Goal: Task Accomplishment & Management: Use online tool/utility

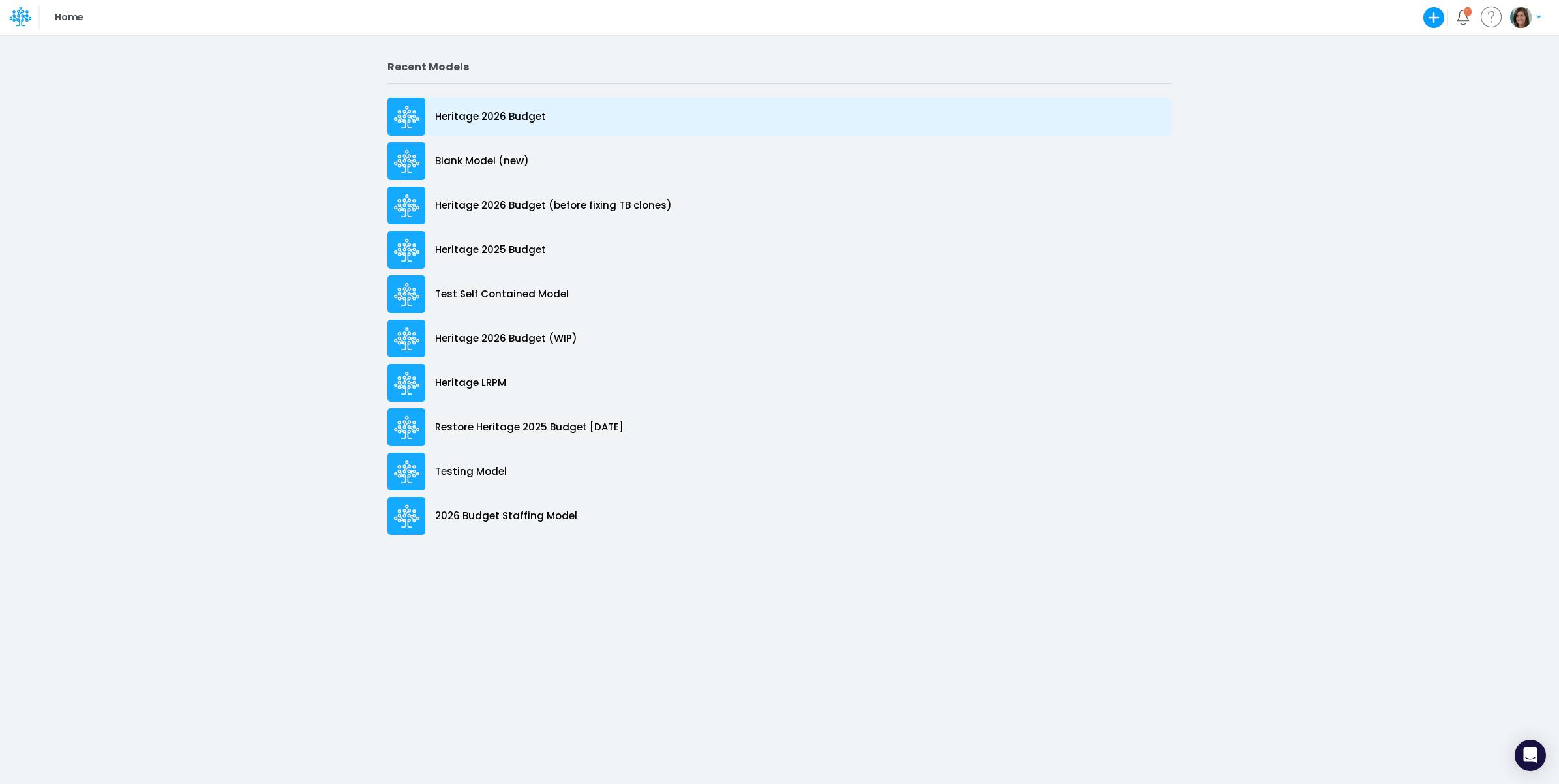
click at [522, 112] on p "Heritage 2026 Budget" at bounding box center [490, 117] width 111 height 15
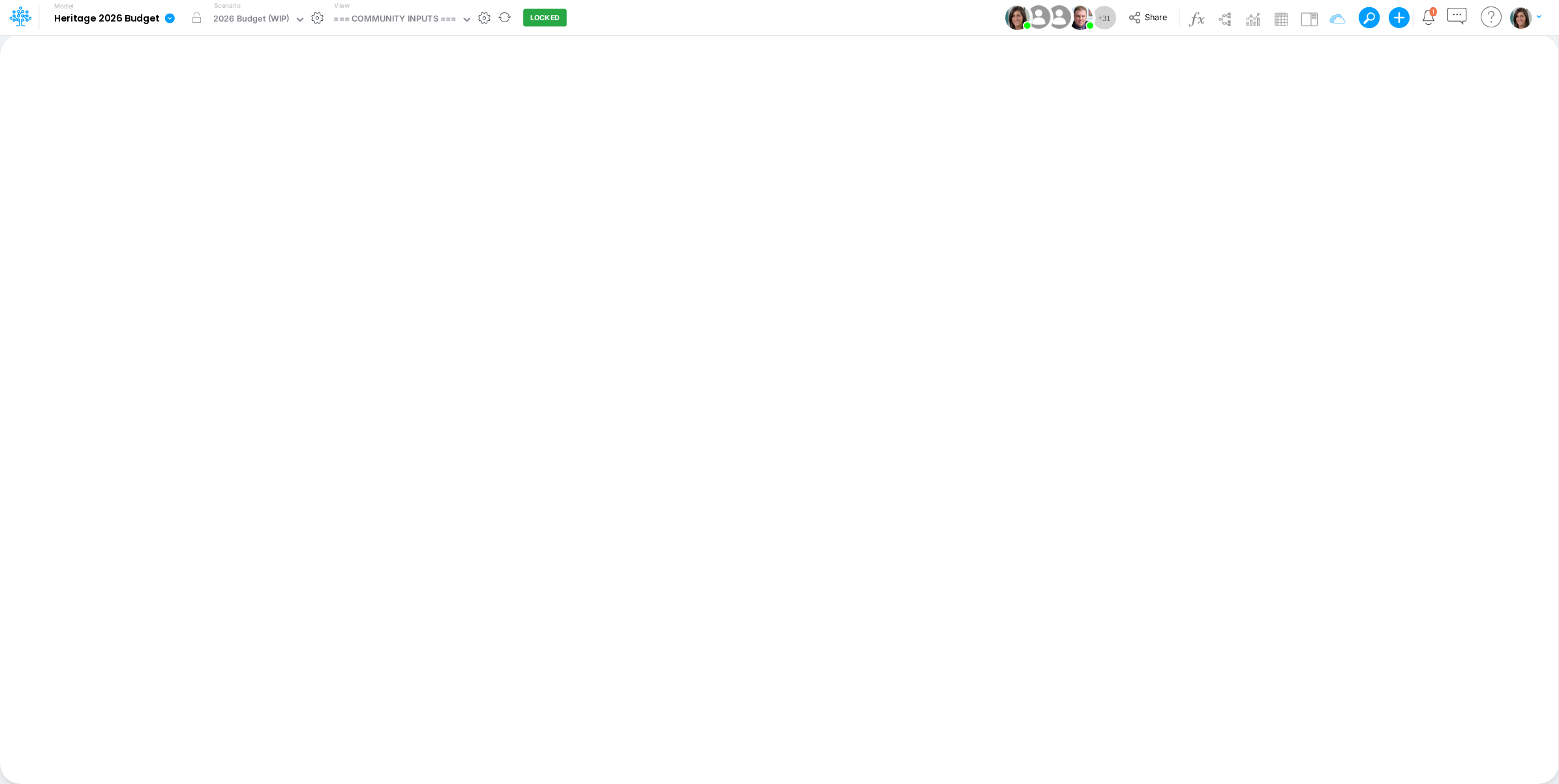
click at [174, 17] on icon at bounding box center [170, 18] width 12 height 12
click at [204, 131] on button "View model info" at bounding box center [235, 136] width 139 height 21
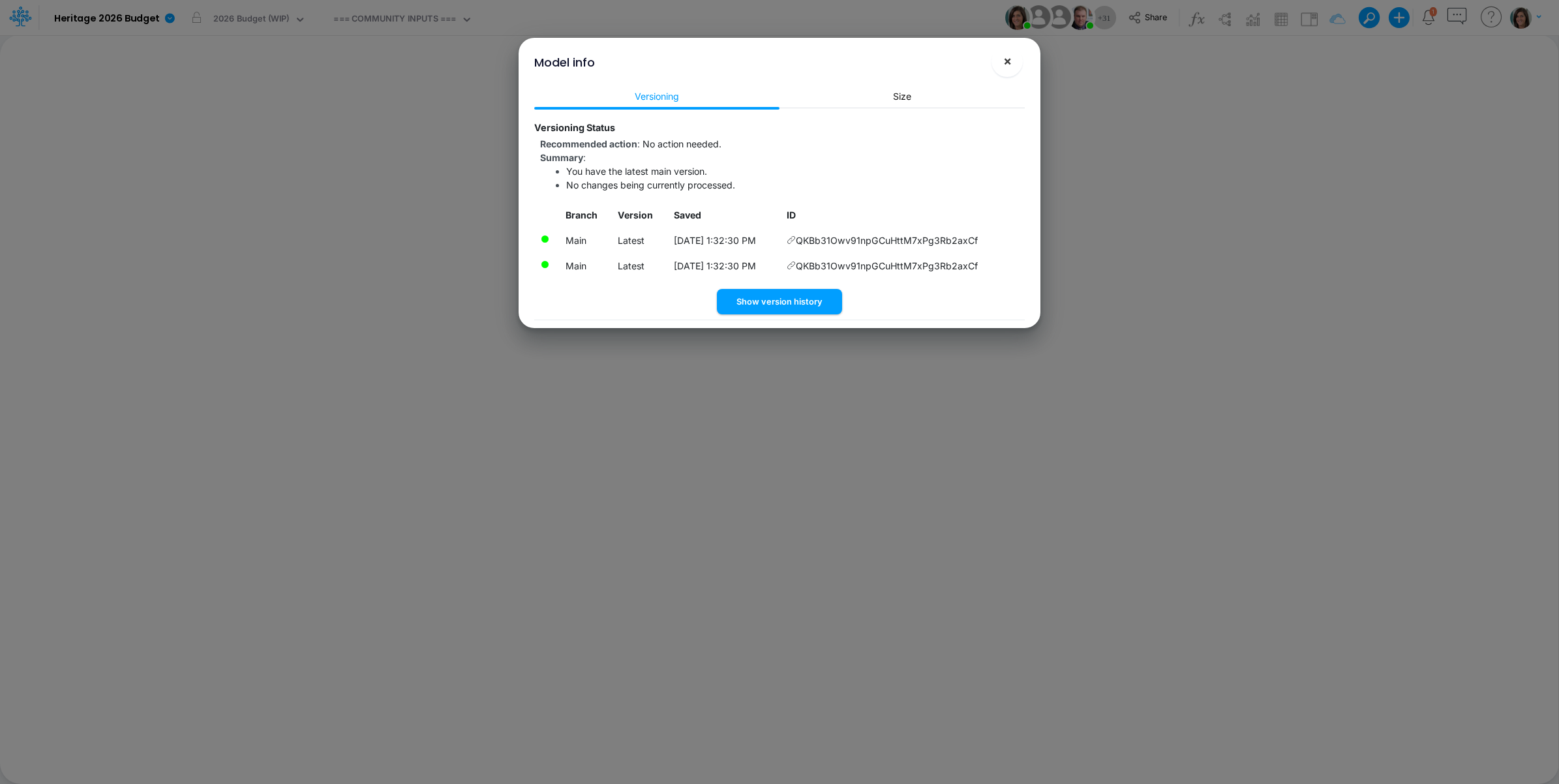
click at [1014, 69] on button "×" at bounding box center [1007, 61] width 31 height 31
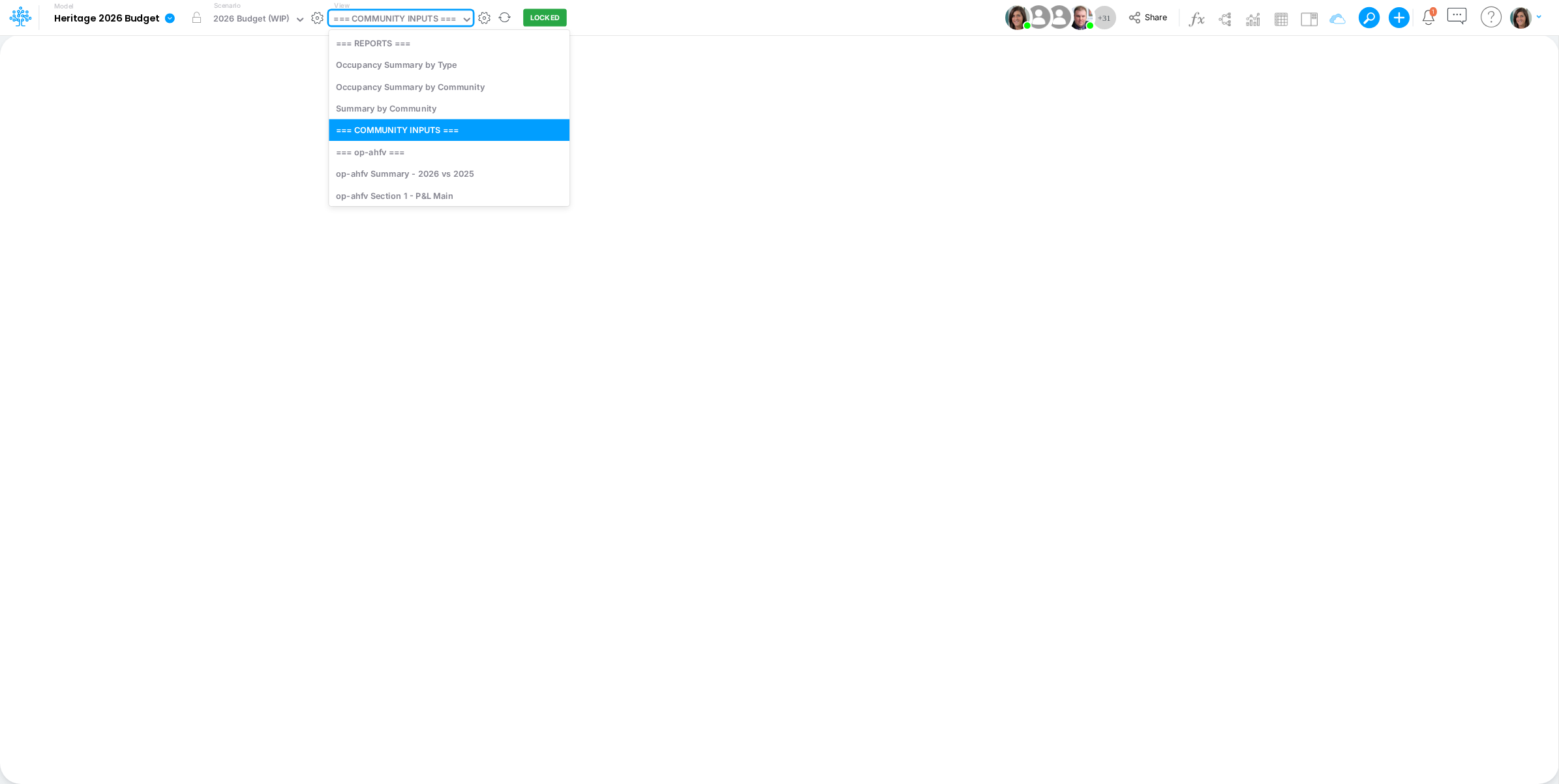
click at [423, 26] on div "=== COMMUNITY INPUTS ===" at bounding box center [394, 19] width 123 height 15
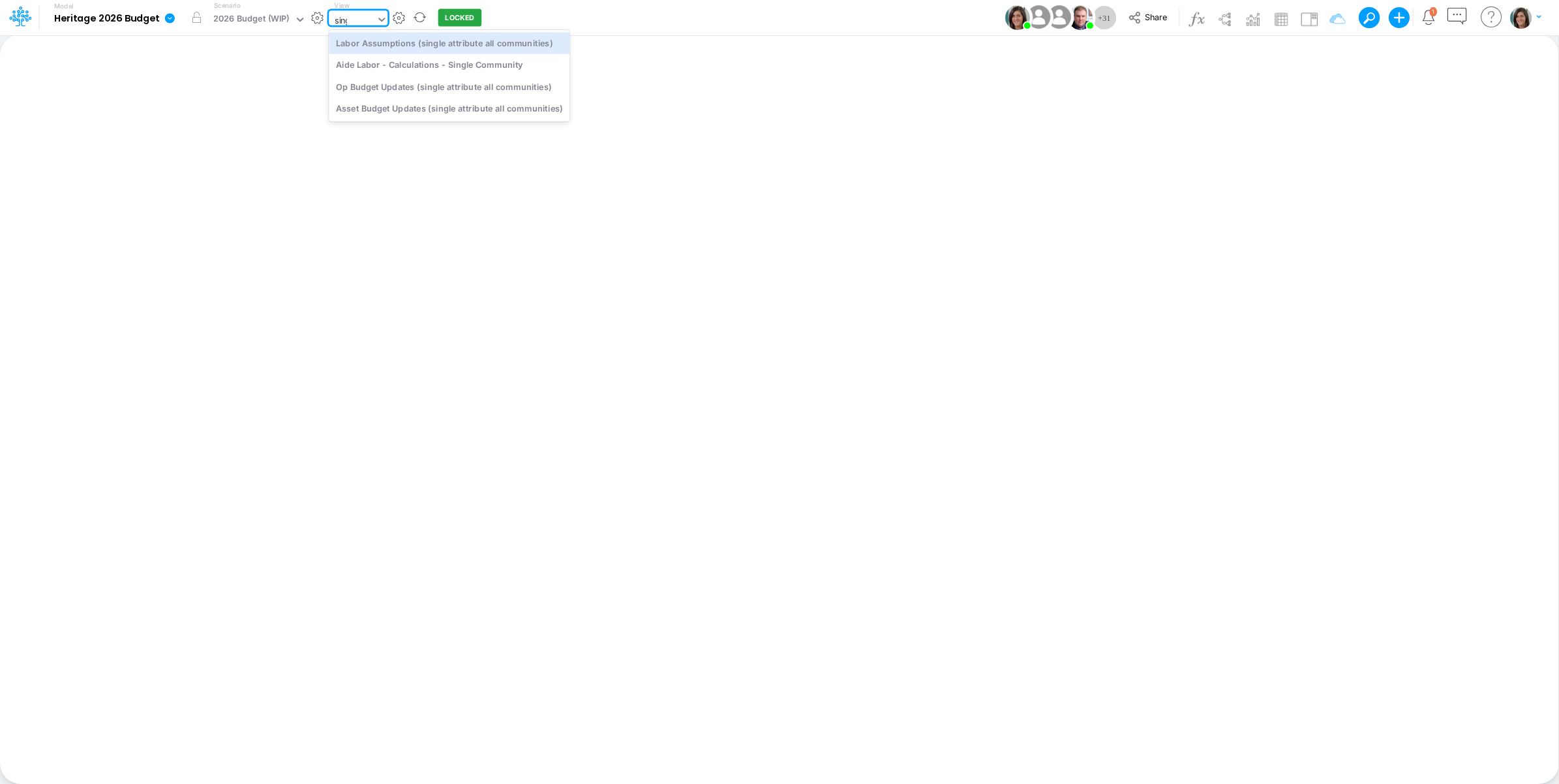
type input "singl"
click at [432, 89] on div "Op Budget Updates (single attribute all communities)" at bounding box center [449, 86] width 241 height 21
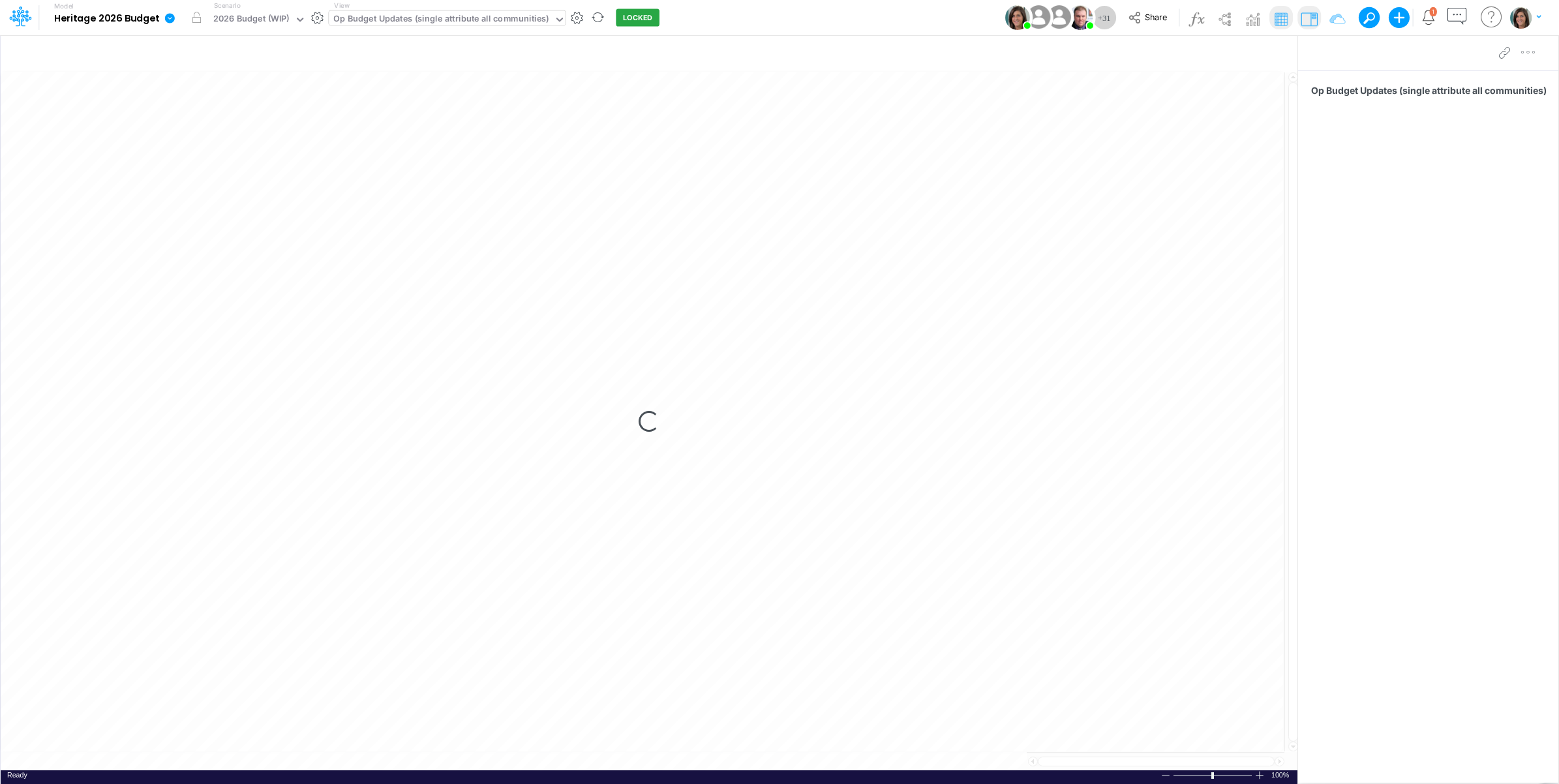
click at [171, 21] on icon at bounding box center [169, 17] width 9 height 9
click at [198, 138] on button "View model info" at bounding box center [235, 136] width 139 height 21
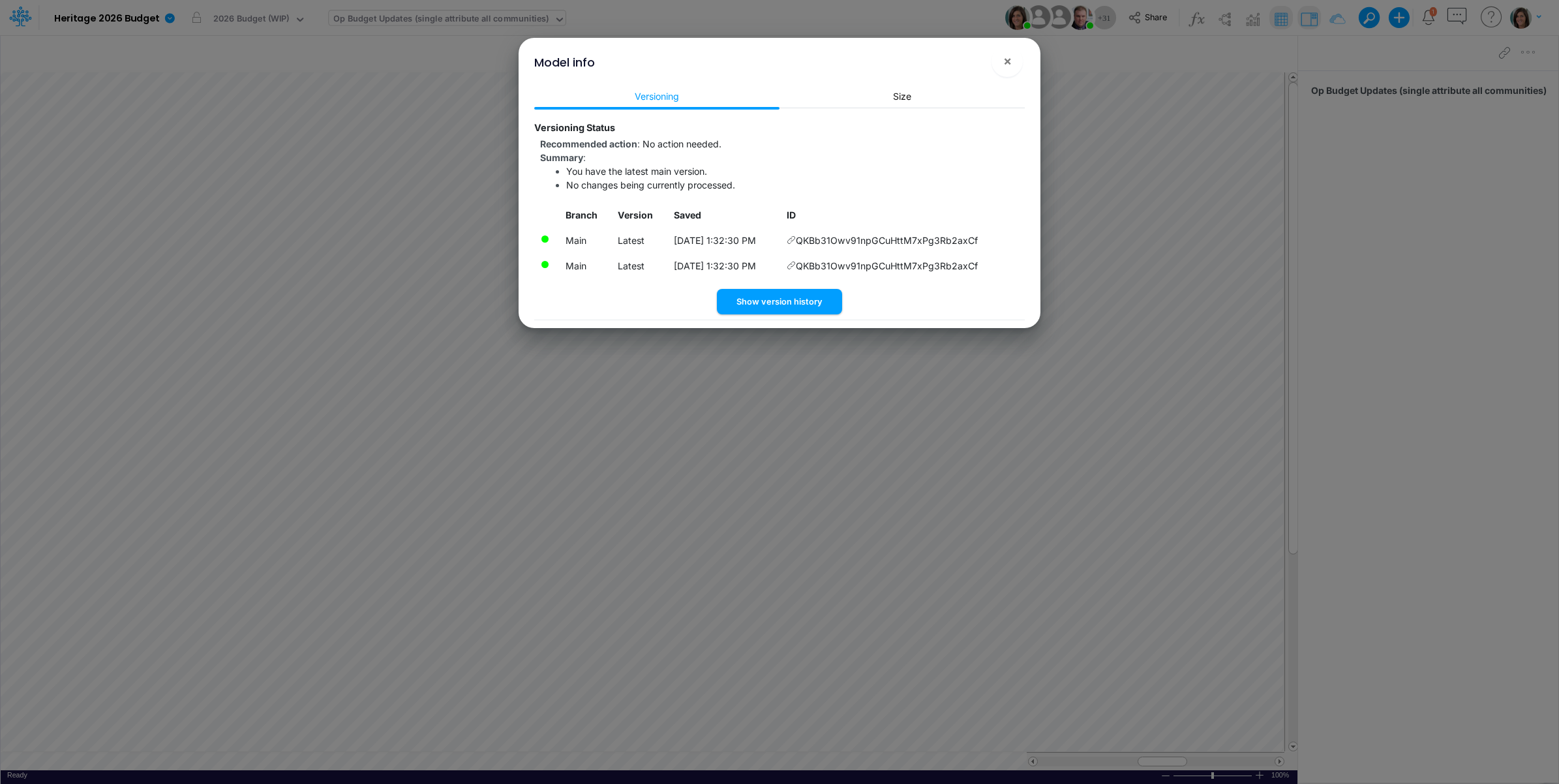
click at [1021, 46] on div "Model info ! ×" at bounding box center [779, 59] width 511 height 44
click at [1012, 61] on button "×" at bounding box center [1007, 61] width 31 height 31
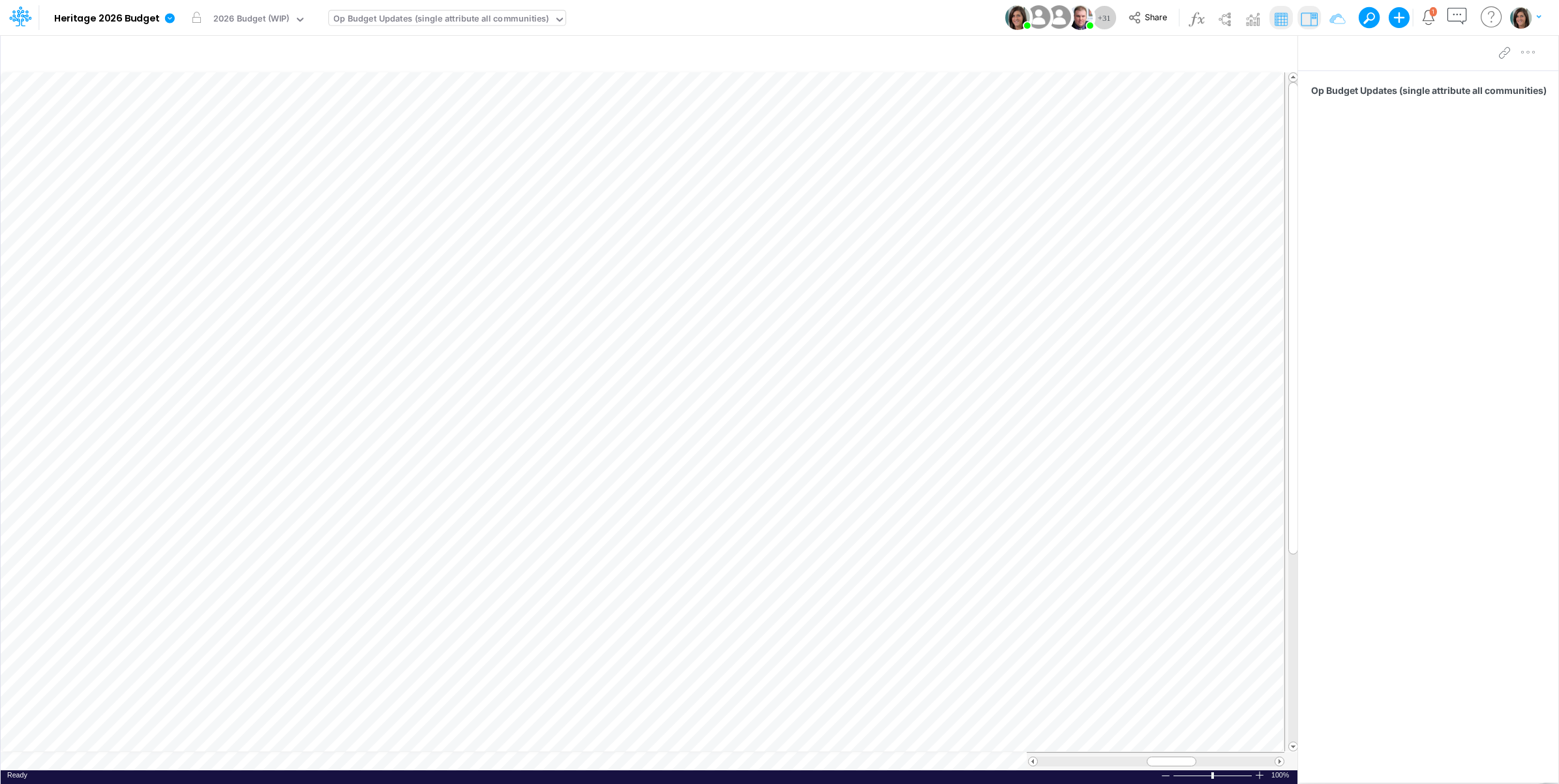
scroll to position [0, 1]
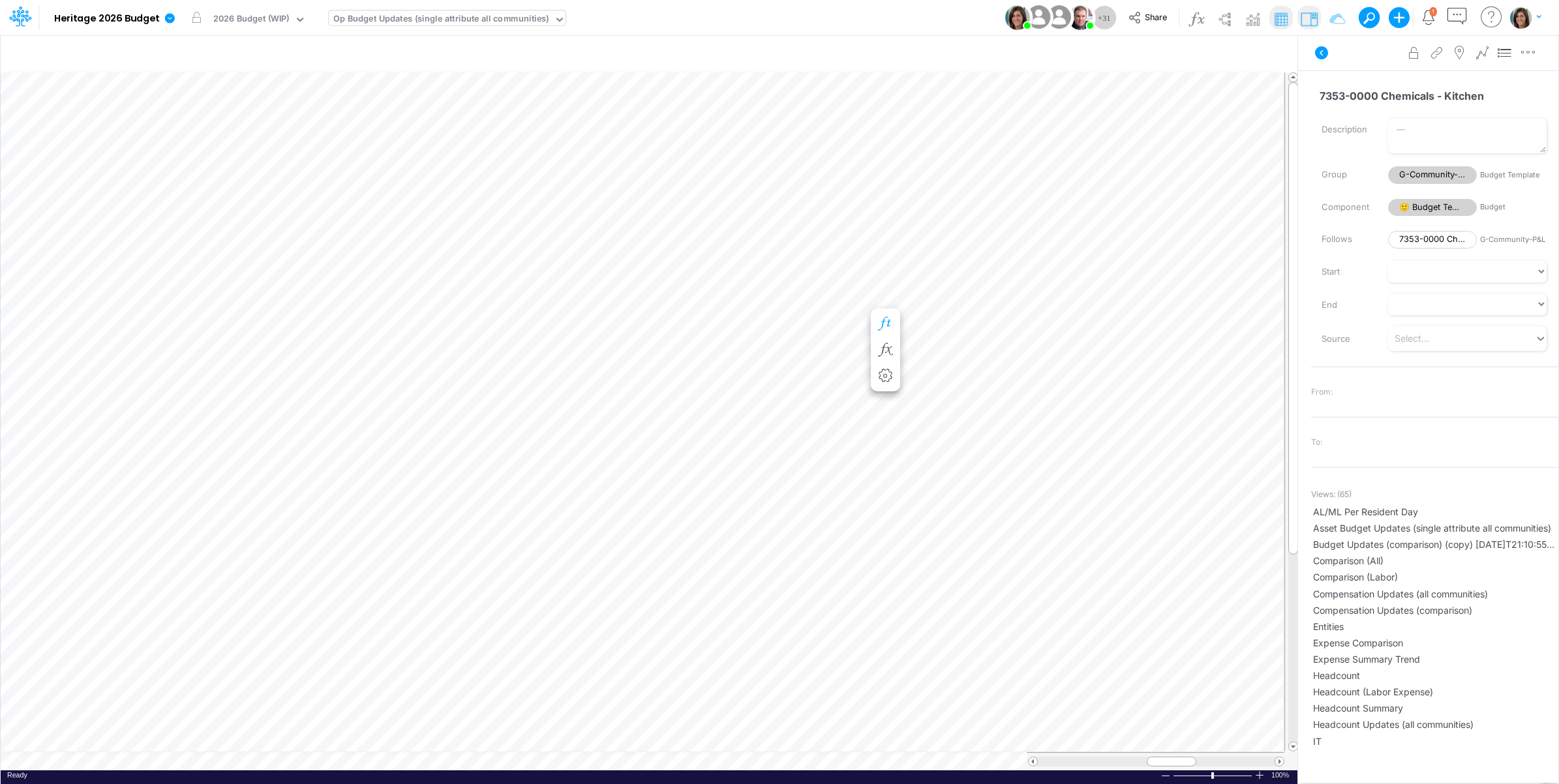
click at [887, 317] on icon "button" at bounding box center [885, 324] width 20 height 14
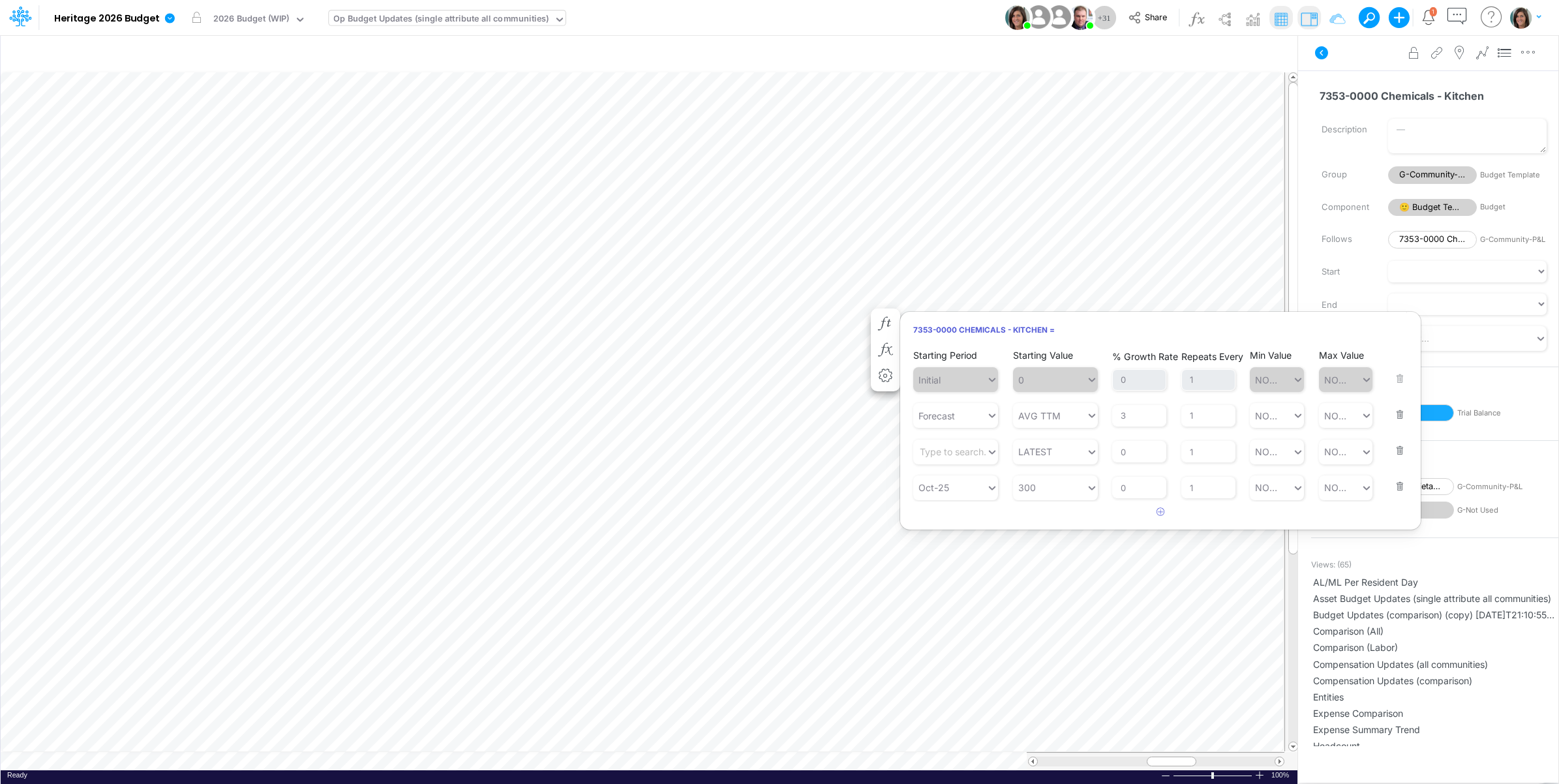
click at [1346, 56] on div "Advanced settings Delete" at bounding box center [1428, 52] width 260 height 37
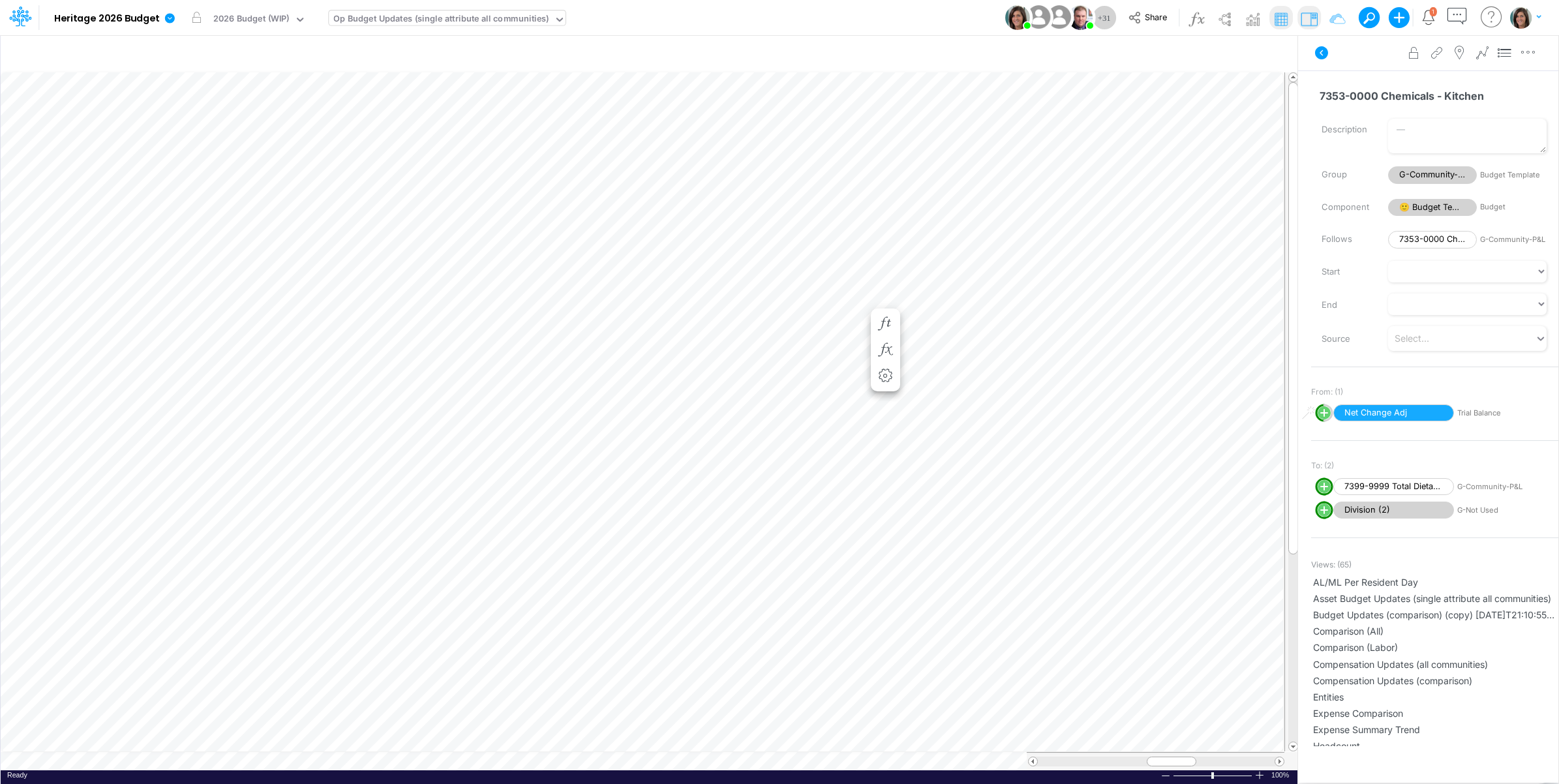
click at [1323, 52] on icon at bounding box center [1321, 52] width 13 height 13
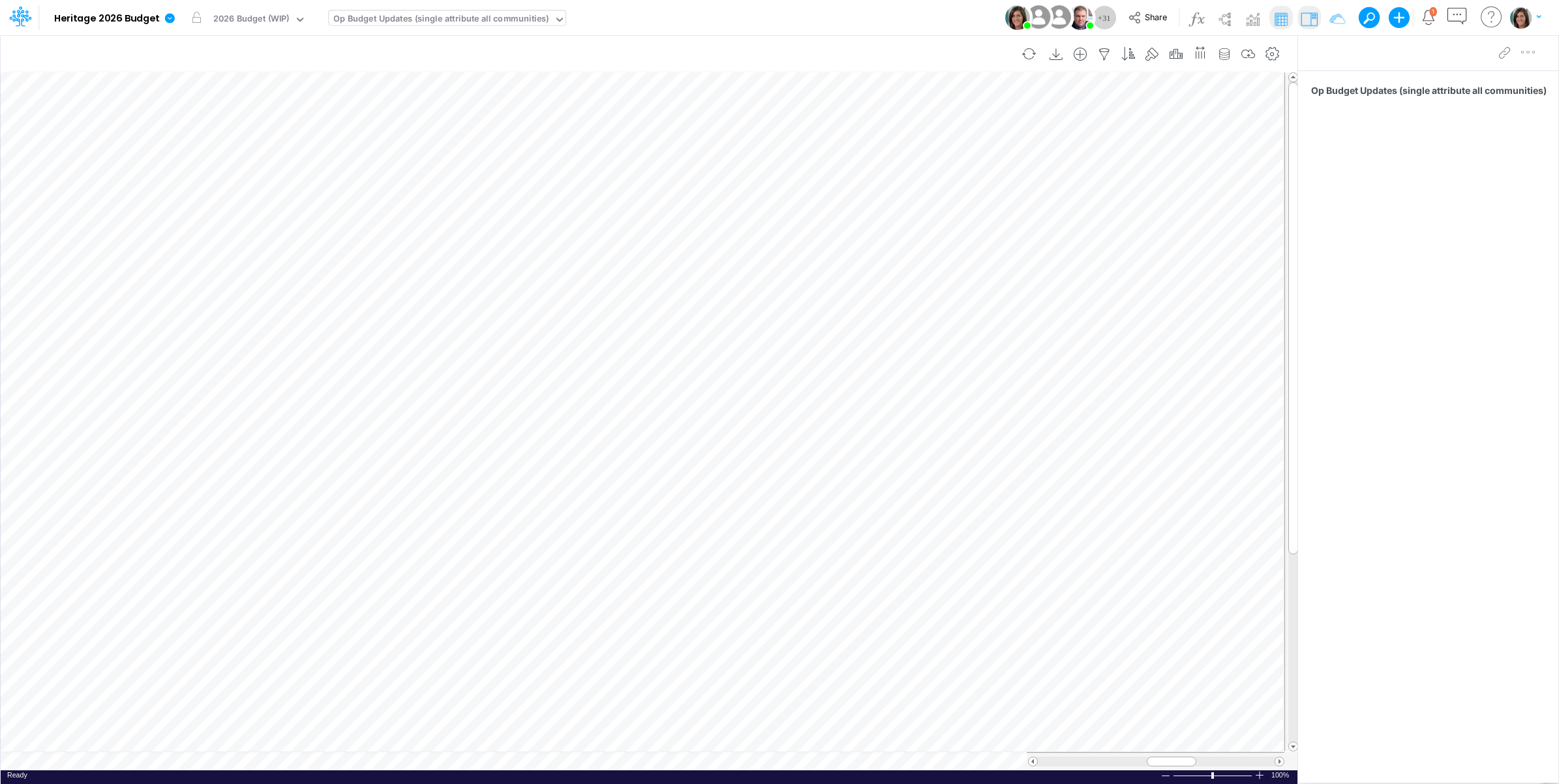
scroll to position [0, 1]
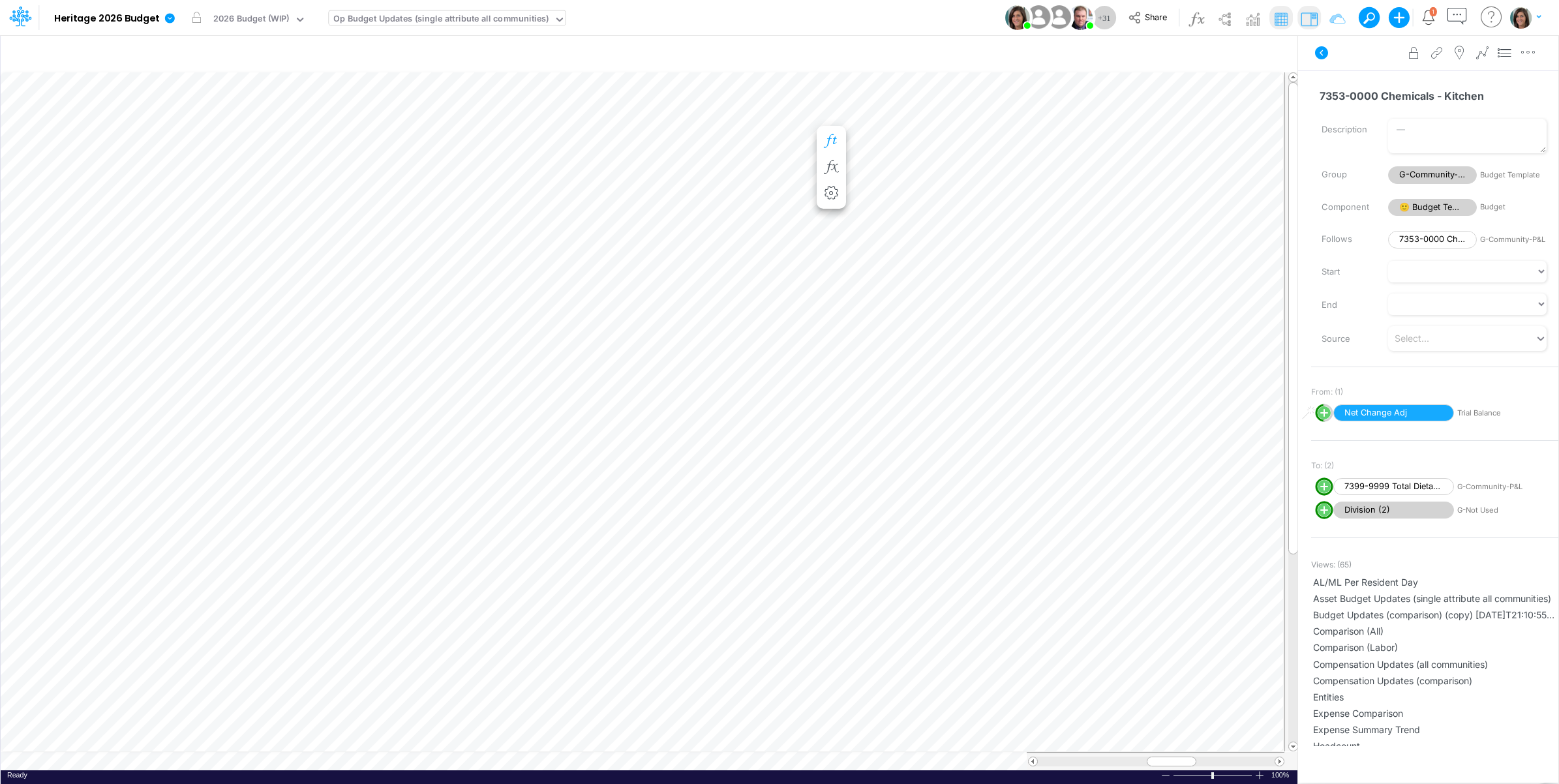
click at [835, 134] on icon "button" at bounding box center [831, 141] width 20 height 14
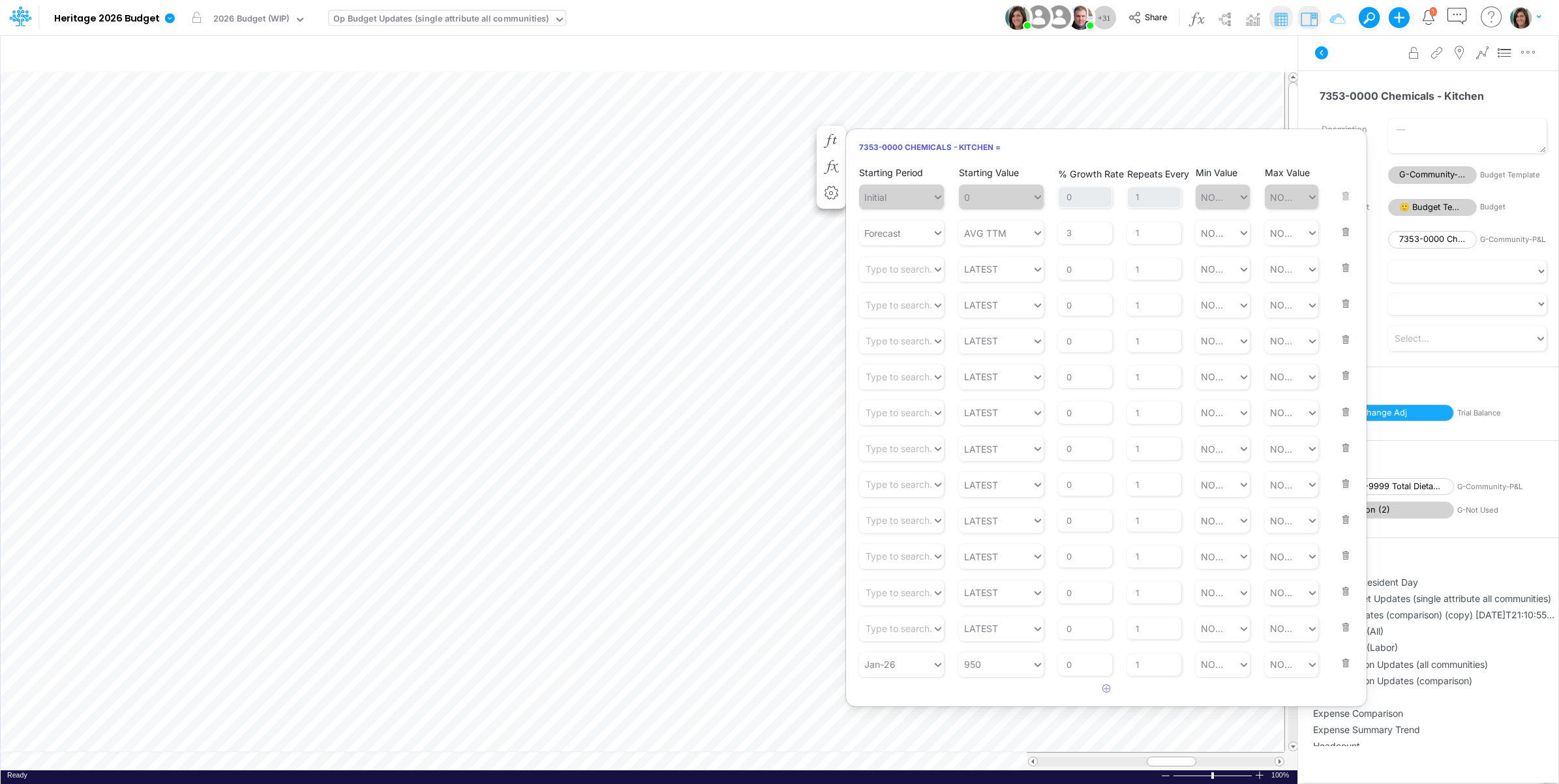
drag, startPoint x: 1362, startPoint y: 61, endPoint x: 1351, endPoint y: 59, distance: 11.2
click at [1361, 61] on div "Advanced settings Delete" at bounding box center [1428, 52] width 260 height 37
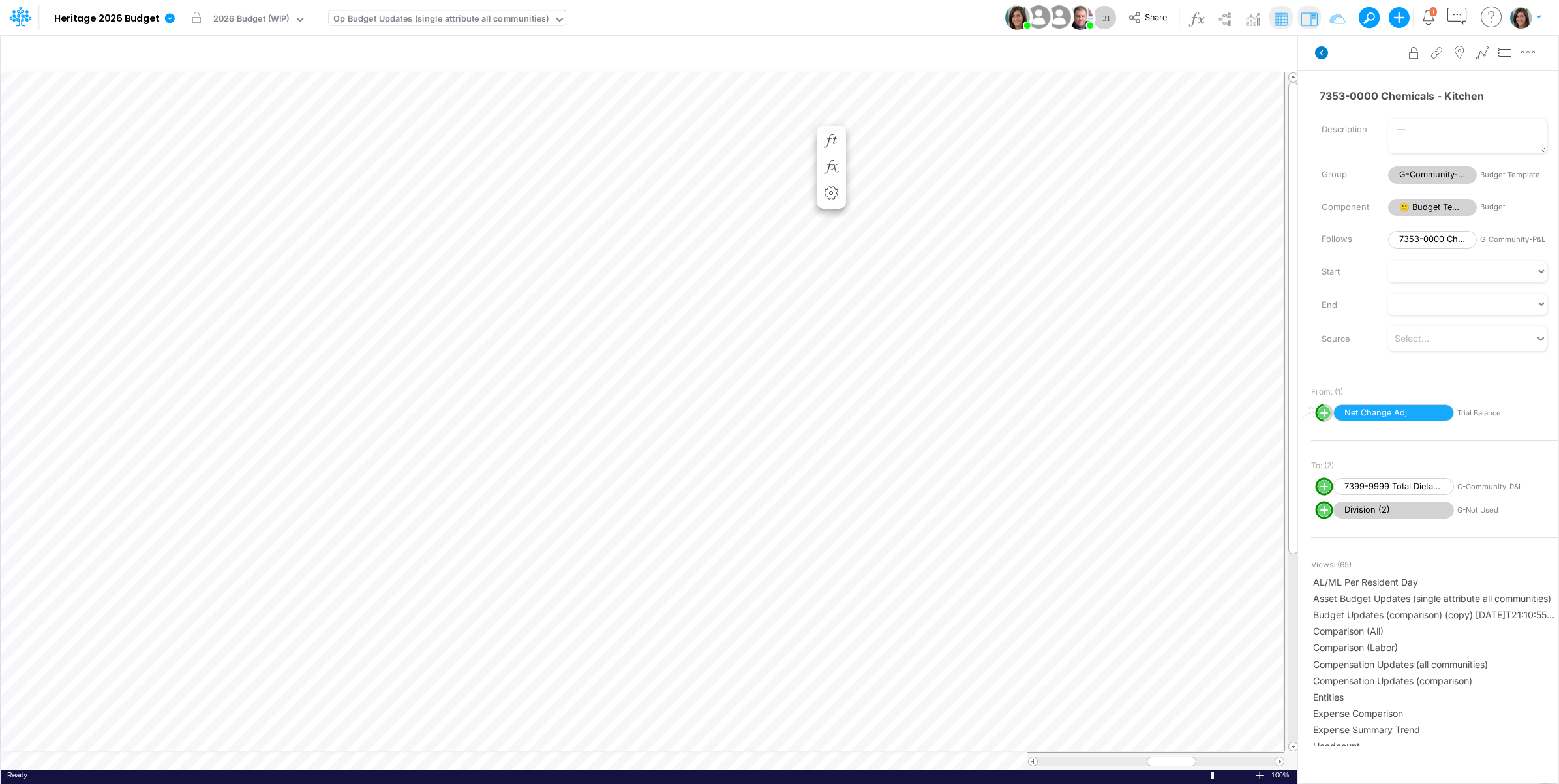
click at [1325, 57] on icon at bounding box center [1321, 52] width 13 height 13
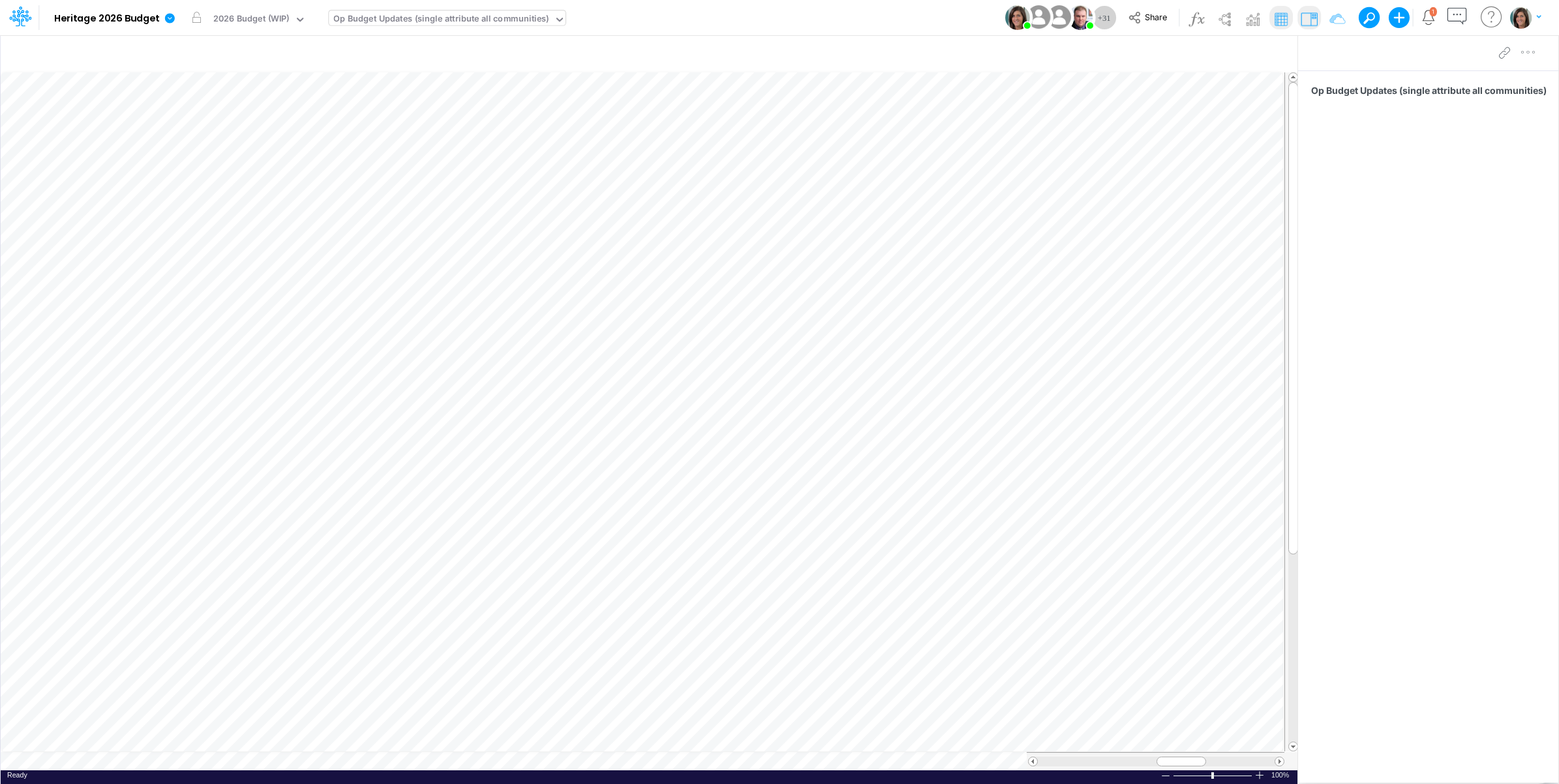
click at [402, 26] on div "Op Budget Updates (single attribute all communities)" at bounding box center [441, 19] width 216 height 15
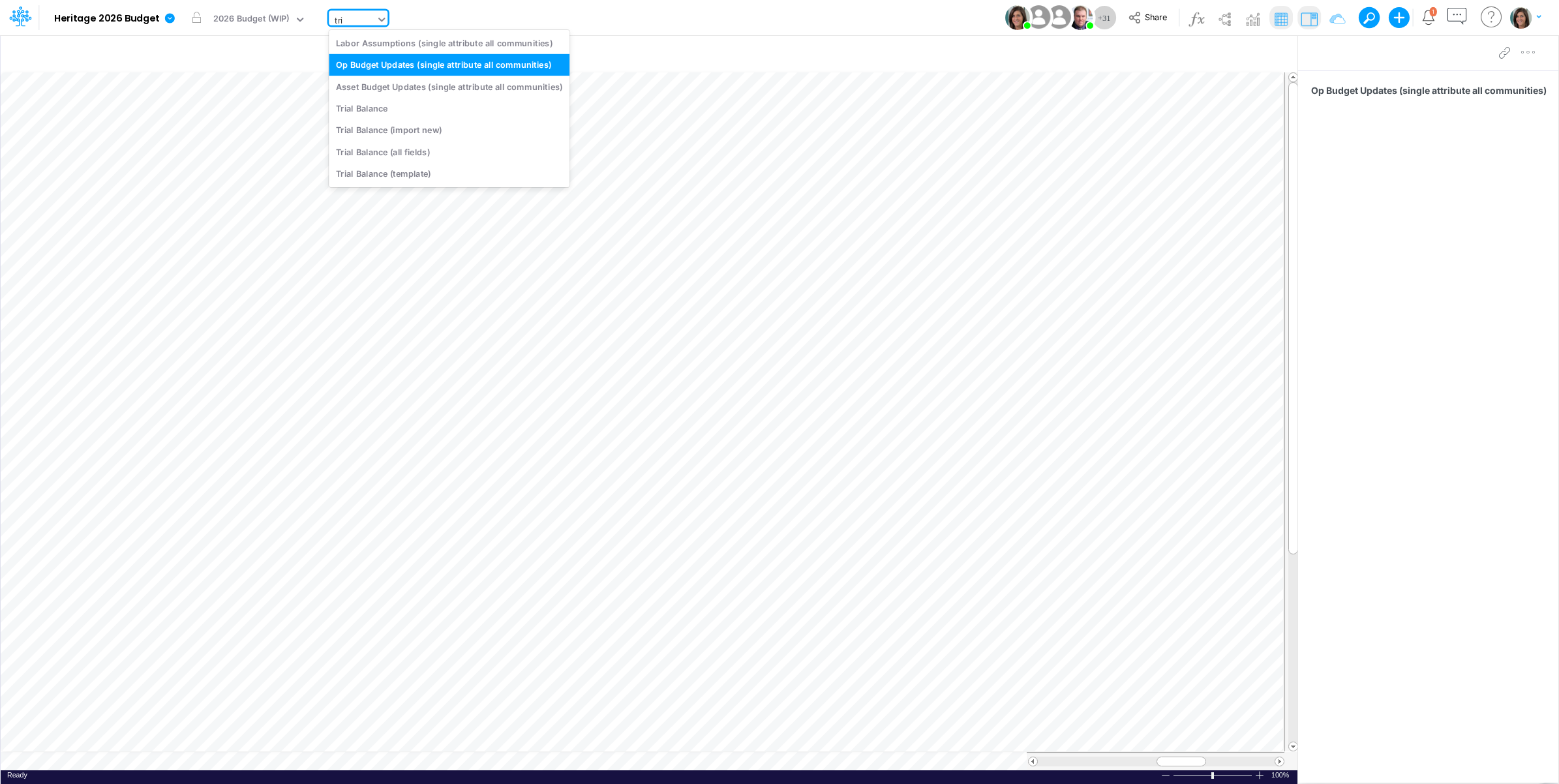
type input "tria"
click at [435, 47] on div "Trial Balance" at bounding box center [417, 42] width 176 height 21
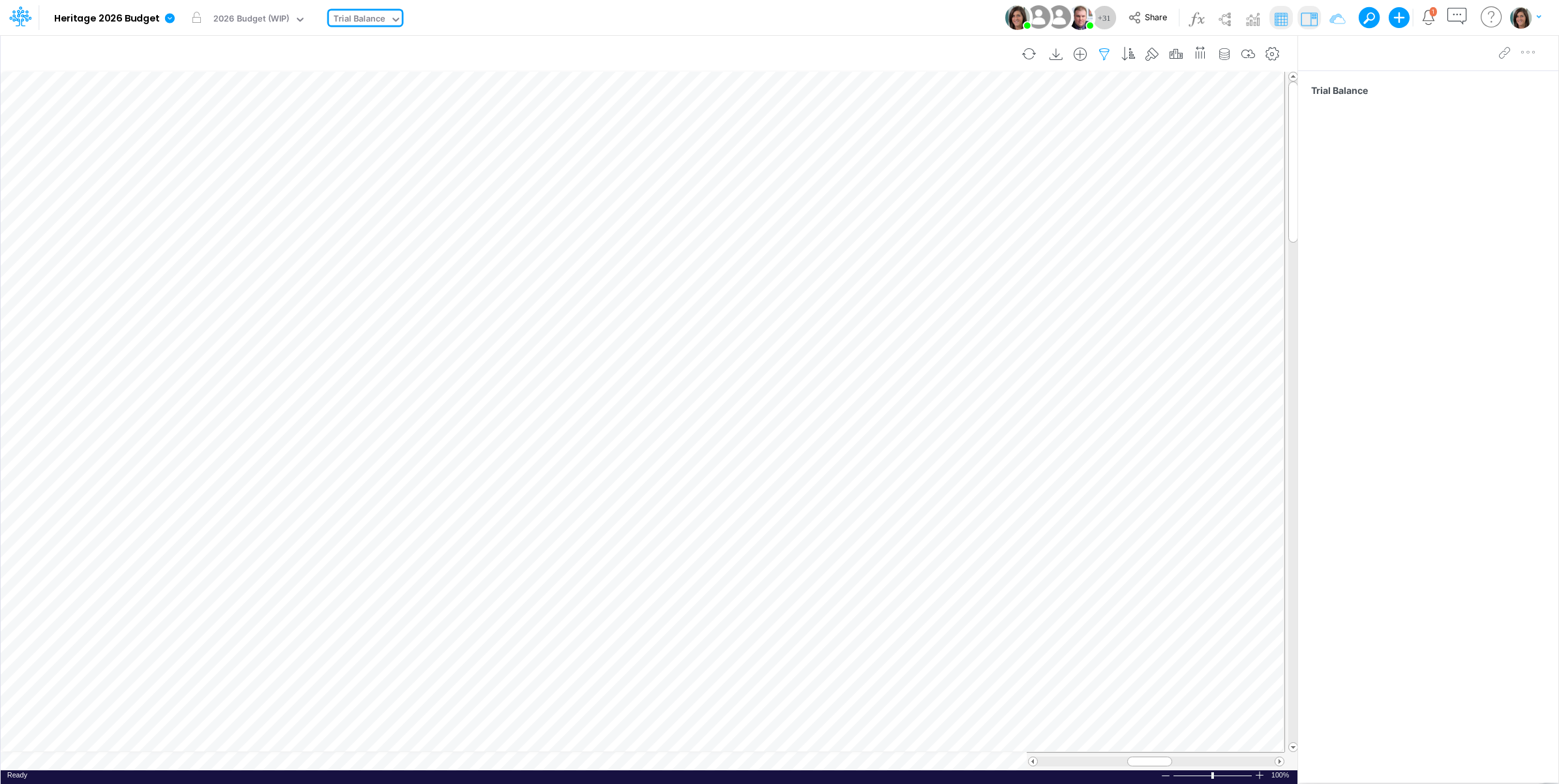
click at [1105, 52] on icon "button" at bounding box center [1104, 54] width 20 height 14
click at [832, 183] on div "Entity ID" at bounding box center [806, 180] width 124 height 22
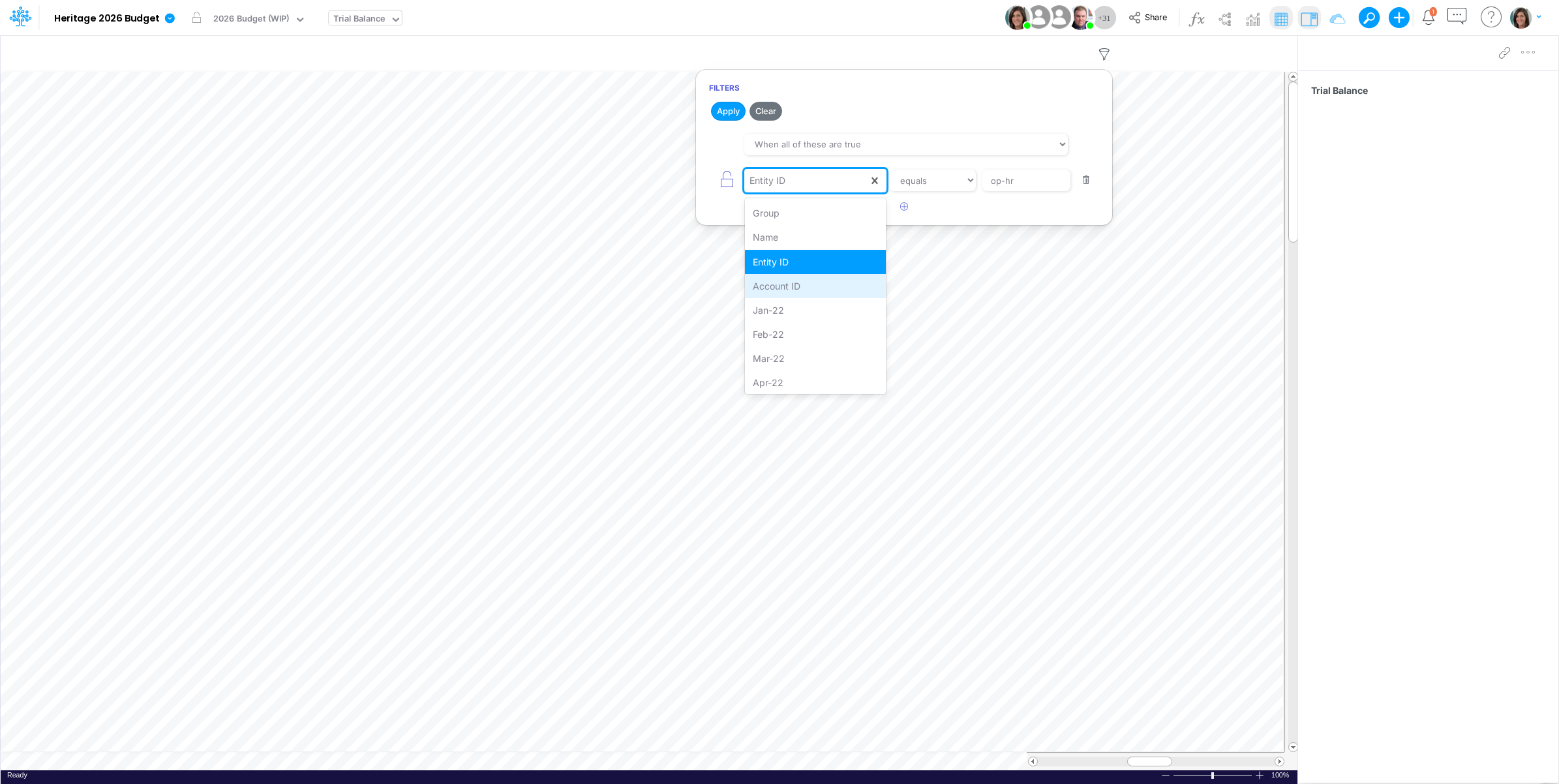
click at [820, 275] on div "Account ID" at bounding box center [815, 286] width 142 height 24
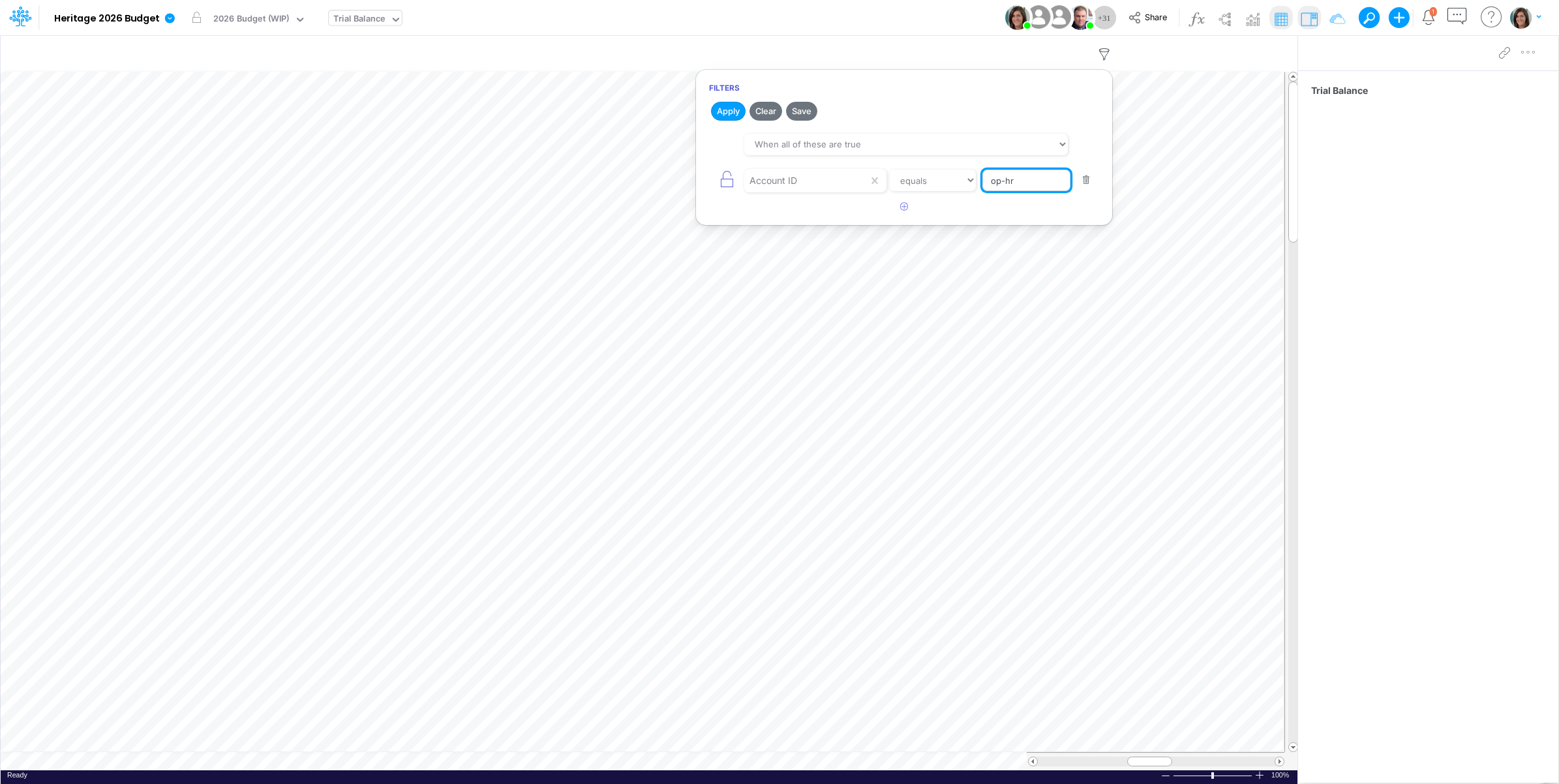
click at [1020, 173] on input "op-hr" at bounding box center [1026, 180] width 88 height 22
type input "7353-0000"
click at [728, 116] on button "Apply" at bounding box center [728, 111] width 34 height 19
click at [780, 8] on div "Model Heritage 2026 Budget Edit model settings Duplicate Import QuickBooks Quic…" at bounding box center [779, 17] width 1403 height 35
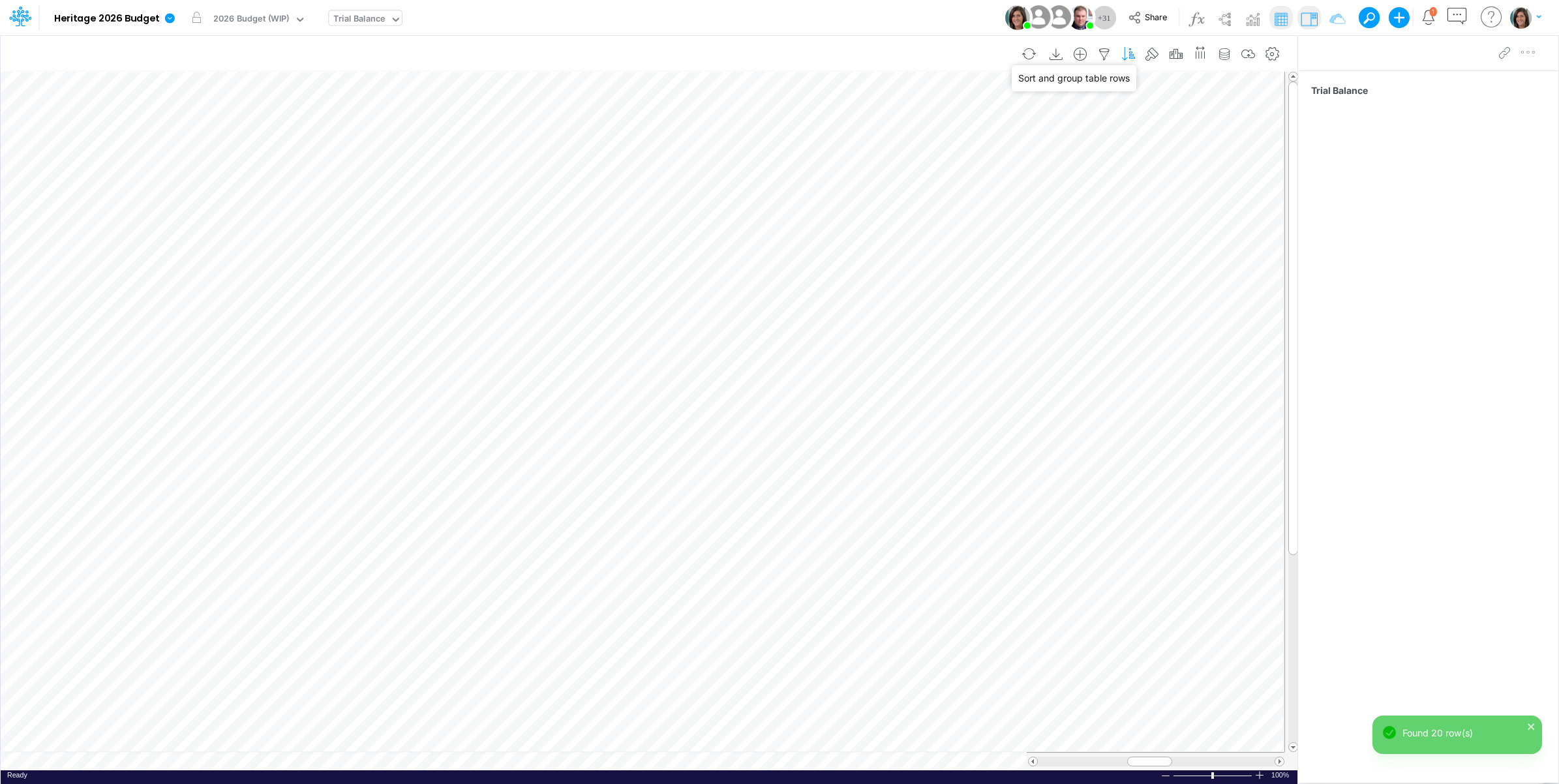
click at [1133, 56] on icon "button" at bounding box center [1128, 54] width 20 height 14
click at [767, 143] on icon "button" at bounding box center [764, 139] width 9 height 9
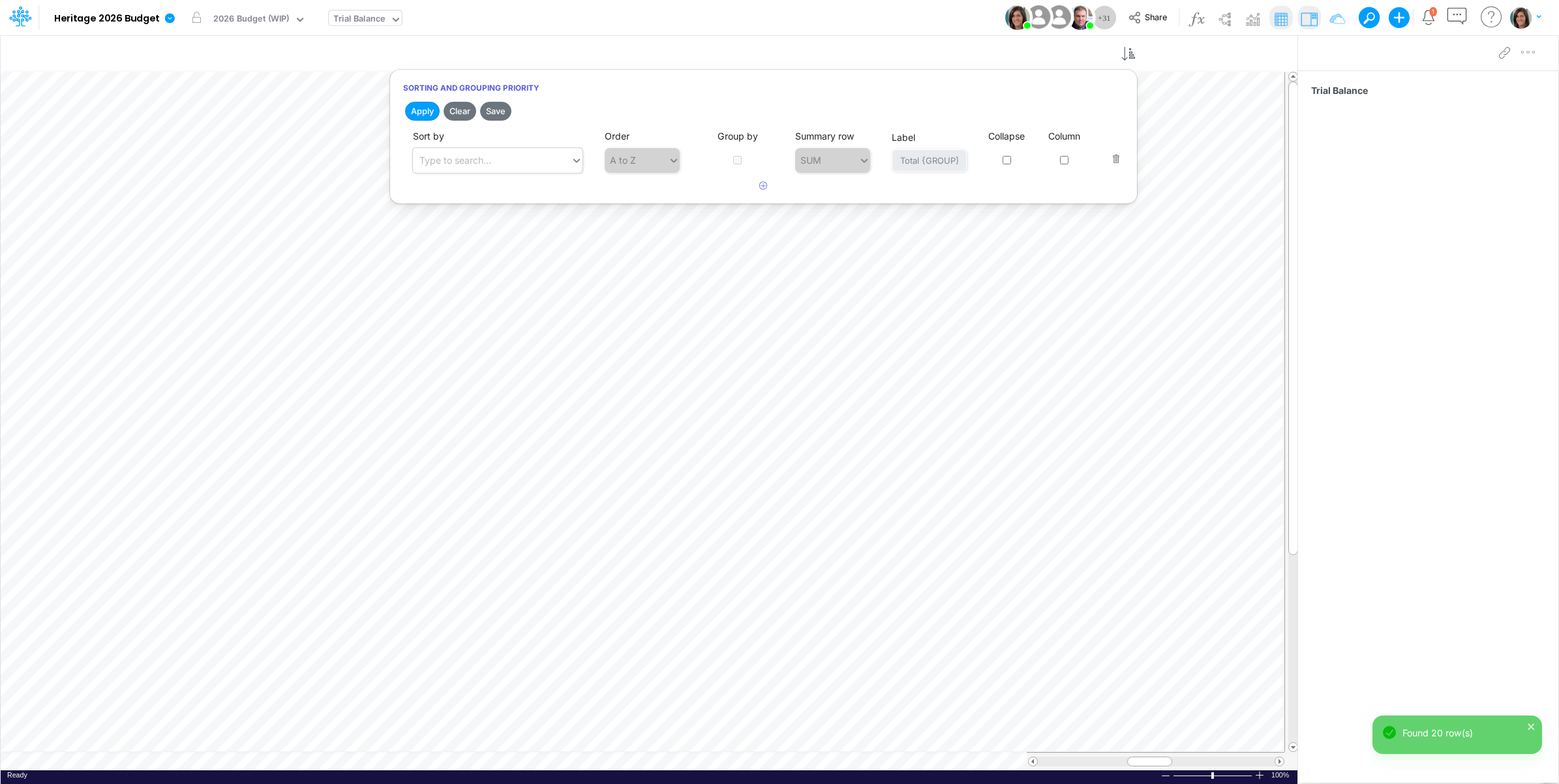
click at [490, 164] on div "Type to search..." at bounding box center [455, 160] width 72 height 14
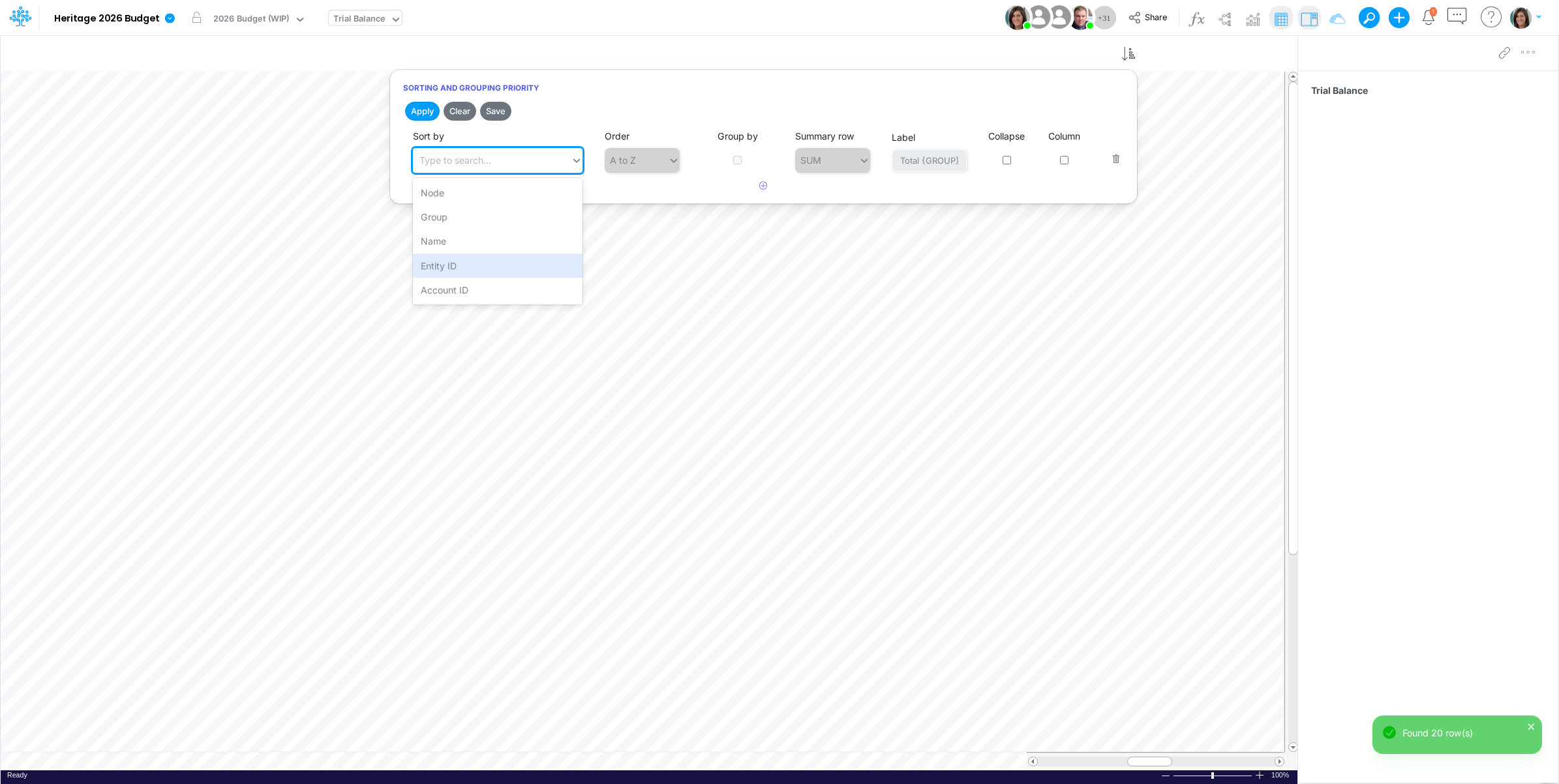
drag, startPoint x: 478, startPoint y: 264, endPoint x: 458, endPoint y: 152, distance: 113.8
click at [478, 263] on div "Entity ID" at bounding box center [497, 265] width 169 height 24
click at [424, 107] on button "Apply" at bounding box center [423, 111] width 34 height 19
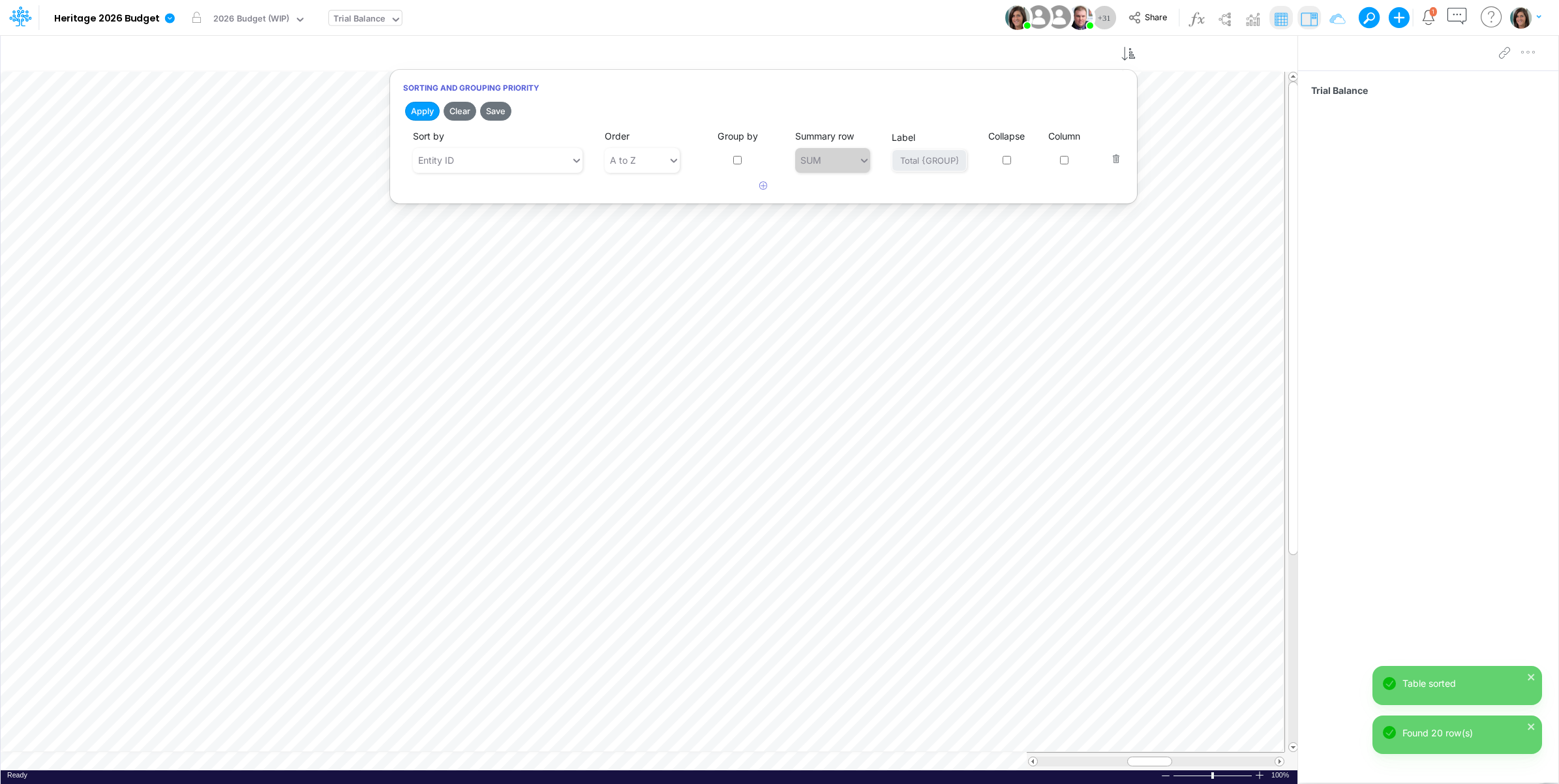
click at [618, 15] on div "Model Heritage 2026 Budget Edit model settings Duplicate Import QuickBooks Quic…" at bounding box center [779, 17] width 1403 height 35
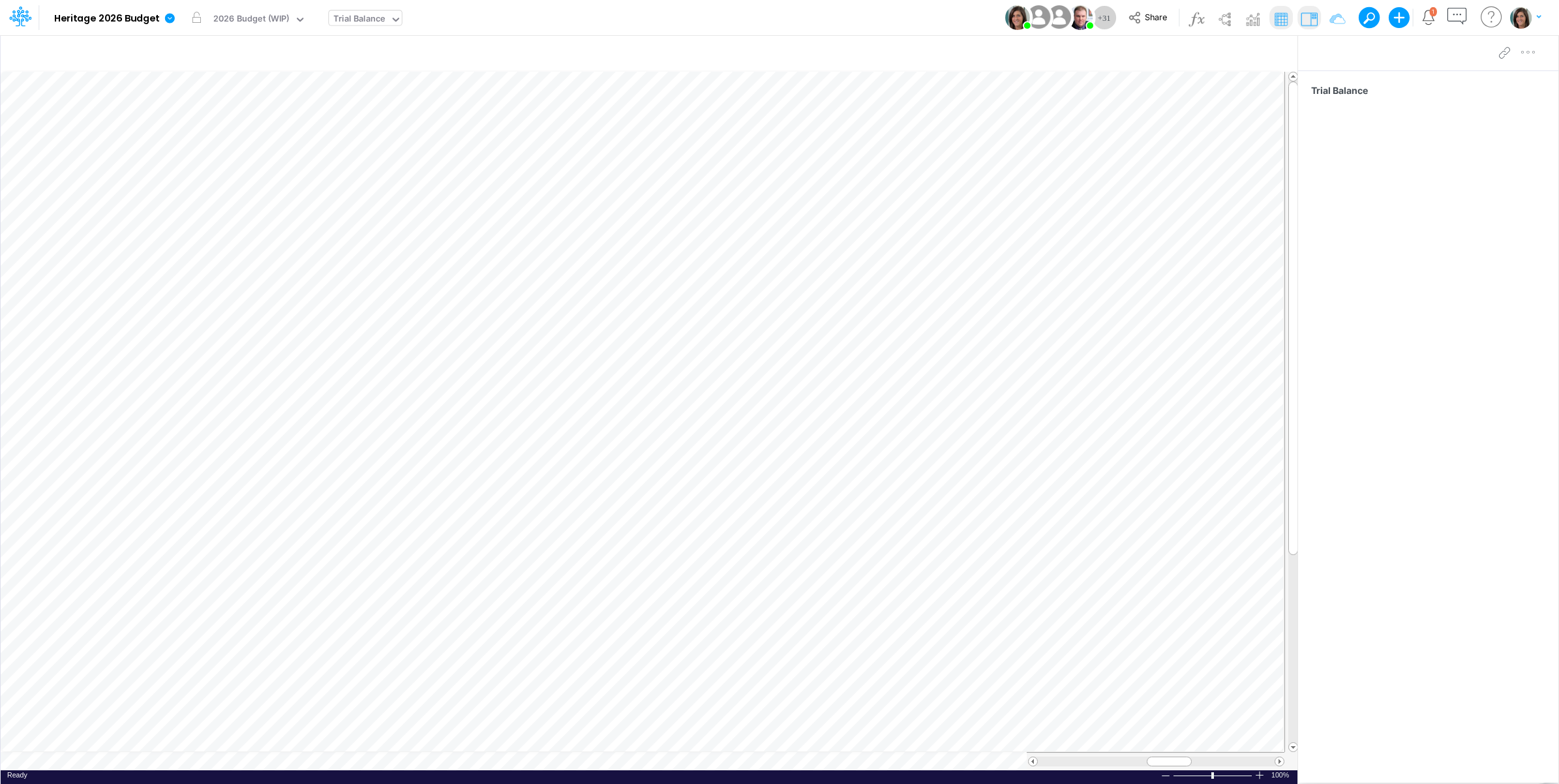
scroll to position [0, 1]
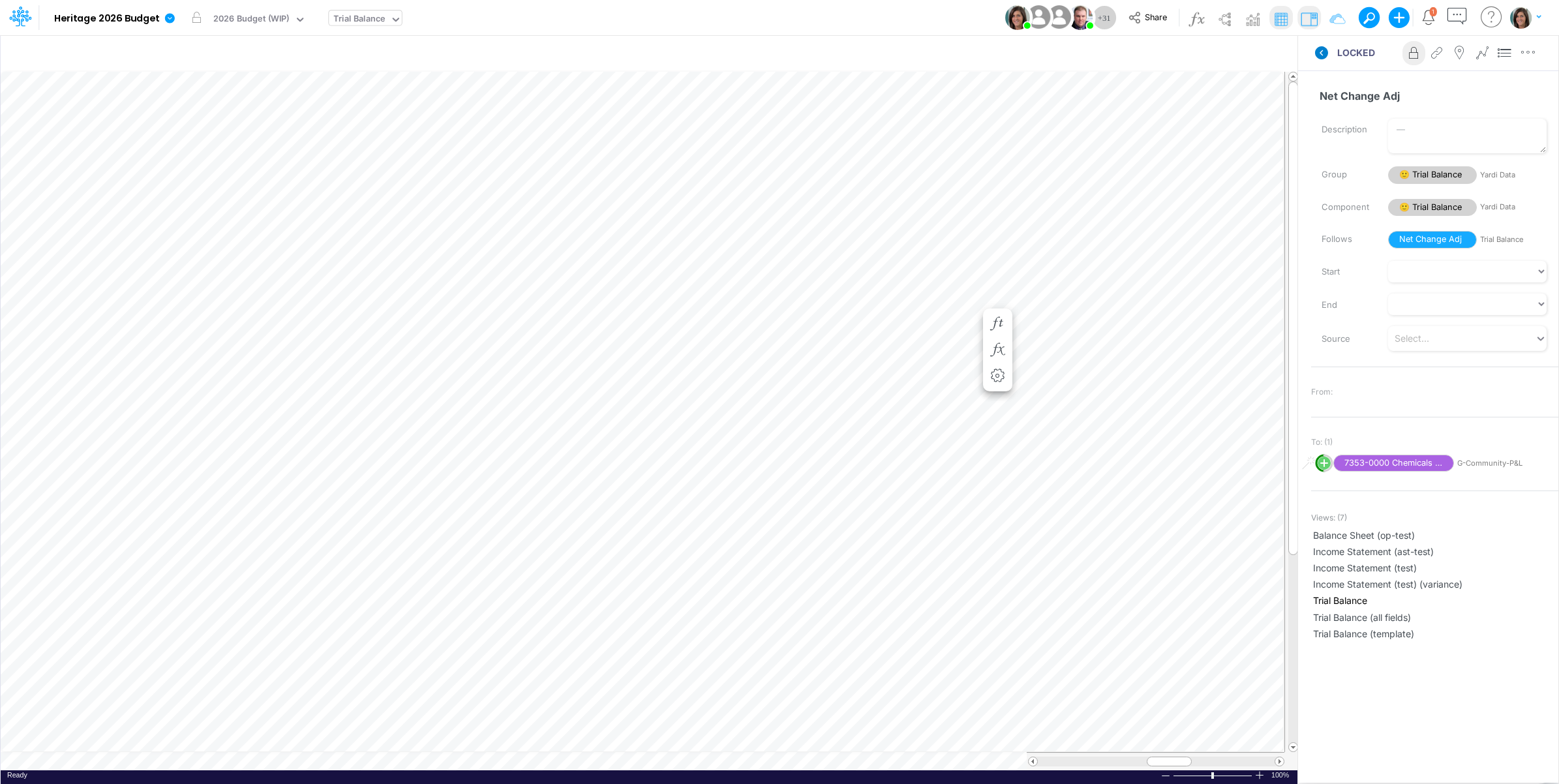
click at [1325, 53] on icon at bounding box center [1321, 52] width 13 height 13
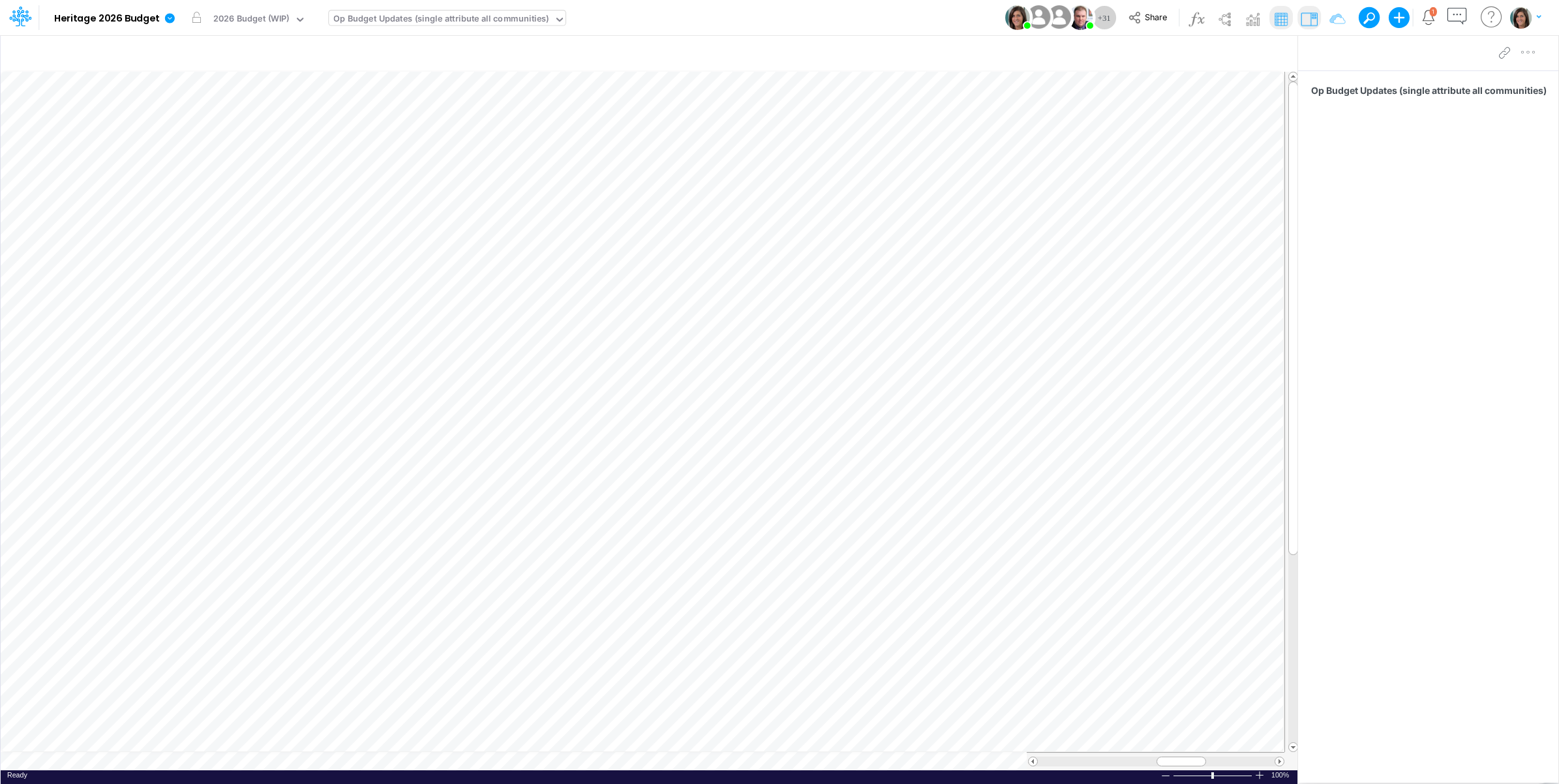
scroll to position [0, 1]
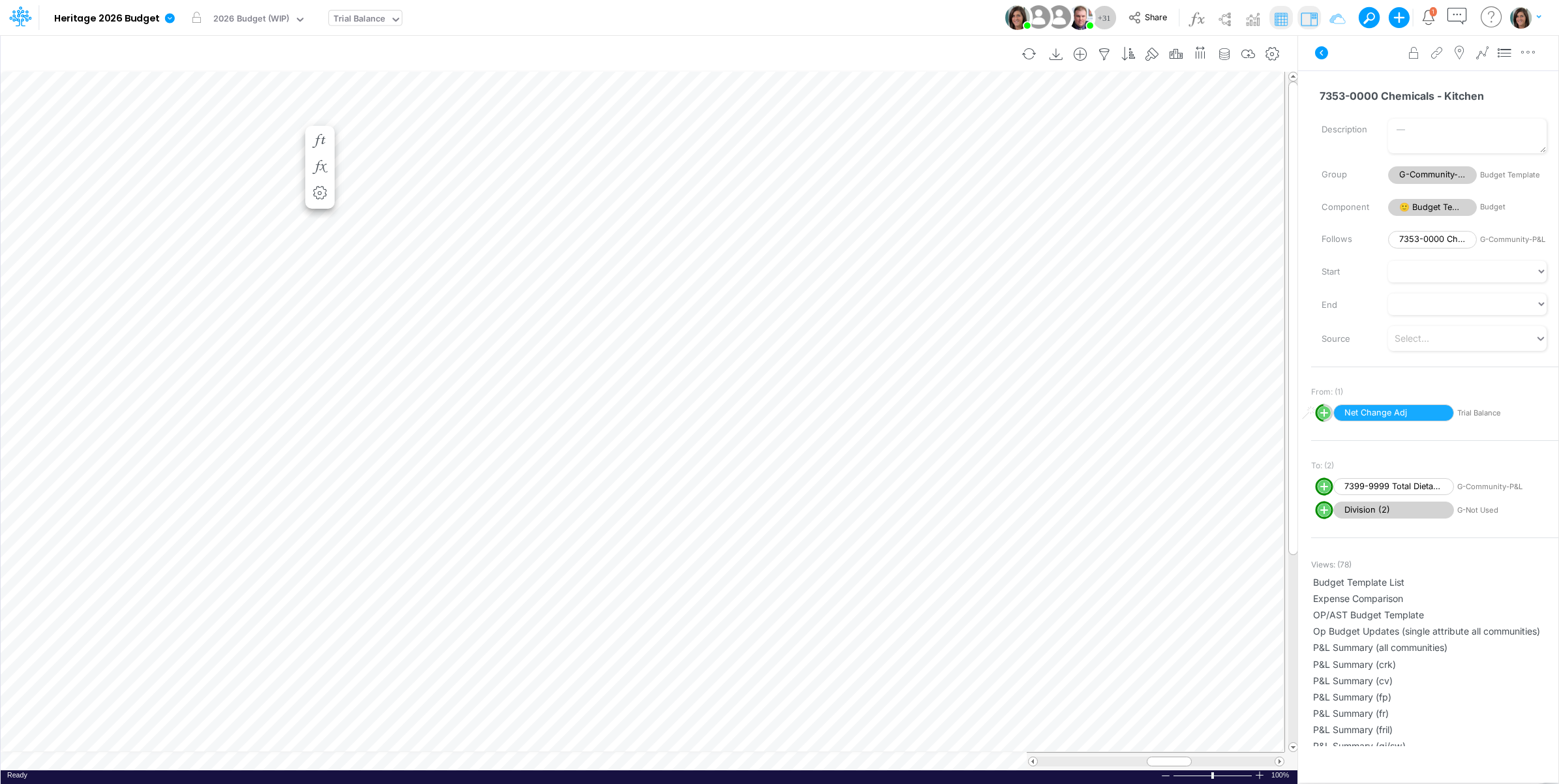
scroll to position [0, 1]
click at [510, 138] on icon "button" at bounding box center [506, 141] width 20 height 14
click at [614, 137] on icon "button" at bounding box center [614, 141] width 20 height 14
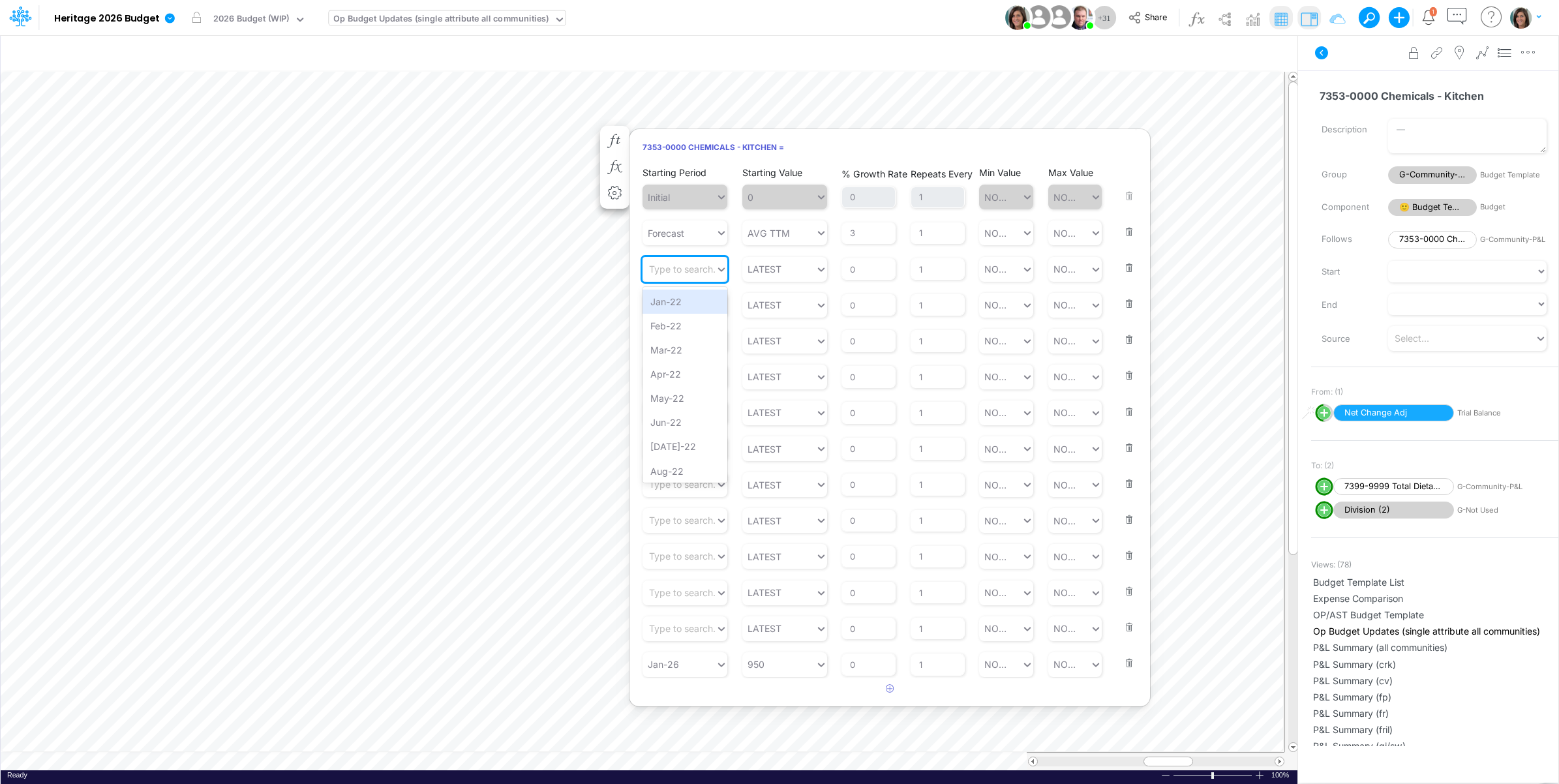
click at [709, 264] on div "Type to search..." at bounding box center [685, 269] width 72 height 14
type input "f"
click at [1133, 14] on icon at bounding box center [1135, 17] width 15 height 15
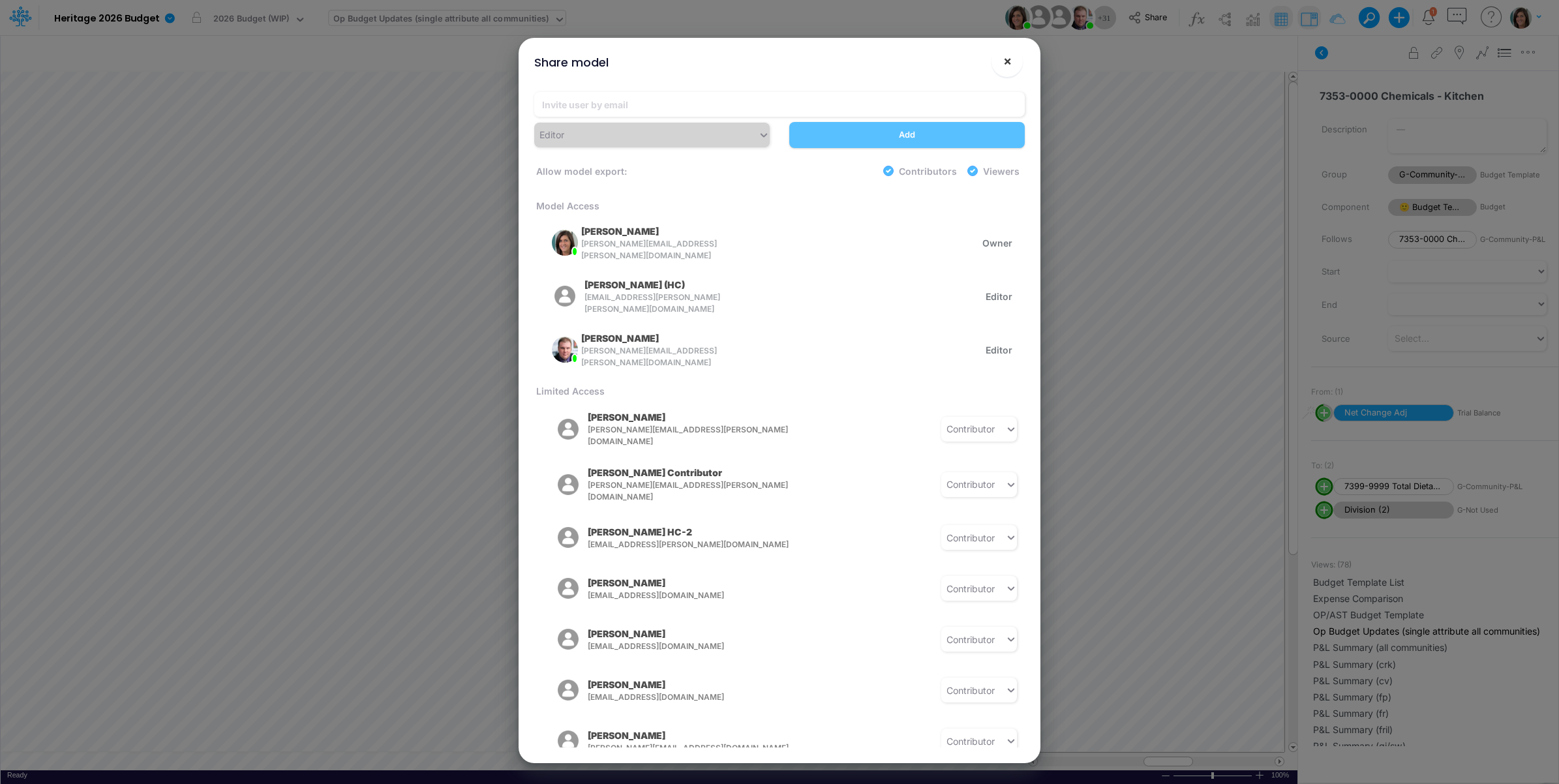
click at [1005, 63] on span "×" at bounding box center [1008, 61] width 9 height 15
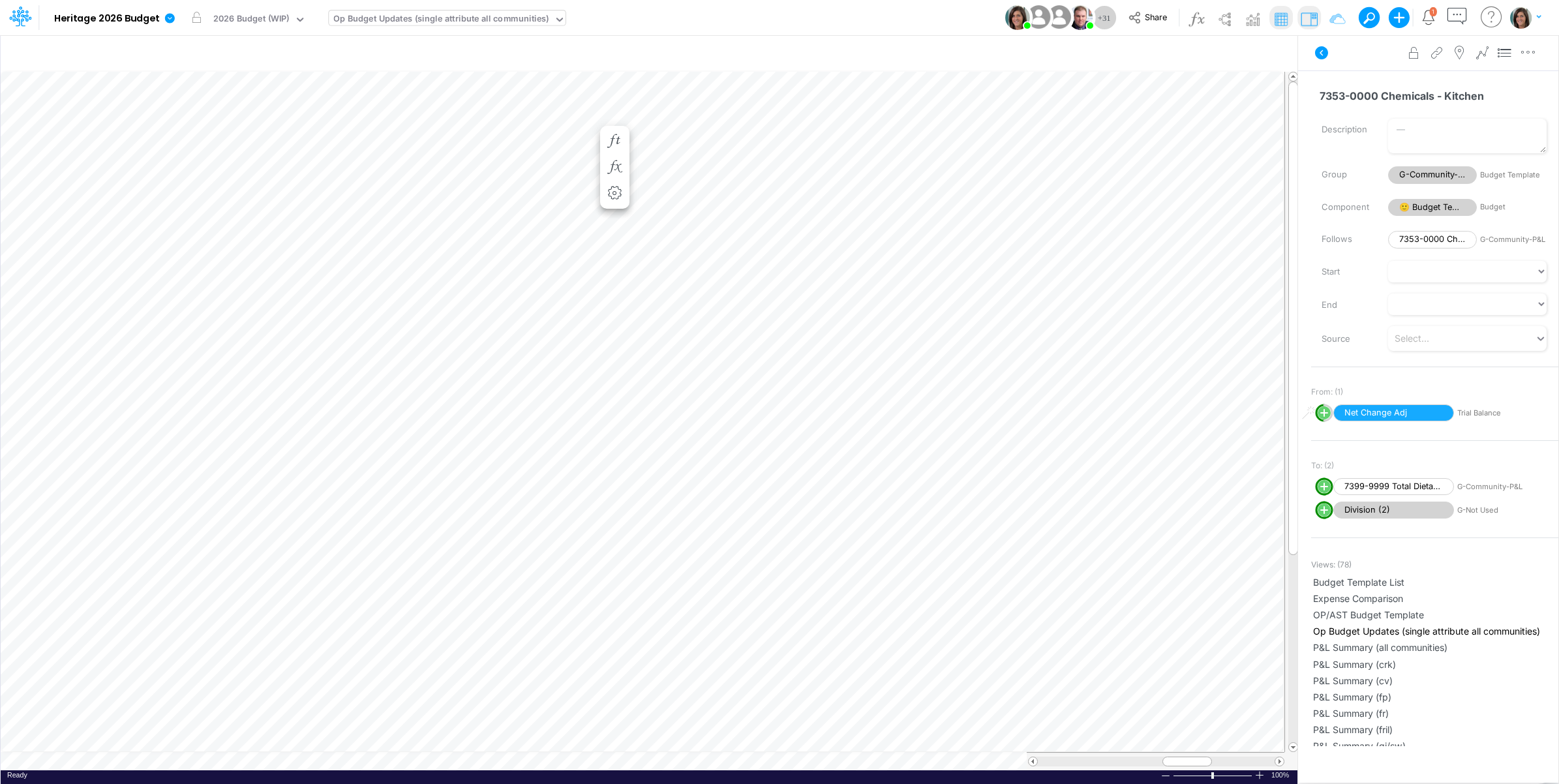
scroll to position [0, 1]
drag, startPoint x: 666, startPoint y: 134, endPoint x: 679, endPoint y: 135, distance: 13.0
click at [666, 134] on icon "button" at bounding box center [668, 141] width 20 height 14
click at [657, 151] on button "button" at bounding box center [669, 155] width 24 height 26
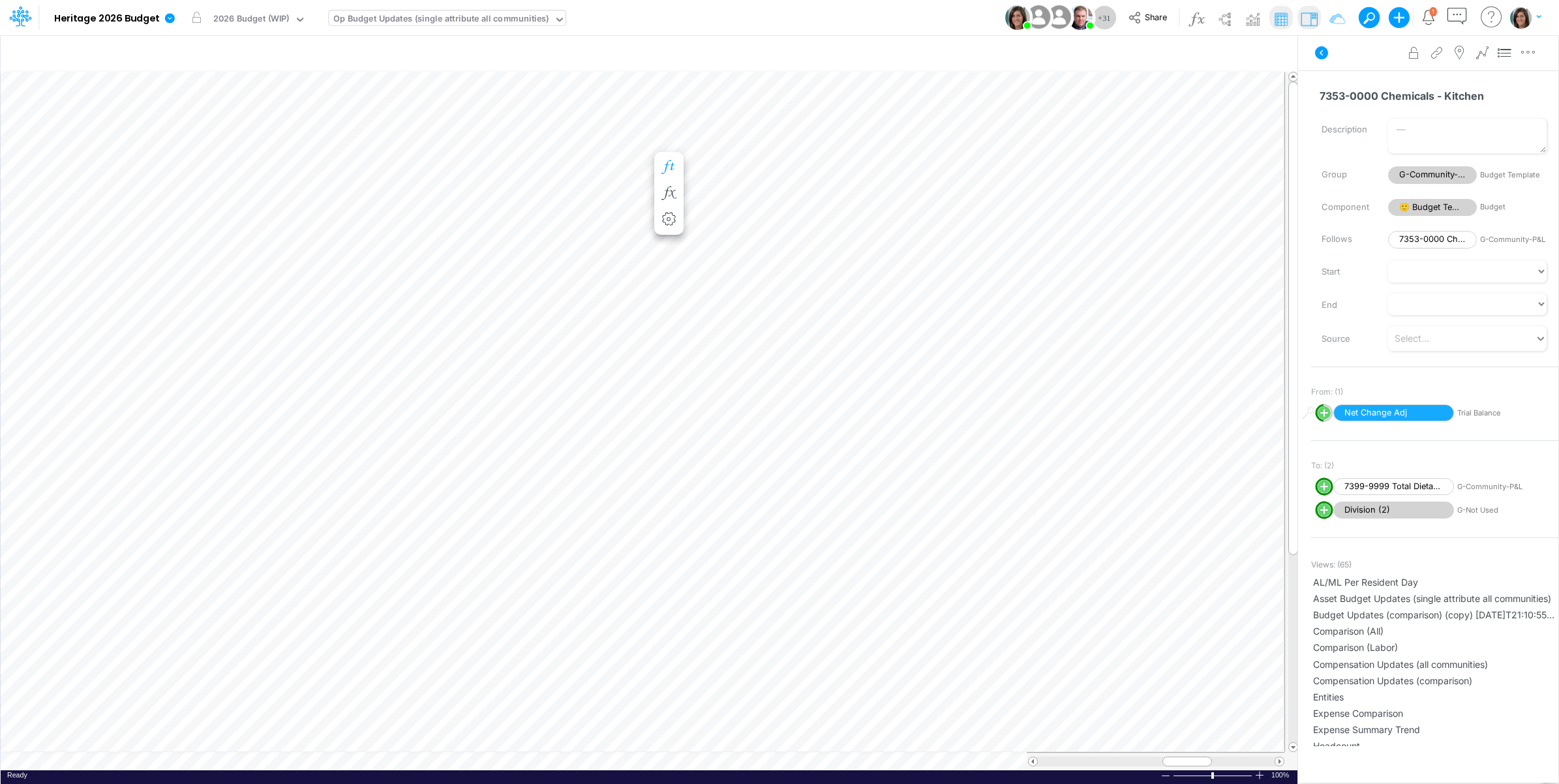
click at [667, 155] on button "button" at bounding box center [669, 167] width 24 height 26
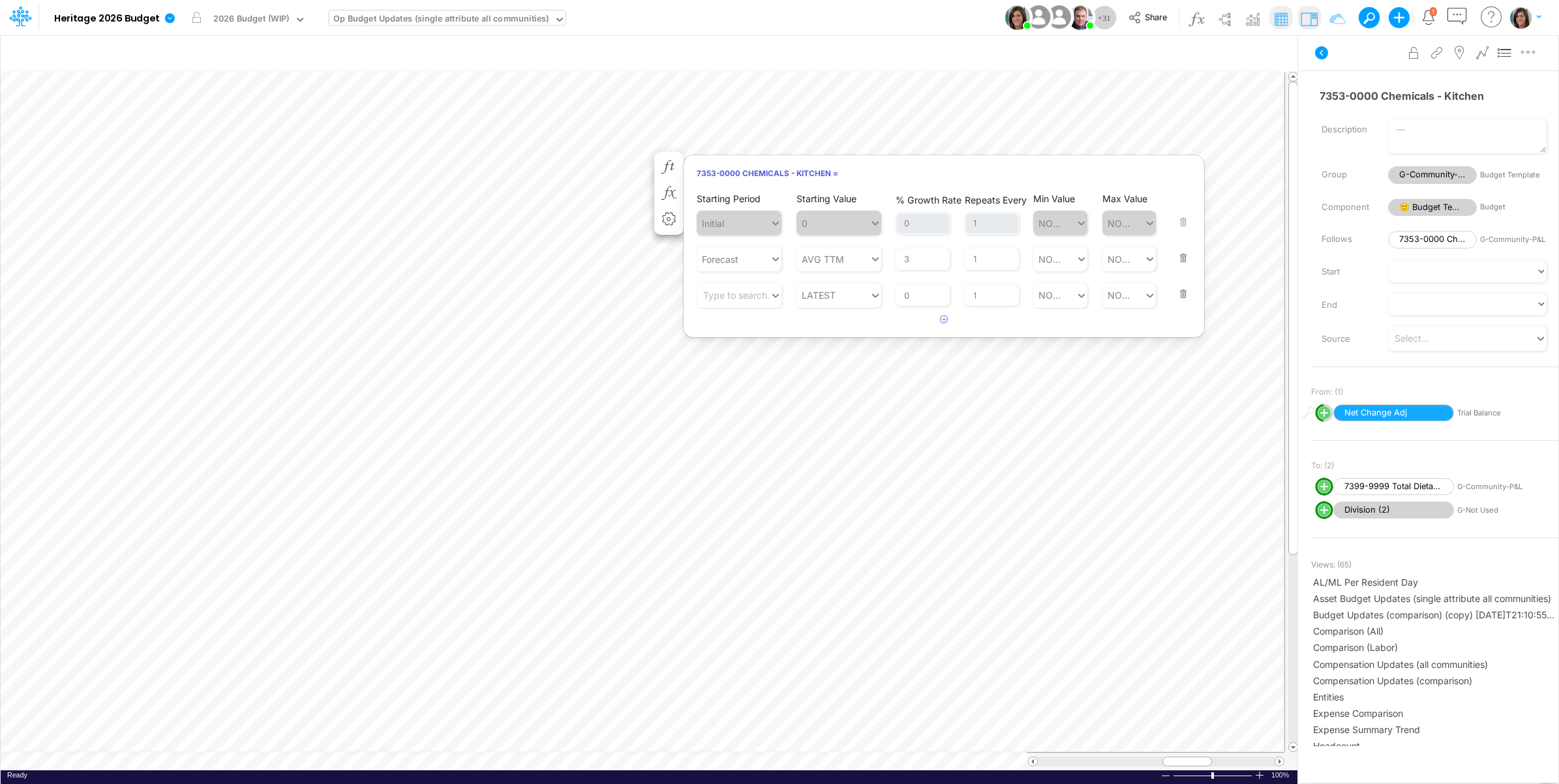
scroll to position [0, 1]
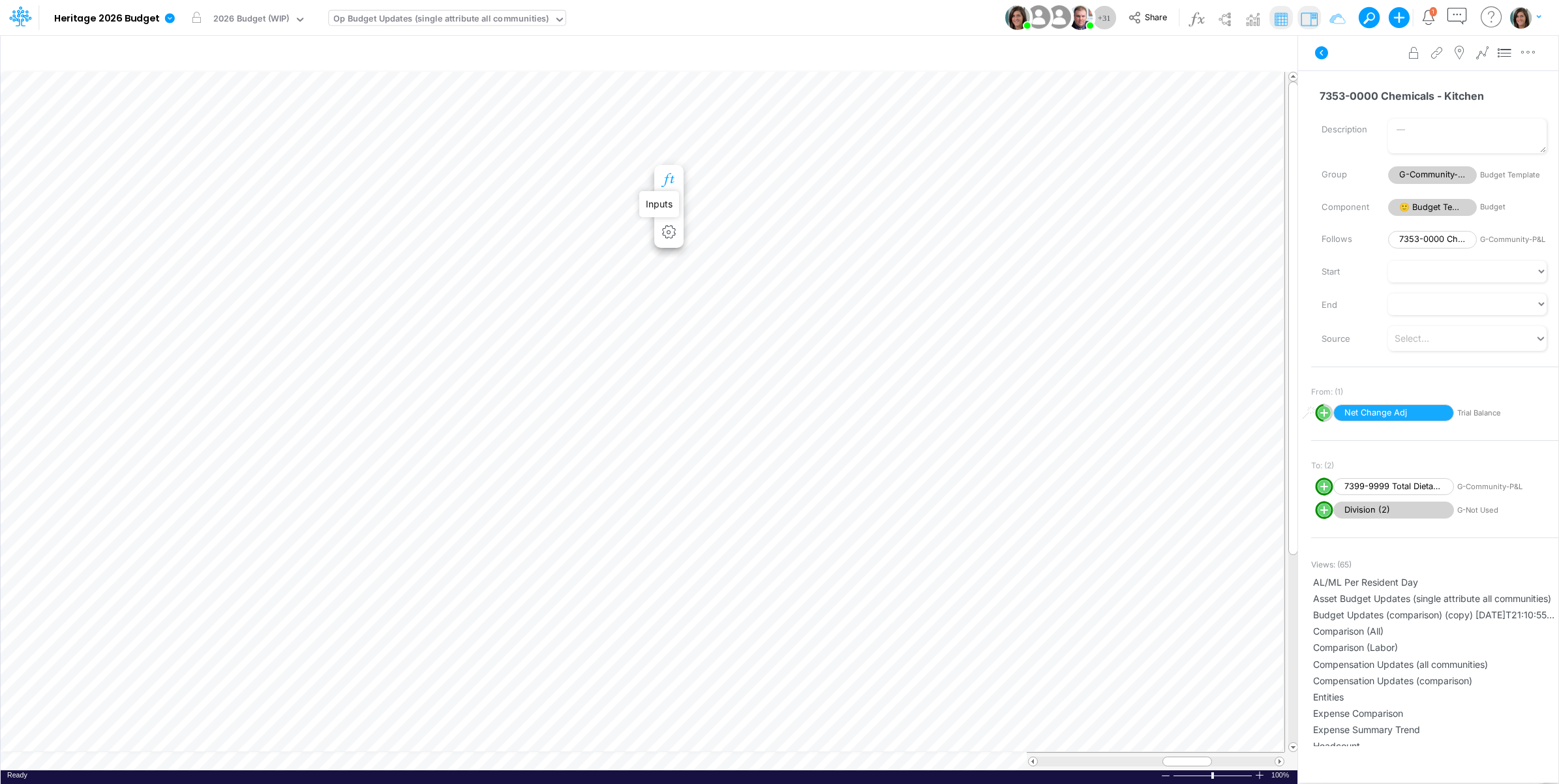
click at [667, 175] on icon "button" at bounding box center [668, 180] width 20 height 14
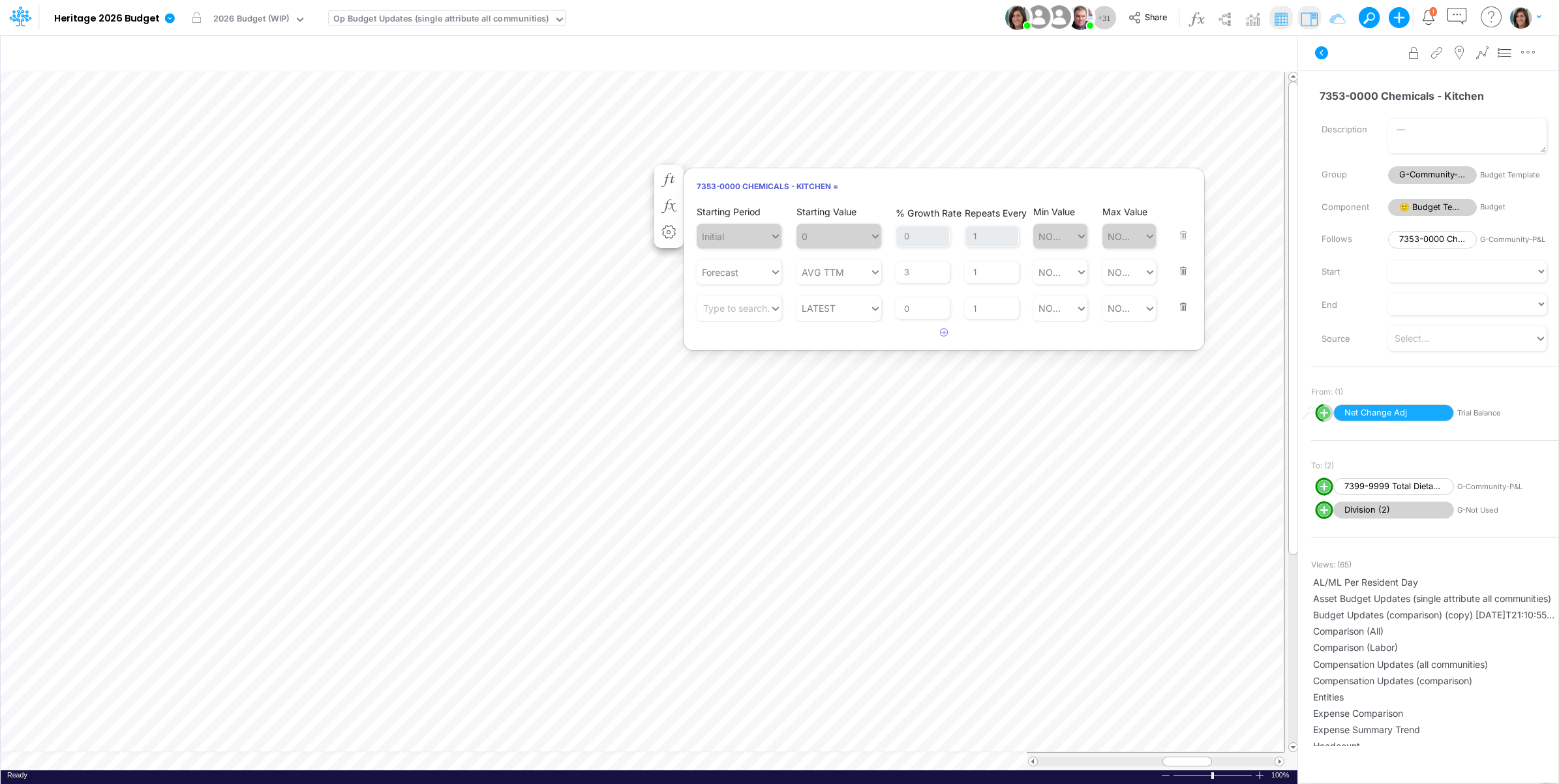
scroll to position [0, 1]
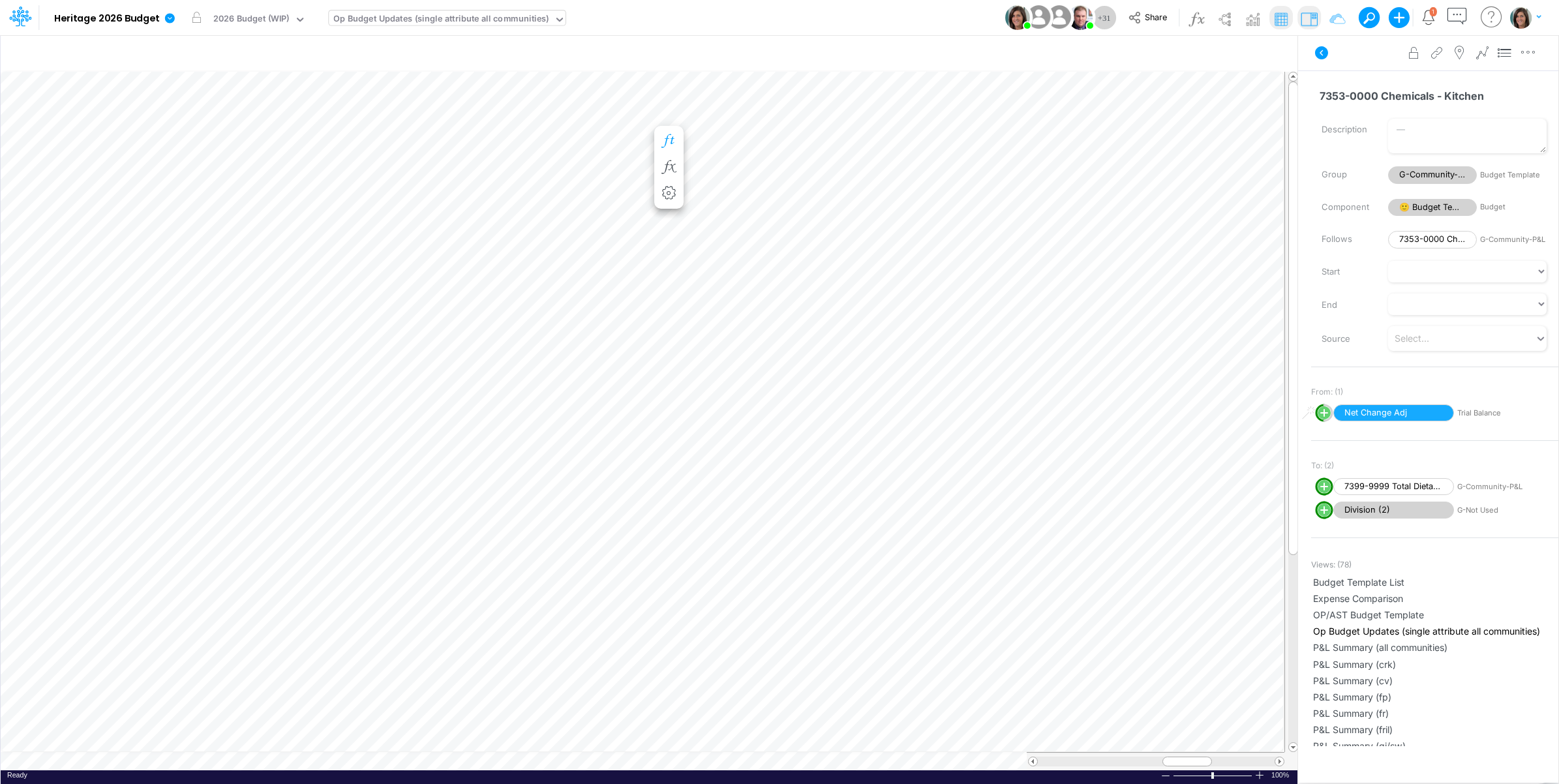
click at [673, 139] on icon "button" at bounding box center [668, 141] width 20 height 14
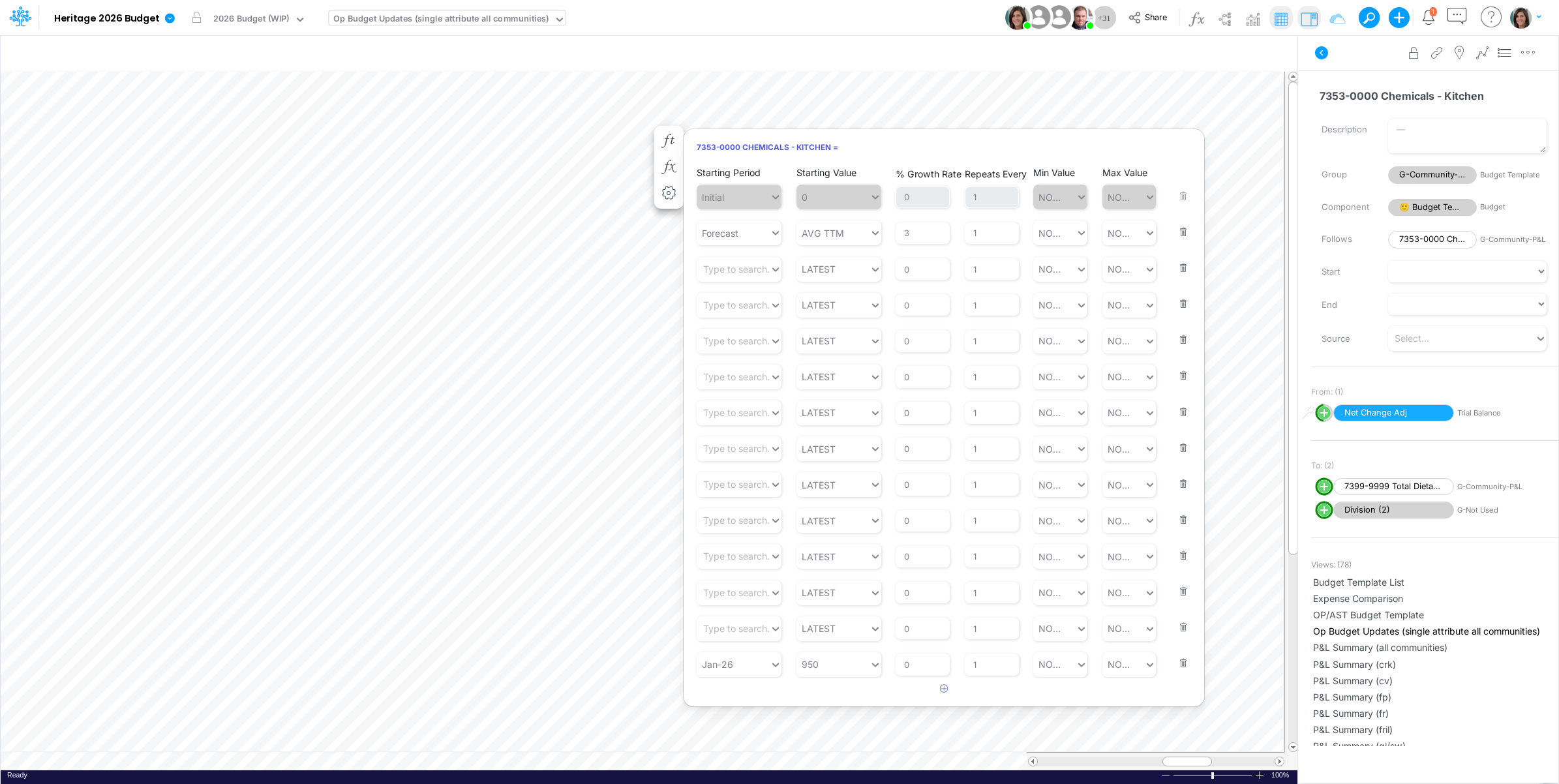
scroll to position [0, 1]
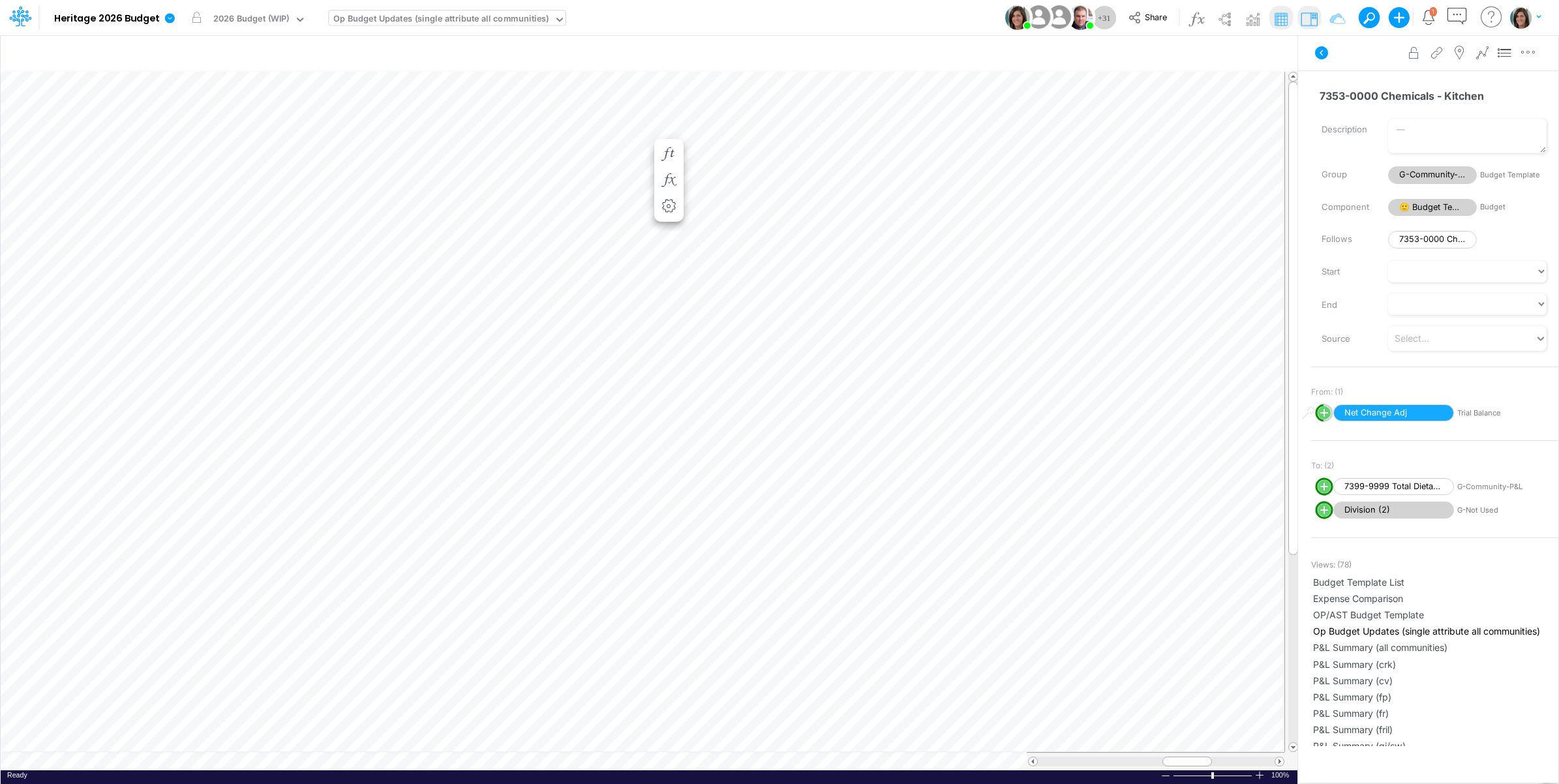
scroll to position [0, 1]
click at [950, 237] on span "From current scenario" at bounding box center [965, 235] width 98 height 12
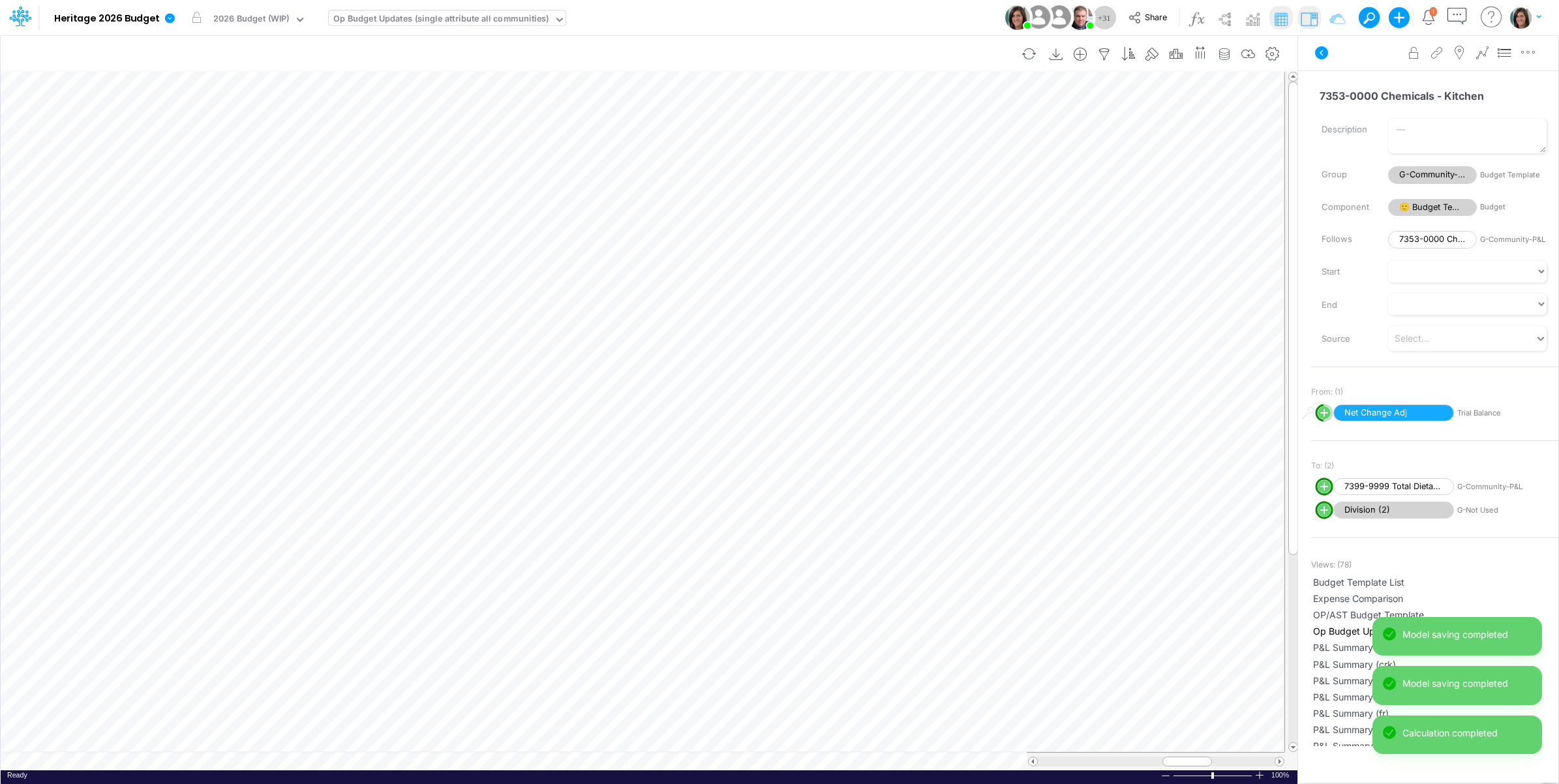
scroll to position [0, 1]
click at [670, 137] on icon "button" at bounding box center [668, 141] width 20 height 14
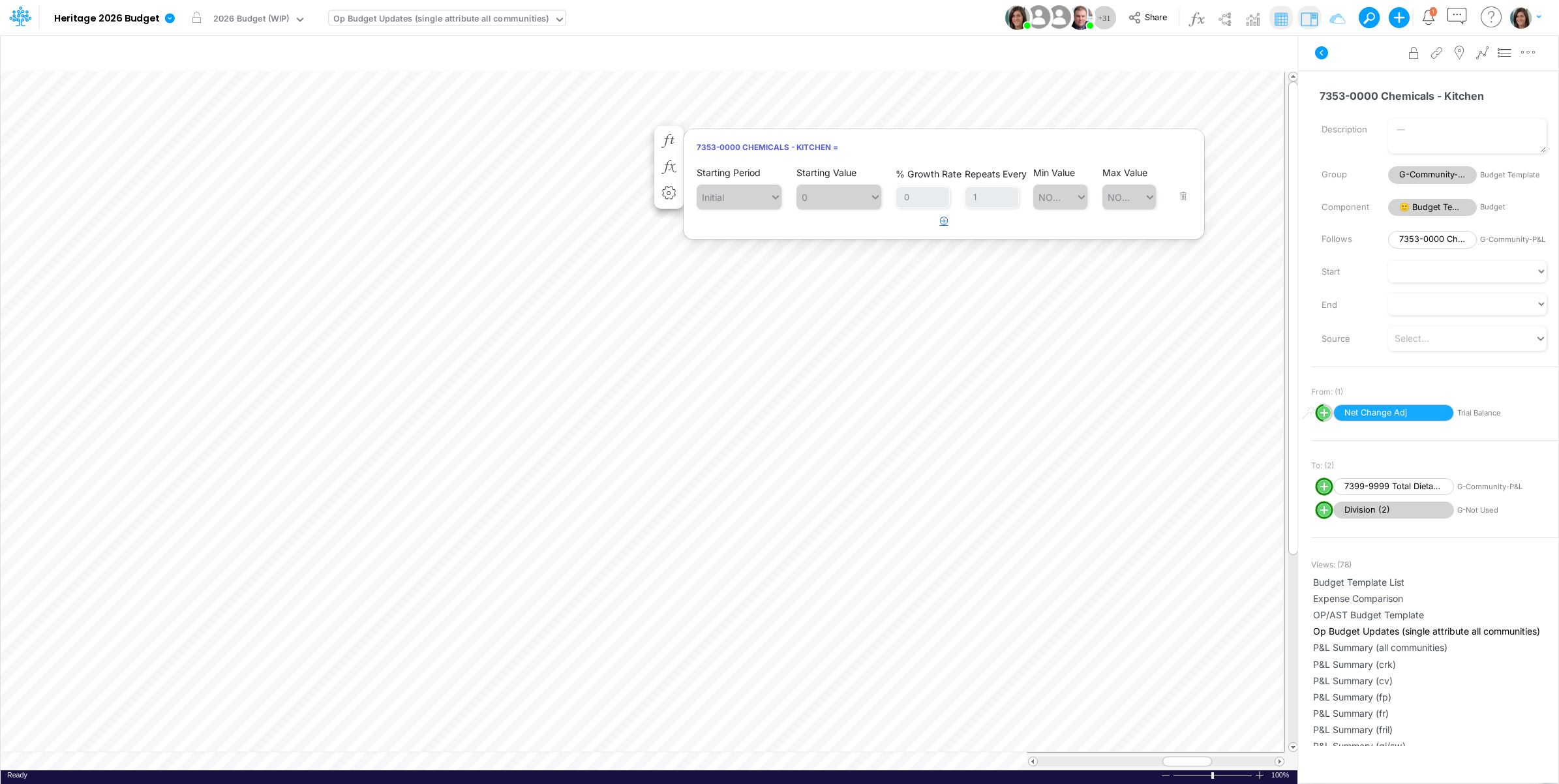
click at [947, 223] on button "button" at bounding box center [944, 221] width 26 height 21
click at [700, 232] on div "Type to search..." at bounding box center [733, 233] width 73 height 21
click at [745, 379] on div "Forecast" at bounding box center [739, 386] width 85 height 24
type input "f"
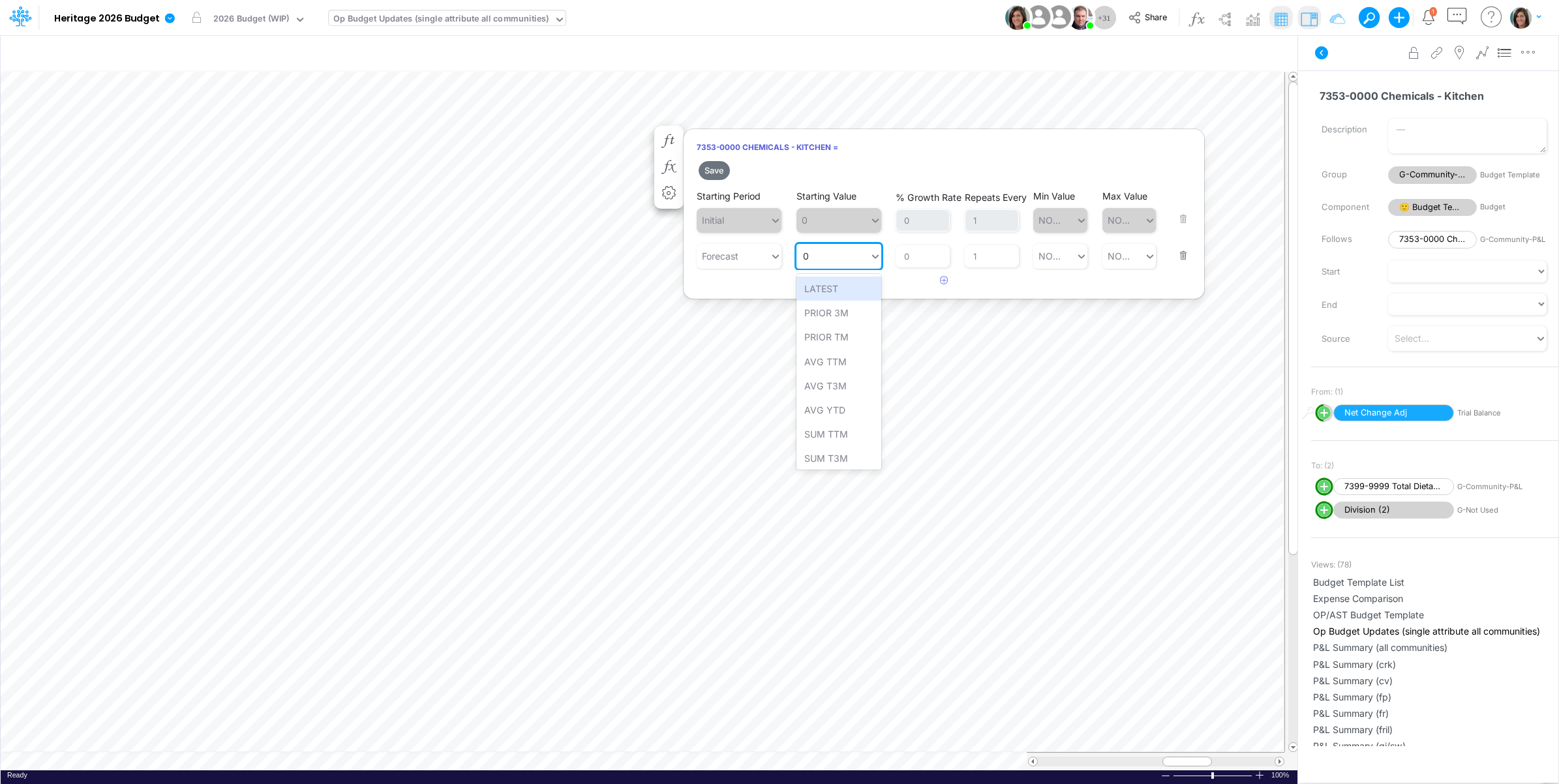
click at [826, 258] on div "0 0" at bounding box center [832, 256] width 73 height 21
click at [855, 289] on div "AVG TTM" at bounding box center [838, 289] width 85 height 24
type input "avg"
drag, startPoint x: 920, startPoint y: 255, endPoint x: 900, endPoint y: 256, distance: 20.0
click at [900, 256] on input "0" at bounding box center [923, 257] width 54 height 22
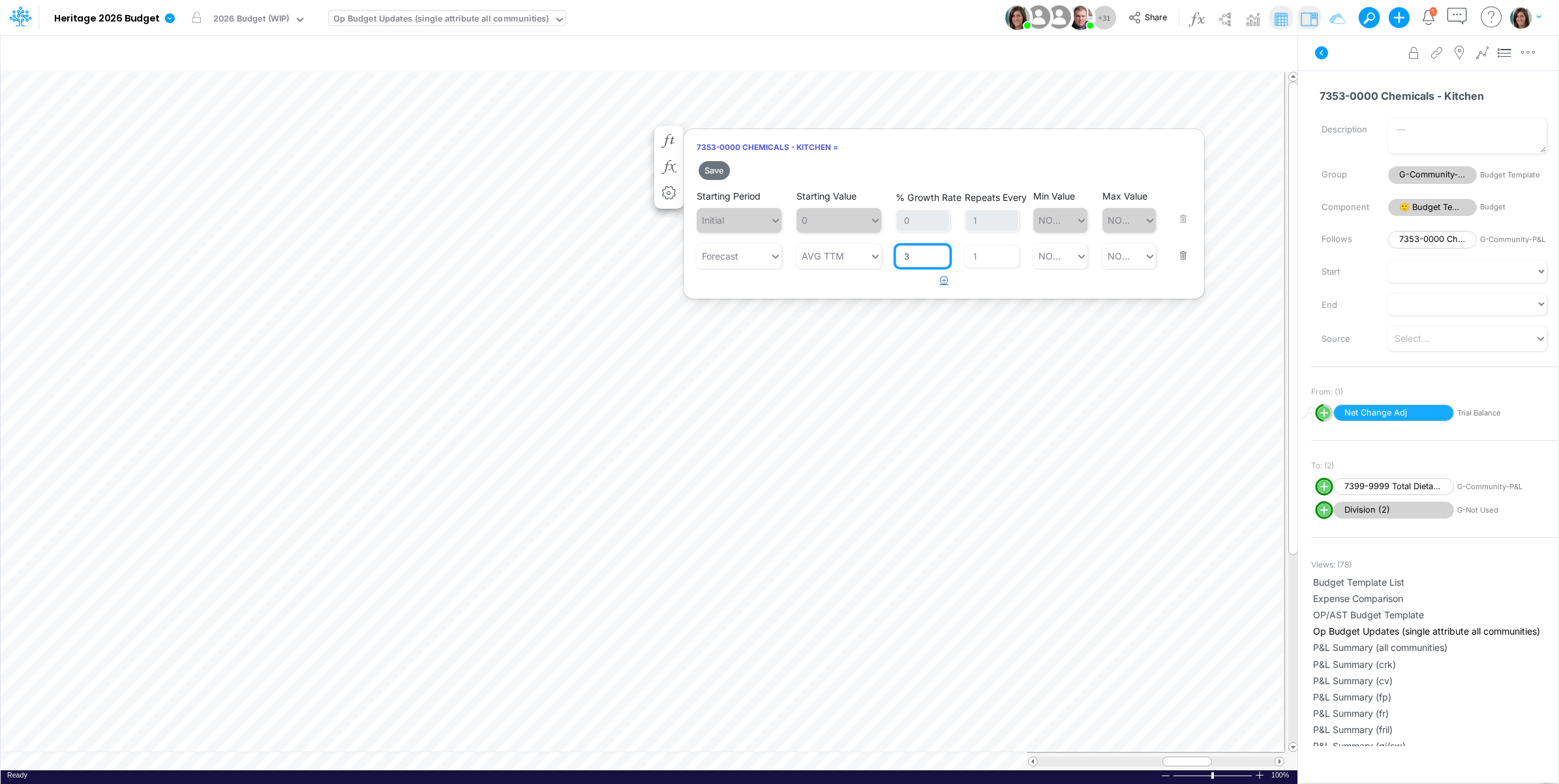
type input "3"
click at [940, 278] on icon "button" at bounding box center [944, 280] width 9 height 9
click at [754, 294] on div "Type to search..." at bounding box center [740, 292] width 72 height 14
click at [742, 349] on div "Forecast + 1" at bounding box center [739, 349] width 85 height 24
type input "fore"
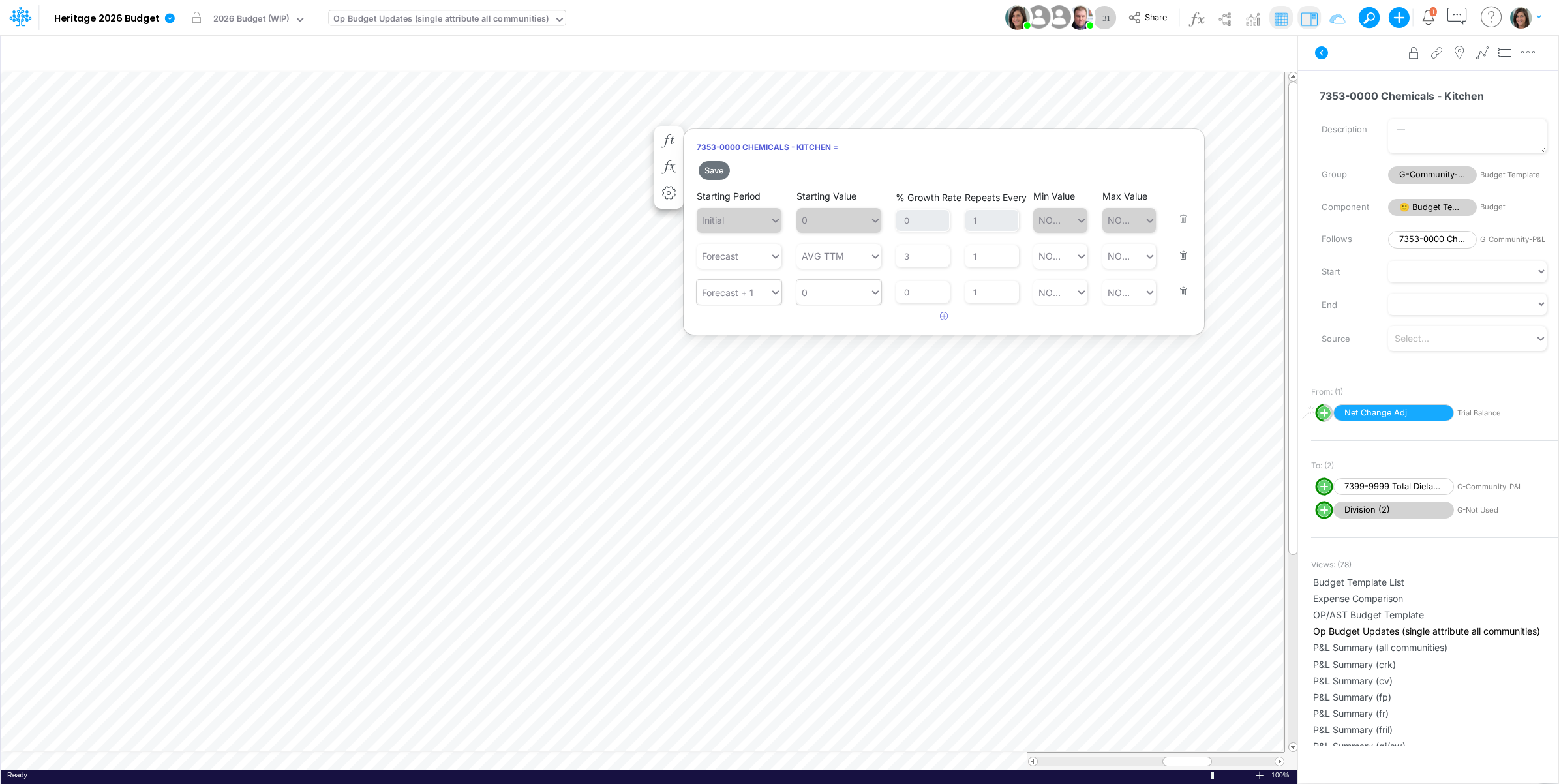
type input "0"
click at [845, 291] on div "0 0" at bounding box center [832, 292] width 73 height 21
click at [846, 324] on div "LATEST" at bounding box center [838, 325] width 85 height 24
click at [941, 321] on button "button" at bounding box center [944, 316] width 26 height 21
click at [735, 330] on div "Type to search..." at bounding box center [740, 328] width 72 height 14
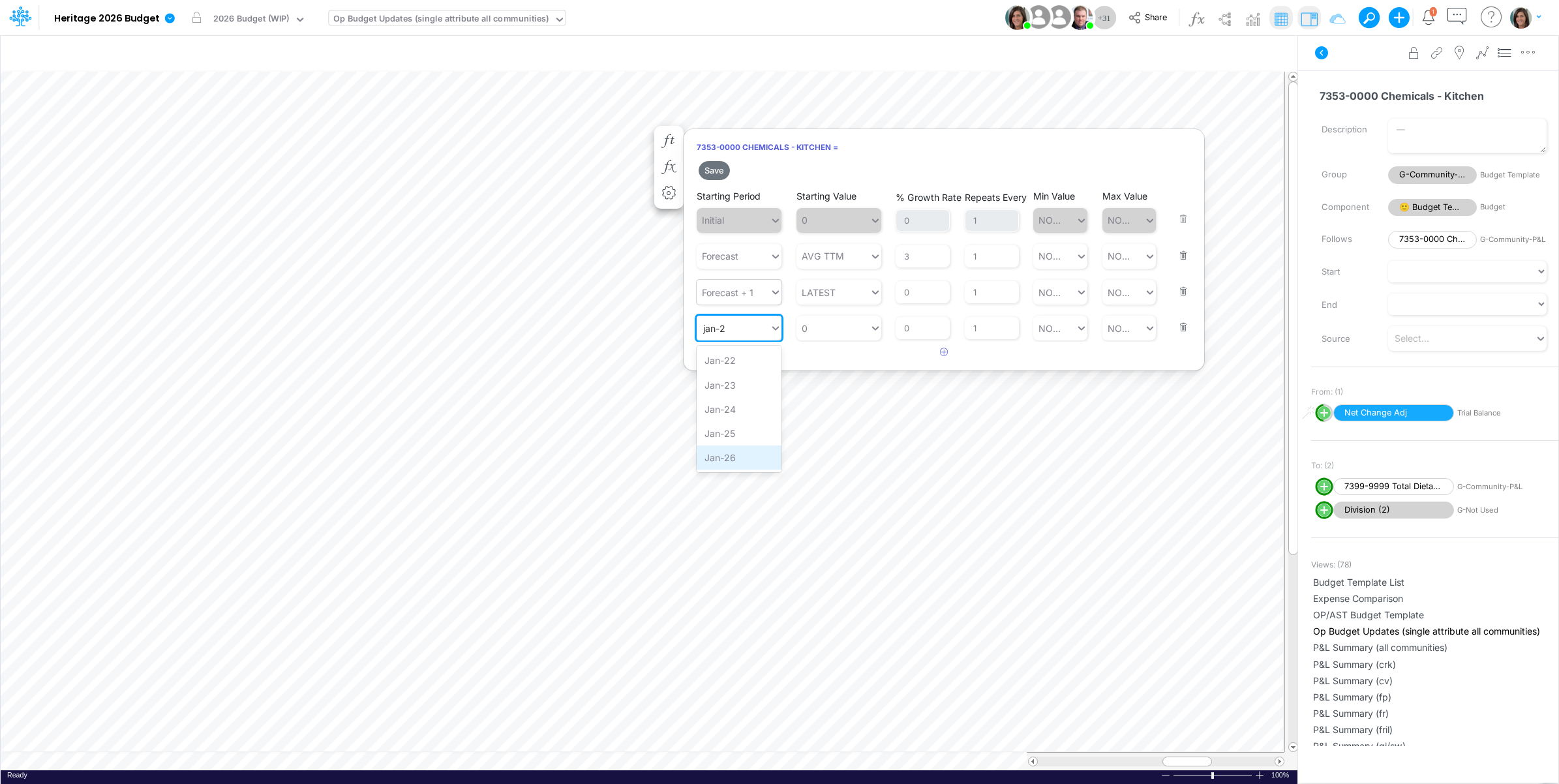
click at [726, 451] on div "Jan-26" at bounding box center [739, 458] width 85 height 24
type input "jan-2"
click at [828, 331] on div "0 0" at bounding box center [832, 328] width 73 height 21
click at [828, 356] on div "Set value 950" at bounding box center [838, 360] width 85 height 24
type input "950"
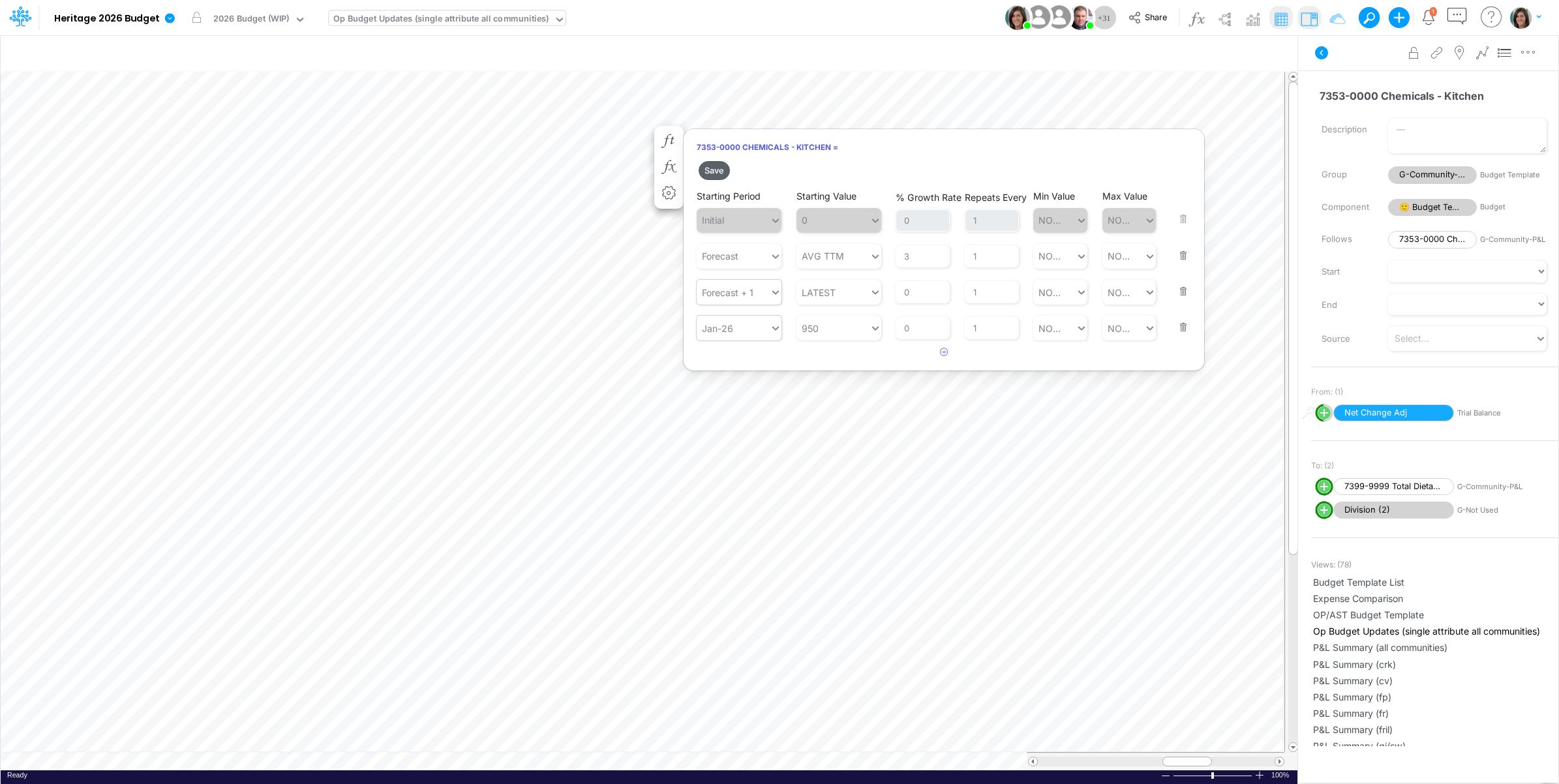
click at [721, 176] on button "Save" at bounding box center [714, 171] width 31 height 19
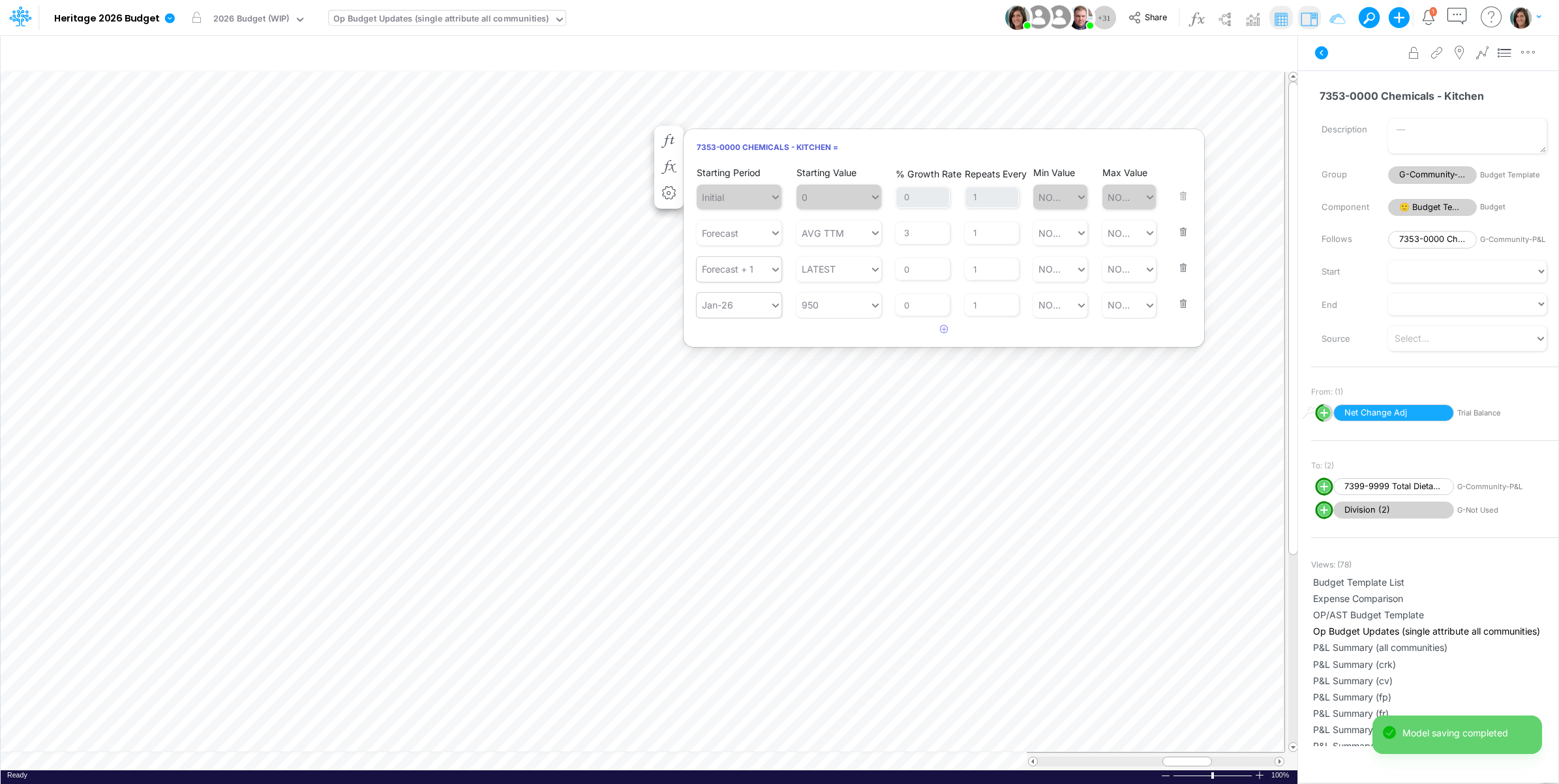
click at [1355, 62] on div "Advanced settings Delete" at bounding box center [1428, 52] width 260 height 37
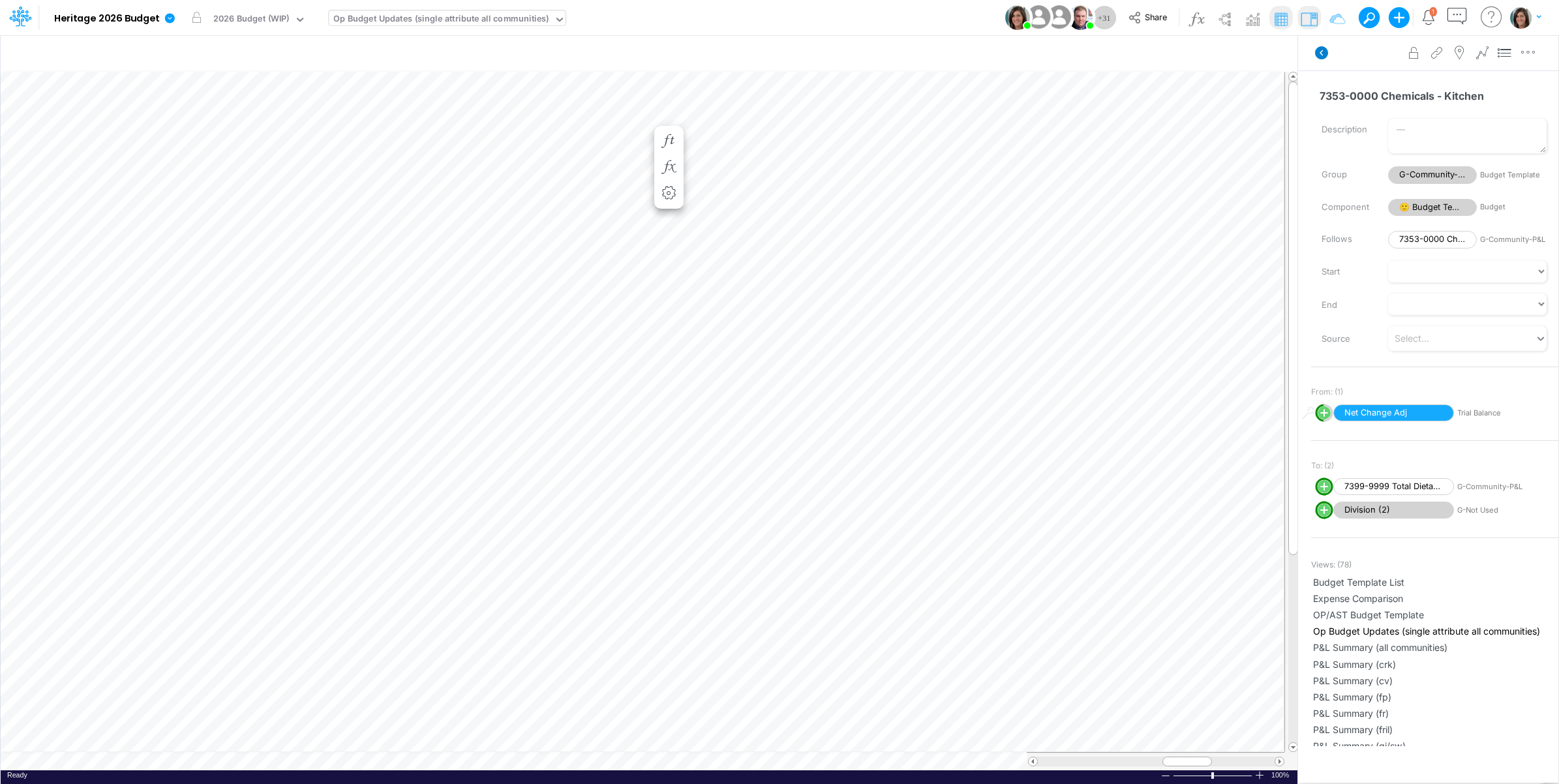
click at [1318, 56] on icon at bounding box center [1321, 52] width 13 height 13
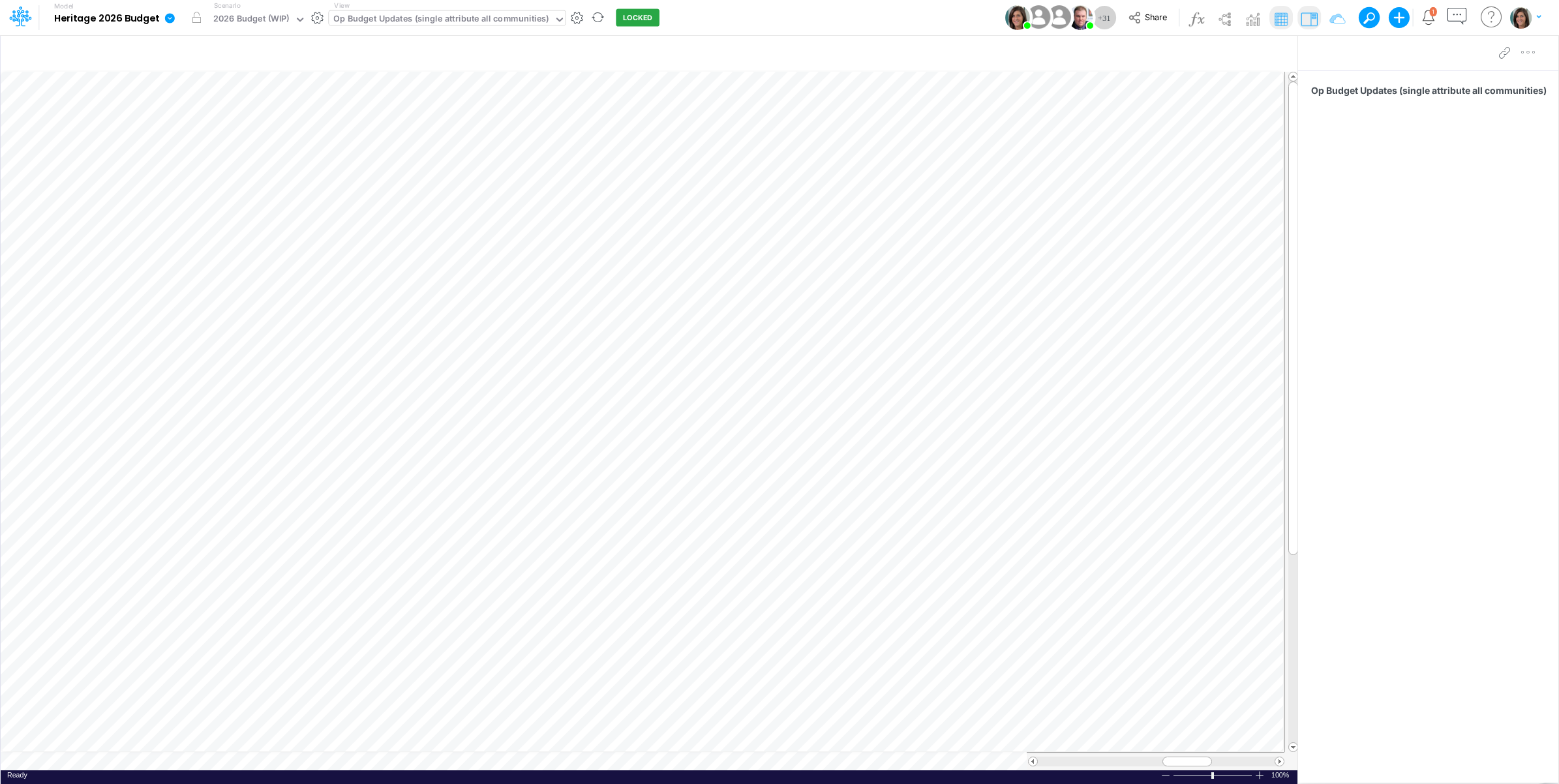
click at [167, 24] on link at bounding box center [172, 17] width 26 height 33
click at [191, 129] on button "View model info" at bounding box center [235, 136] width 139 height 21
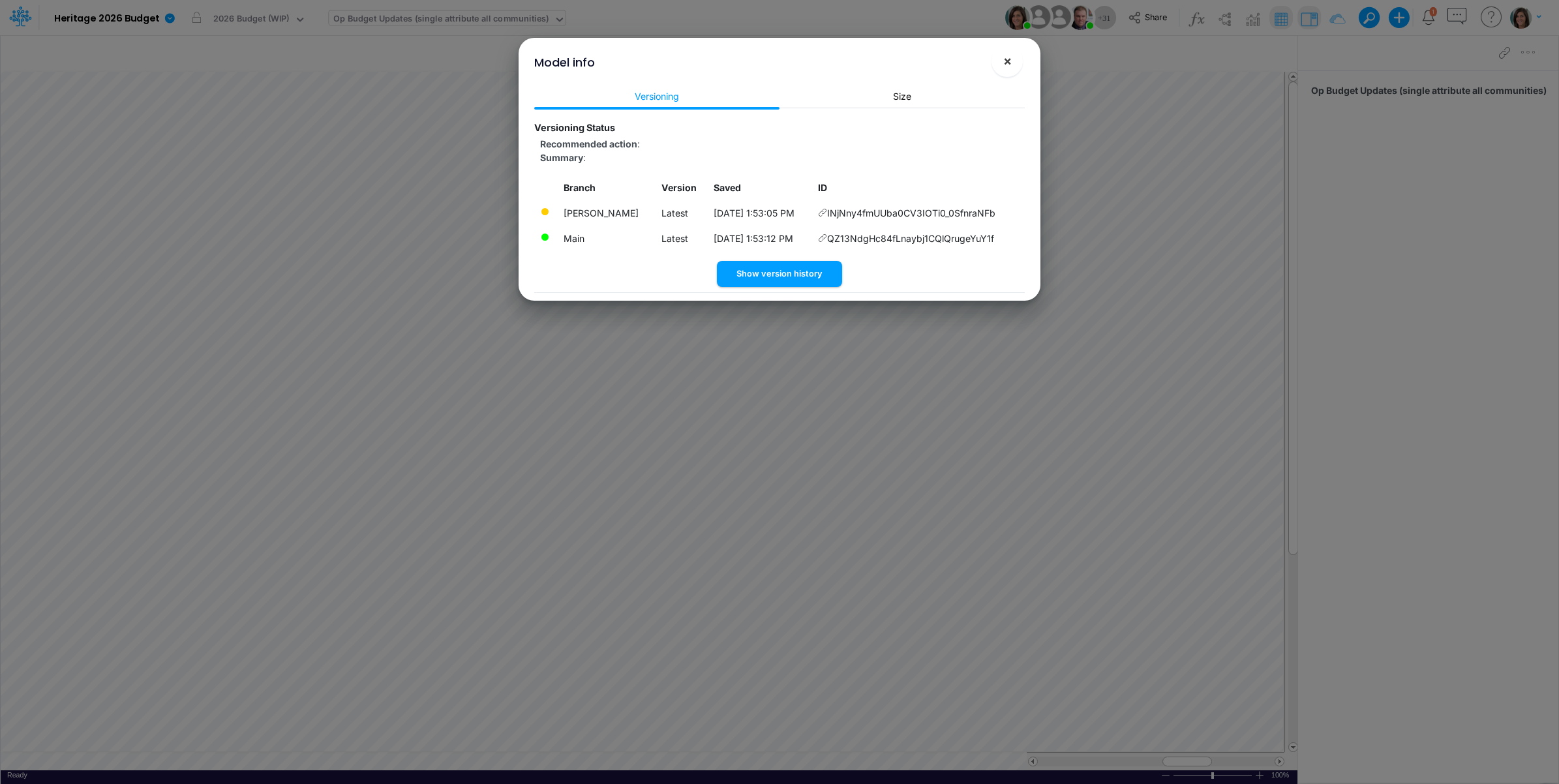
drag, startPoint x: 1002, startPoint y: 58, endPoint x: 1002, endPoint y: 82, distance: 24.0
click at [1002, 58] on button "×" at bounding box center [1007, 61] width 31 height 31
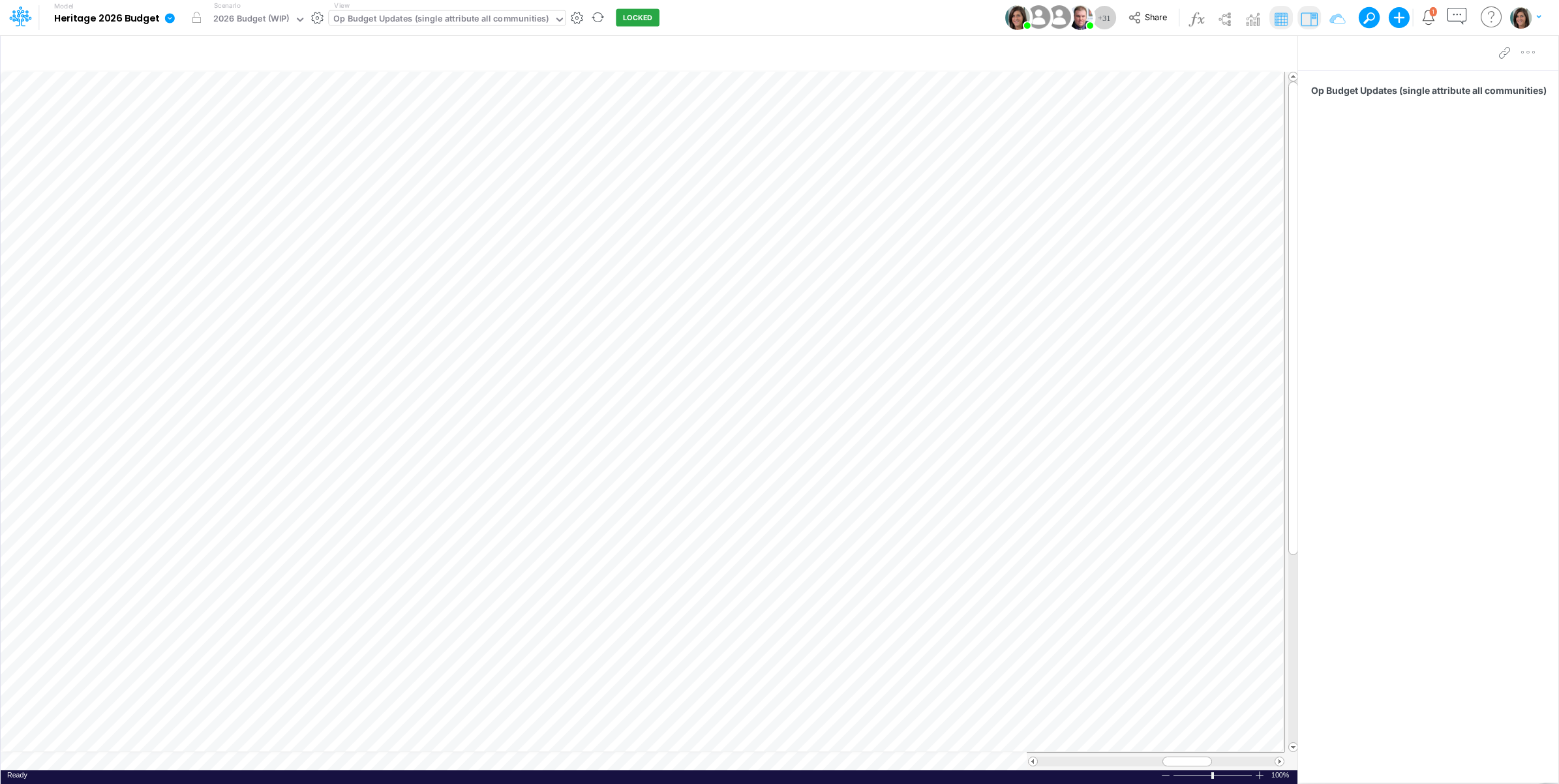
click at [168, 20] on icon at bounding box center [170, 18] width 12 height 12
click at [201, 135] on button "View model info" at bounding box center [235, 136] width 139 height 21
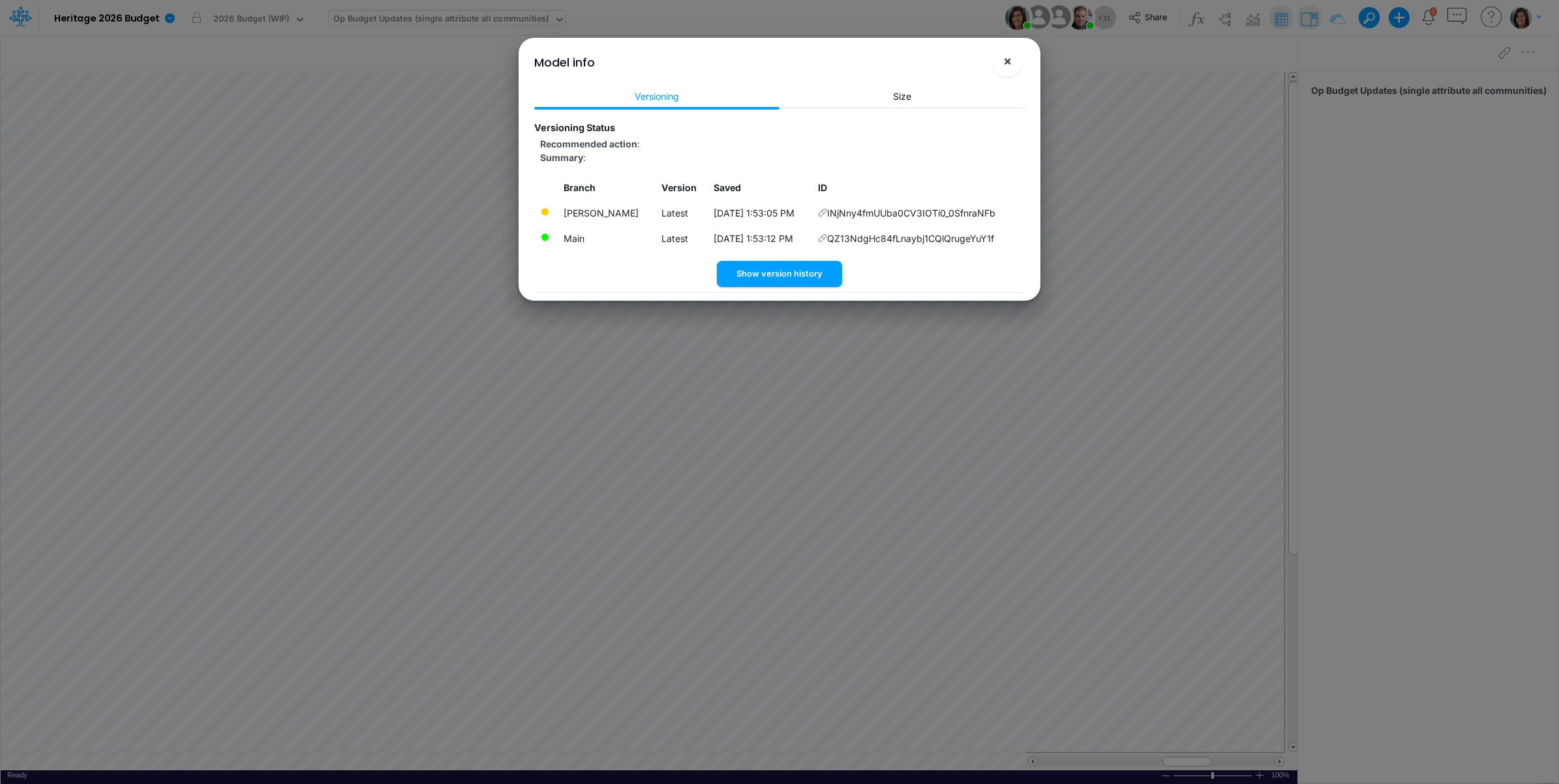
click at [1008, 64] on span "×" at bounding box center [1008, 61] width 9 height 15
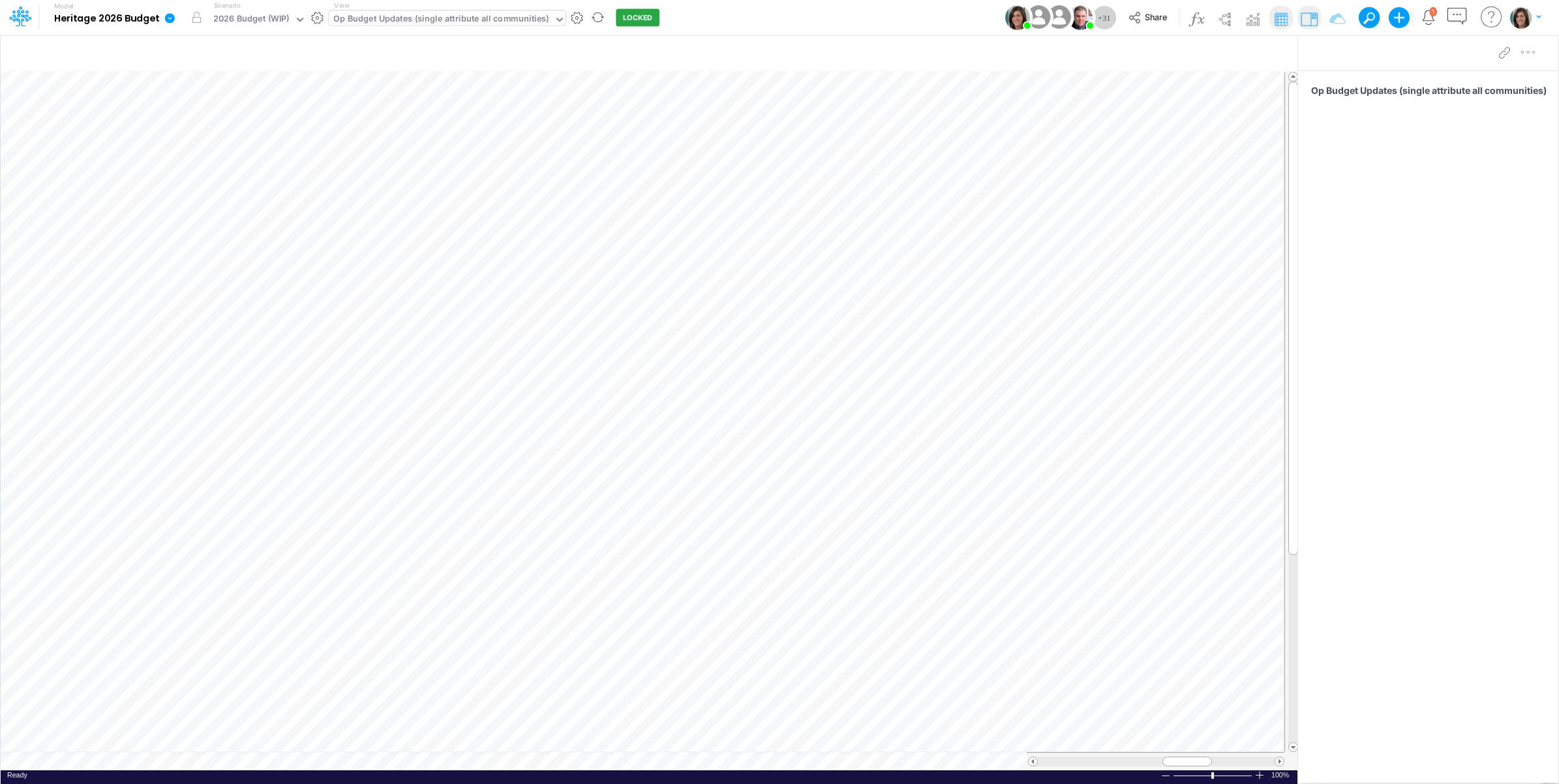
click at [169, 21] on icon at bounding box center [169, 17] width 9 height 9
click at [204, 129] on button "View model info" at bounding box center [235, 136] width 139 height 21
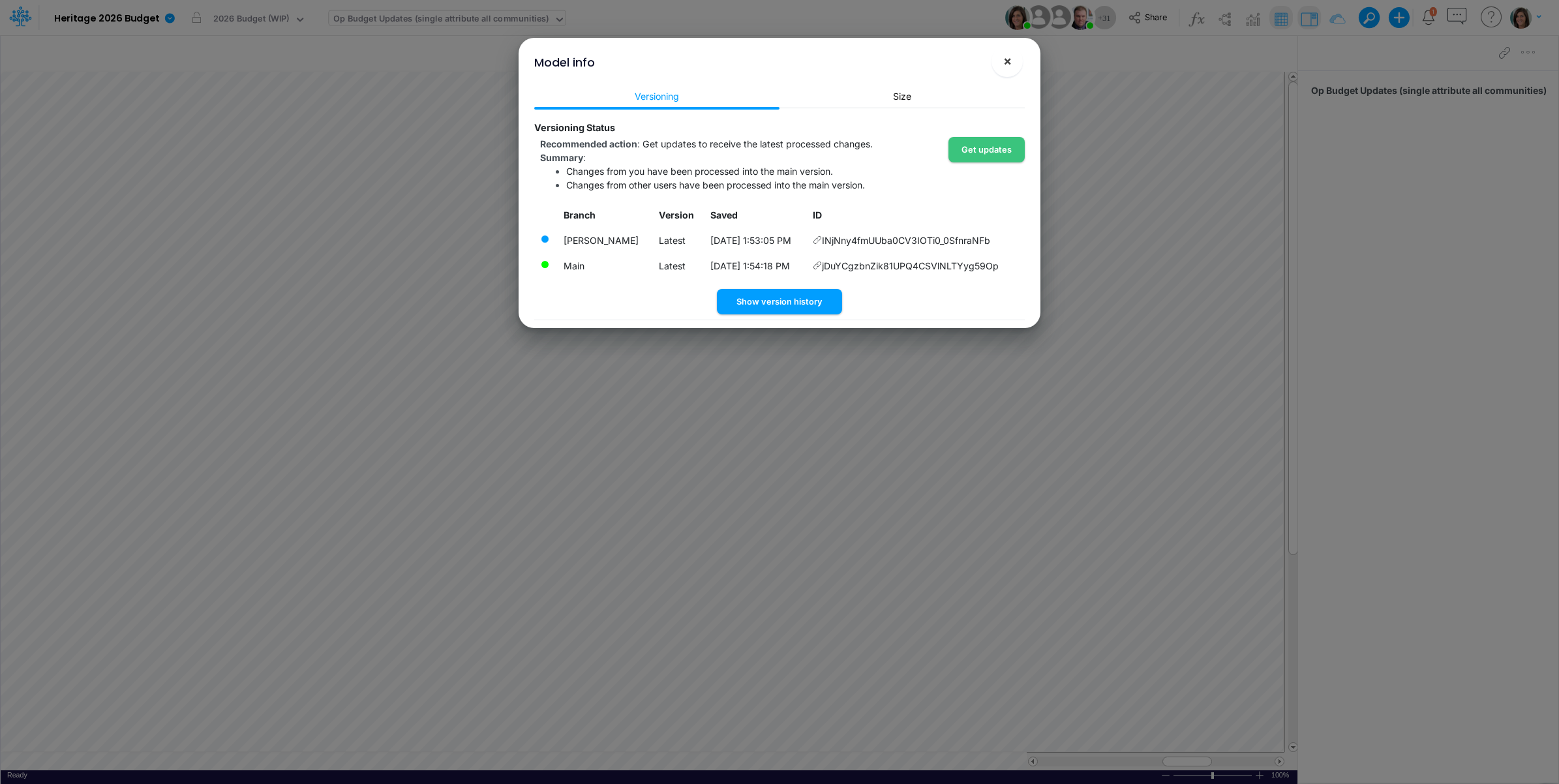
drag, startPoint x: 1007, startPoint y: 59, endPoint x: 917, endPoint y: 52, distance: 90.3
click at [1006, 60] on span "×" at bounding box center [1008, 61] width 9 height 15
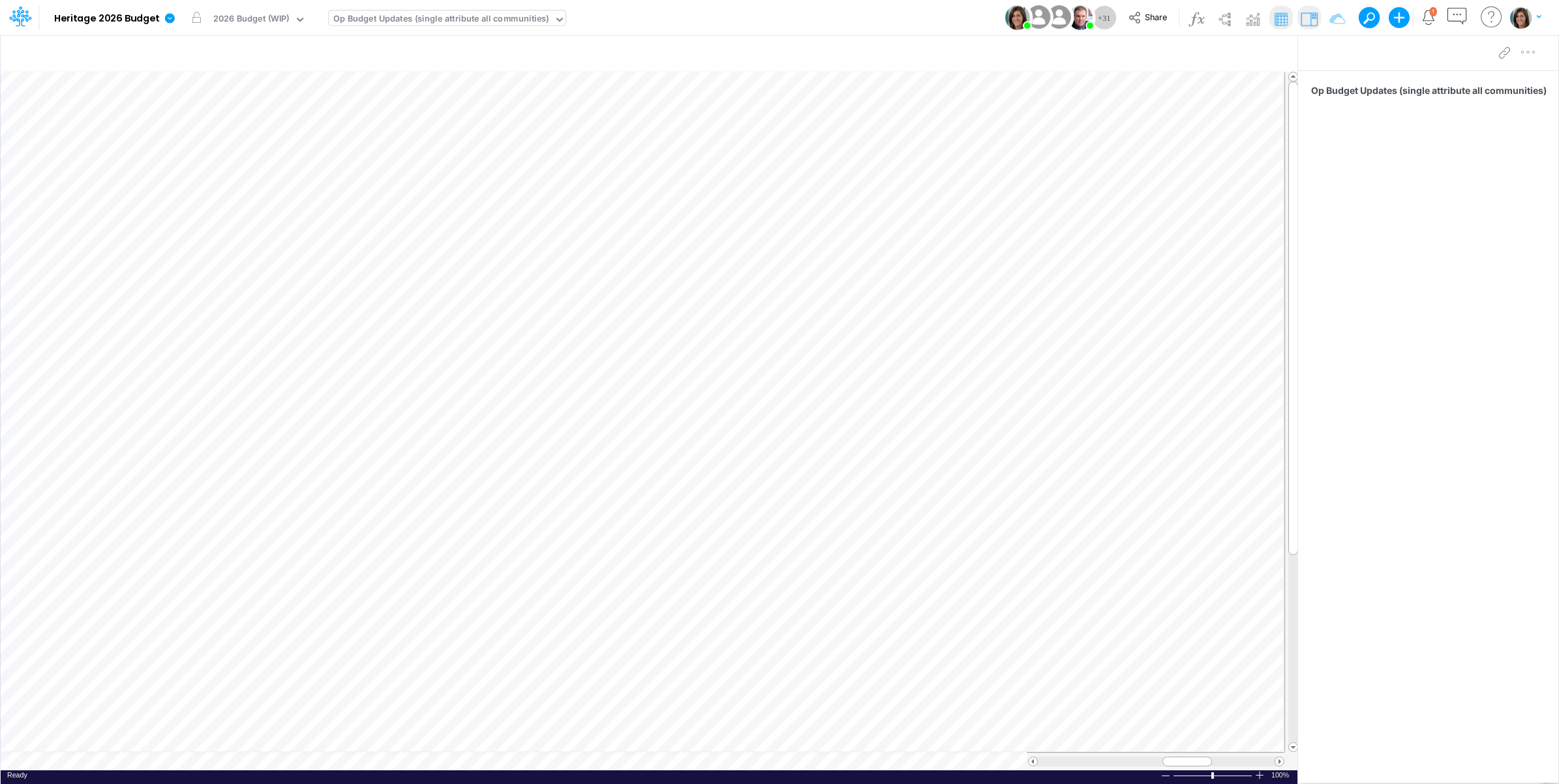
scroll to position [0, 1]
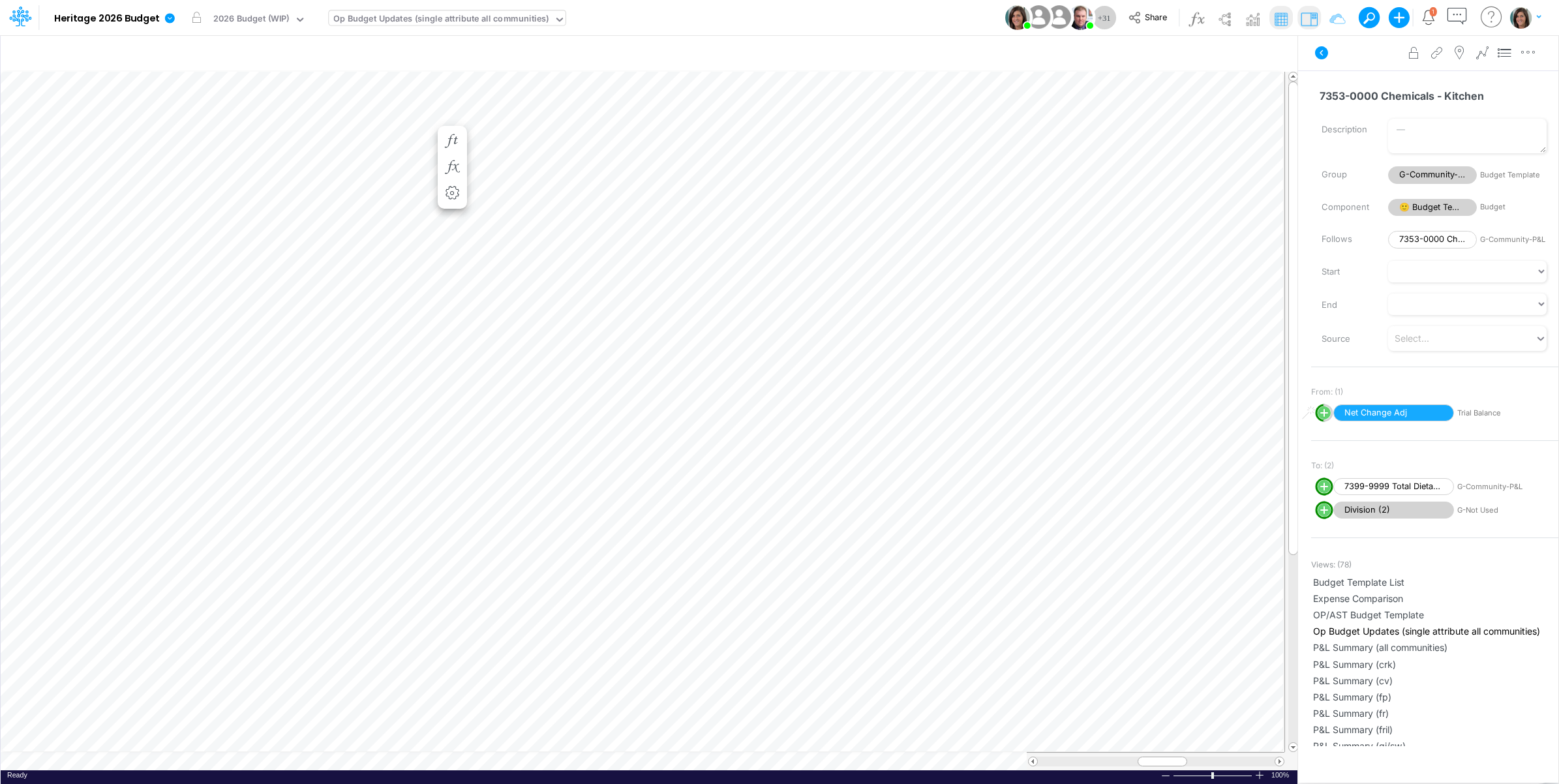
scroll to position [0, 1]
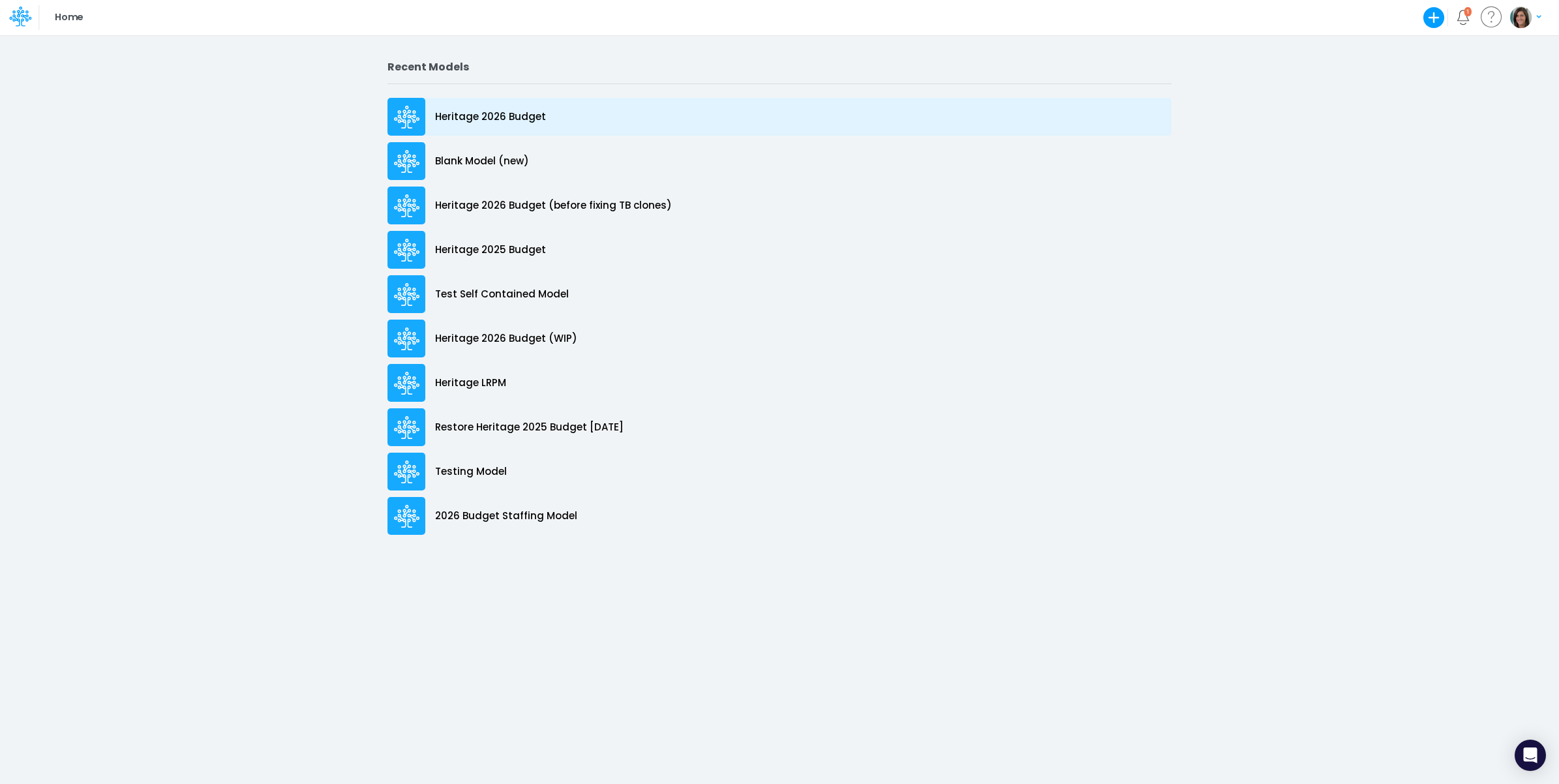
click at [470, 105] on div "Heritage 2026 Budget" at bounding box center [779, 117] width 784 height 38
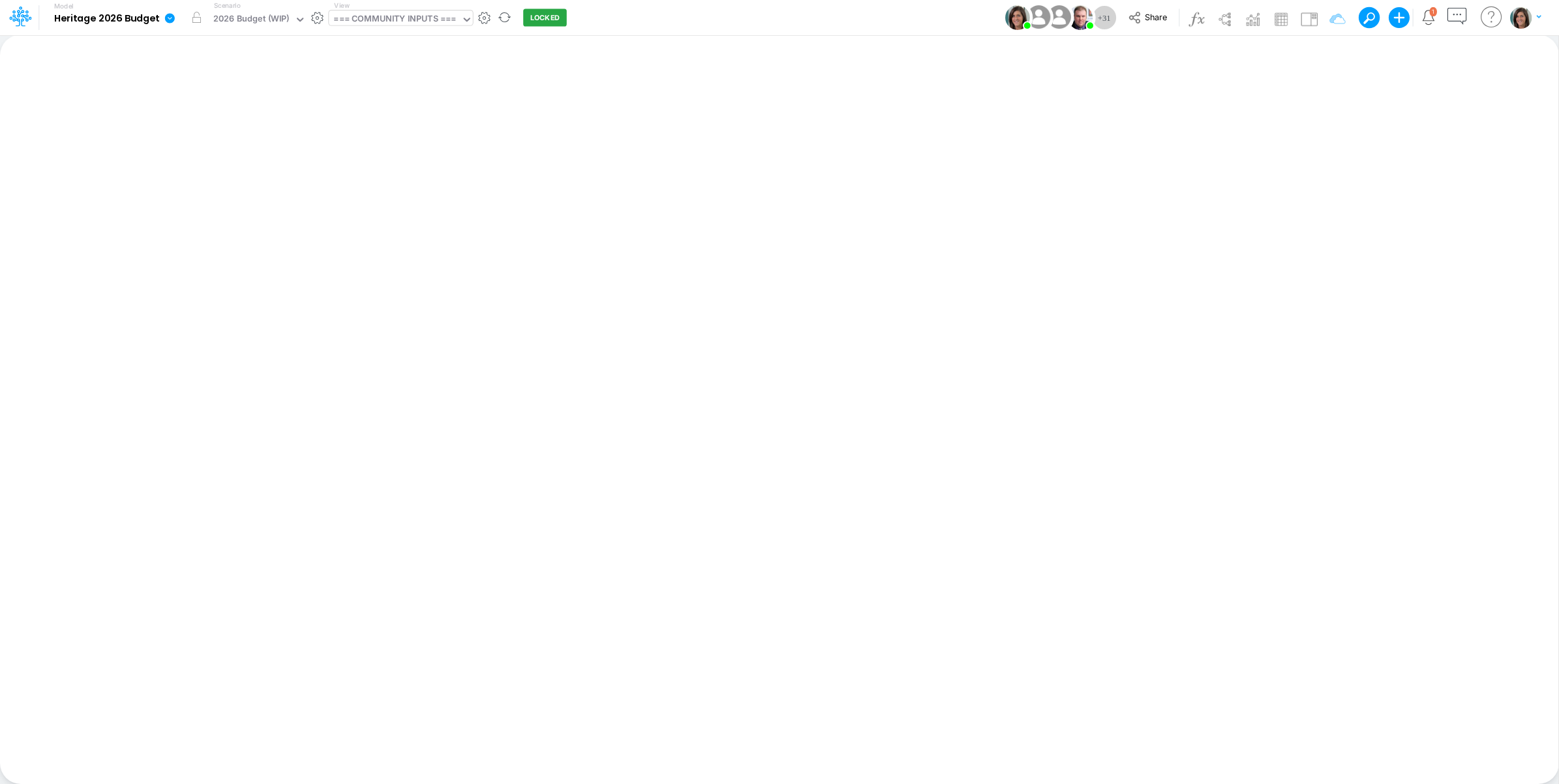
click at [397, 18] on div "=== COMMUNITY INPUTS ===" at bounding box center [394, 19] width 123 height 15
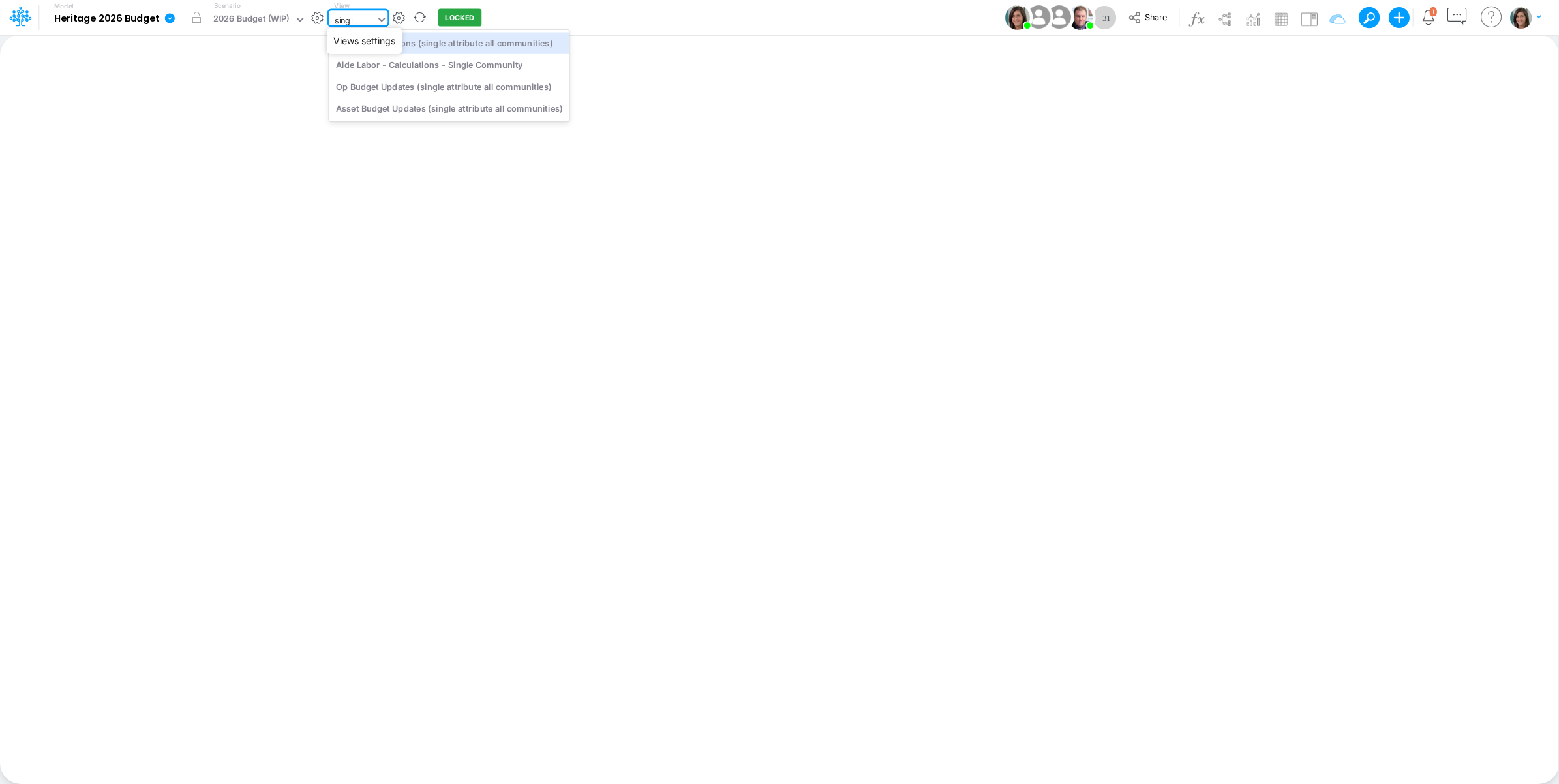
type input "single"
click at [464, 93] on div "Op Budget Updates (single attribute all communities)" at bounding box center [449, 86] width 241 height 21
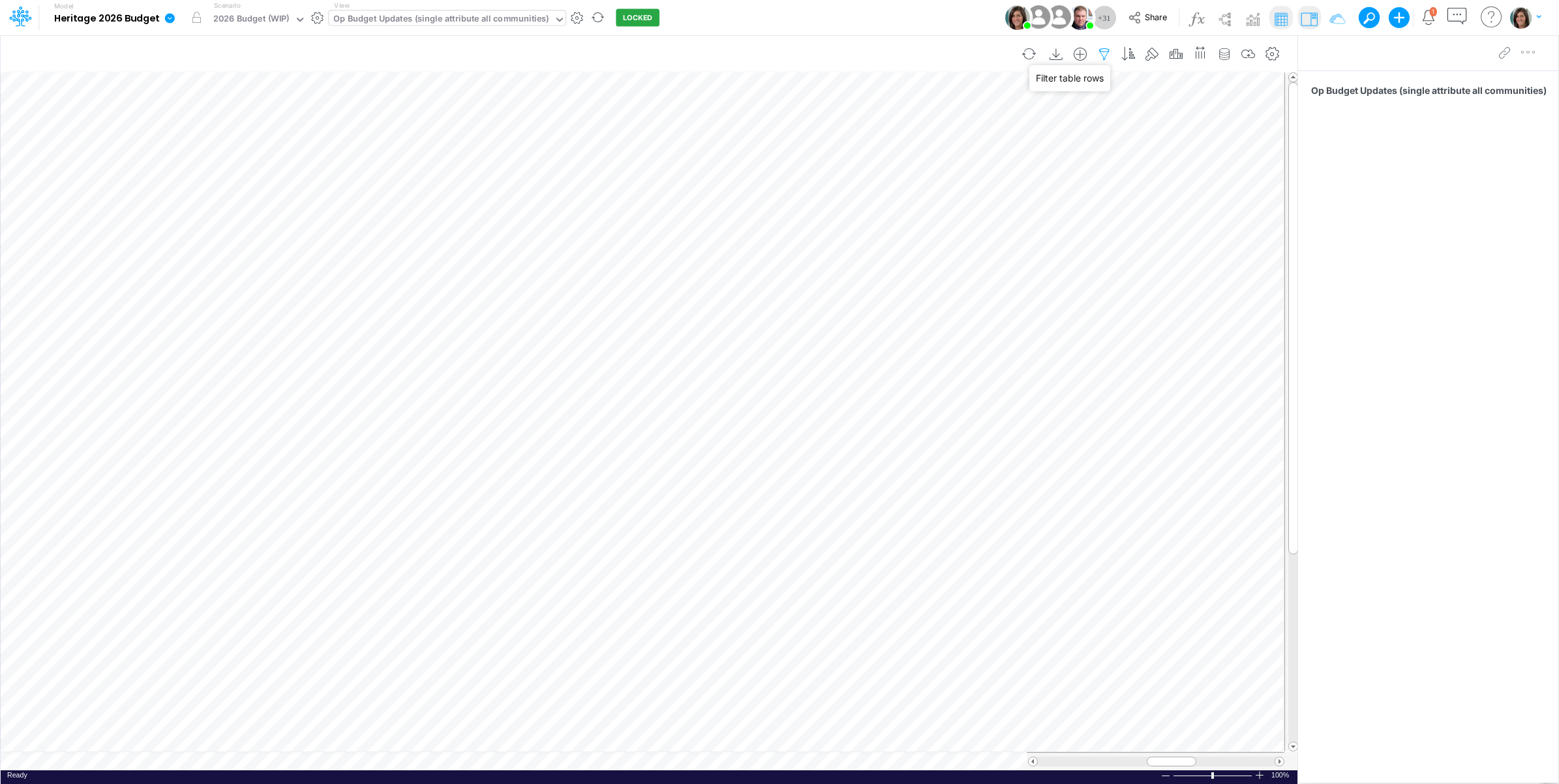
click at [1102, 53] on icon "button" at bounding box center [1104, 54] width 20 height 14
select select "startsWith"
select select "notEqual"
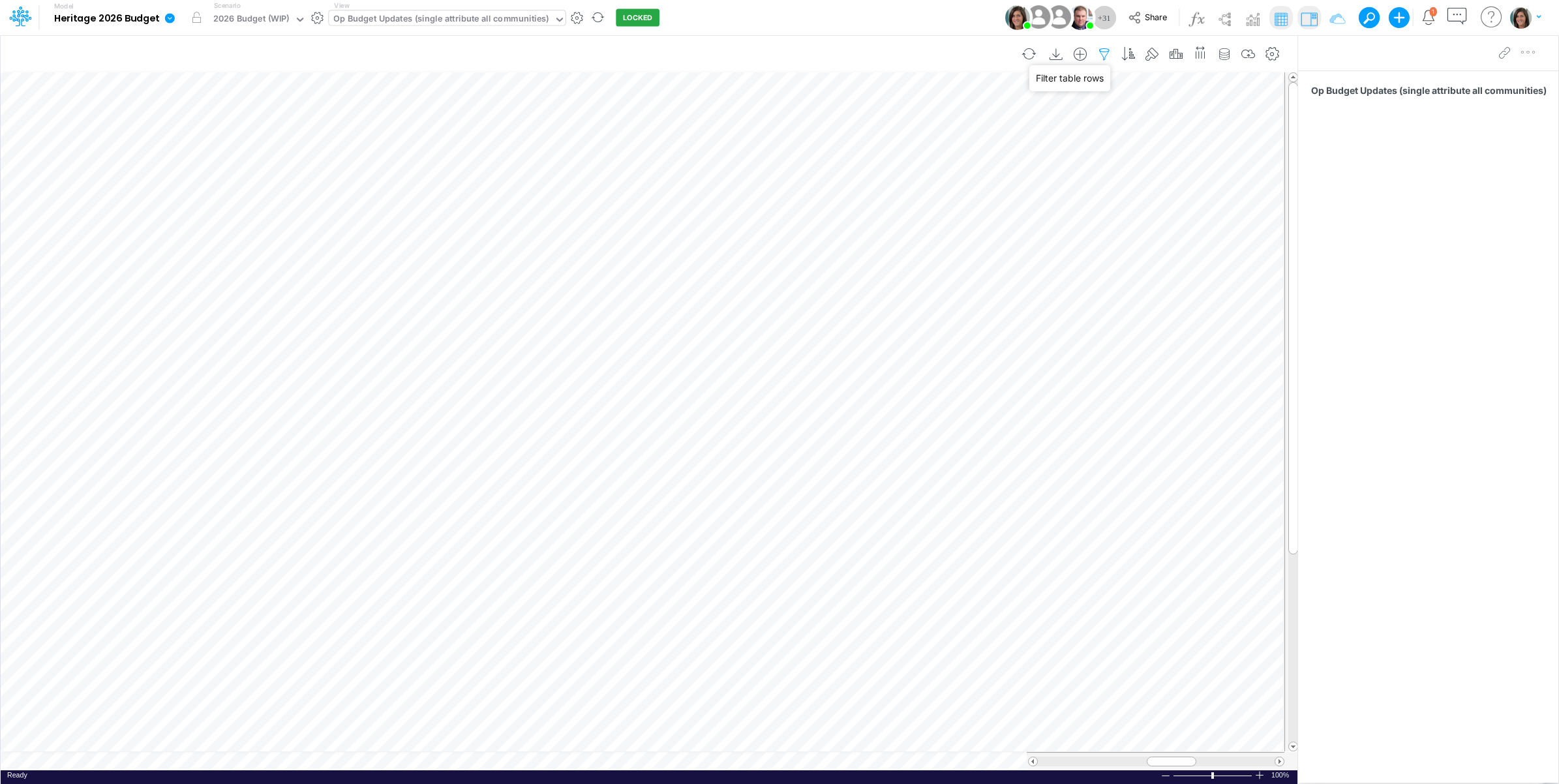
select select "notEqual"
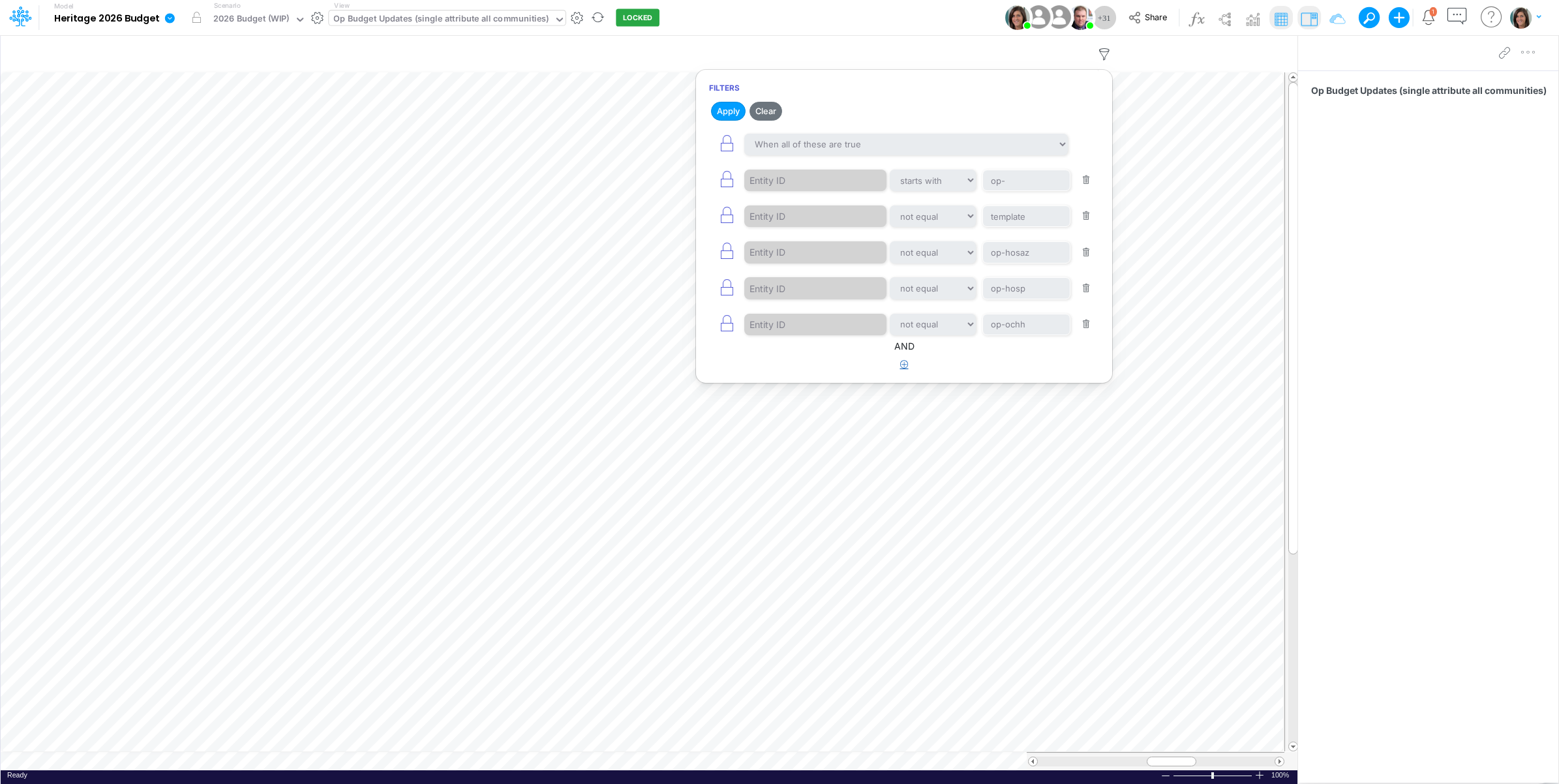
click at [898, 375] on button "button" at bounding box center [904, 364] width 26 height 21
click at [809, 403] on div at bounding box center [806, 405] width 124 height 22
type input "acc"
click at [809, 413] on div "acc" at bounding box center [806, 405] width 124 height 22
click at [833, 438] on article at bounding box center [904, 432] width 416 height 21
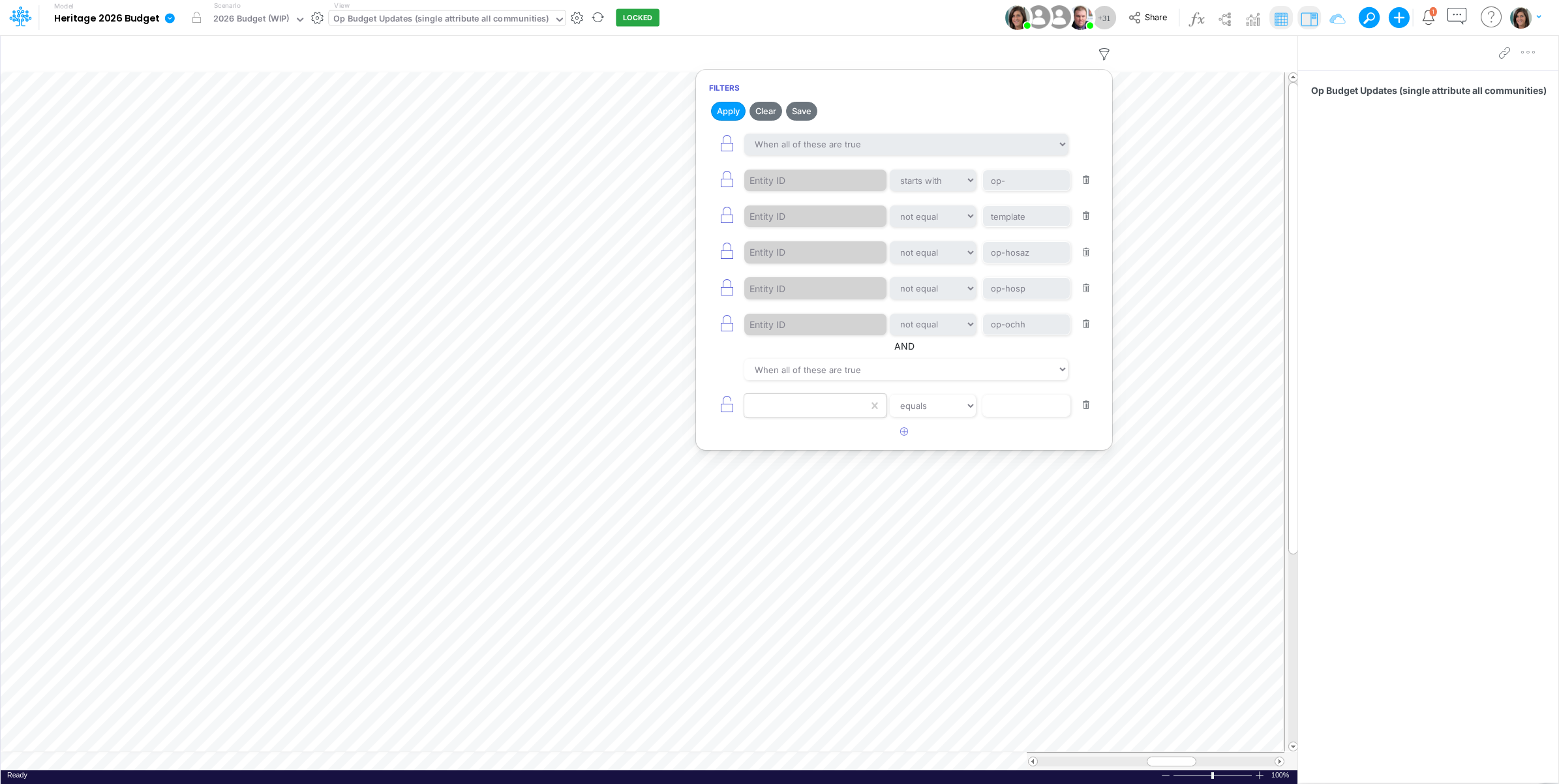
click at [820, 413] on div at bounding box center [806, 405] width 124 height 22
click at [878, 2] on div "Model Heritage 2026 Budget Edit model settings Duplicate Import QuickBooks Quic…" at bounding box center [779, 17] width 1403 height 35
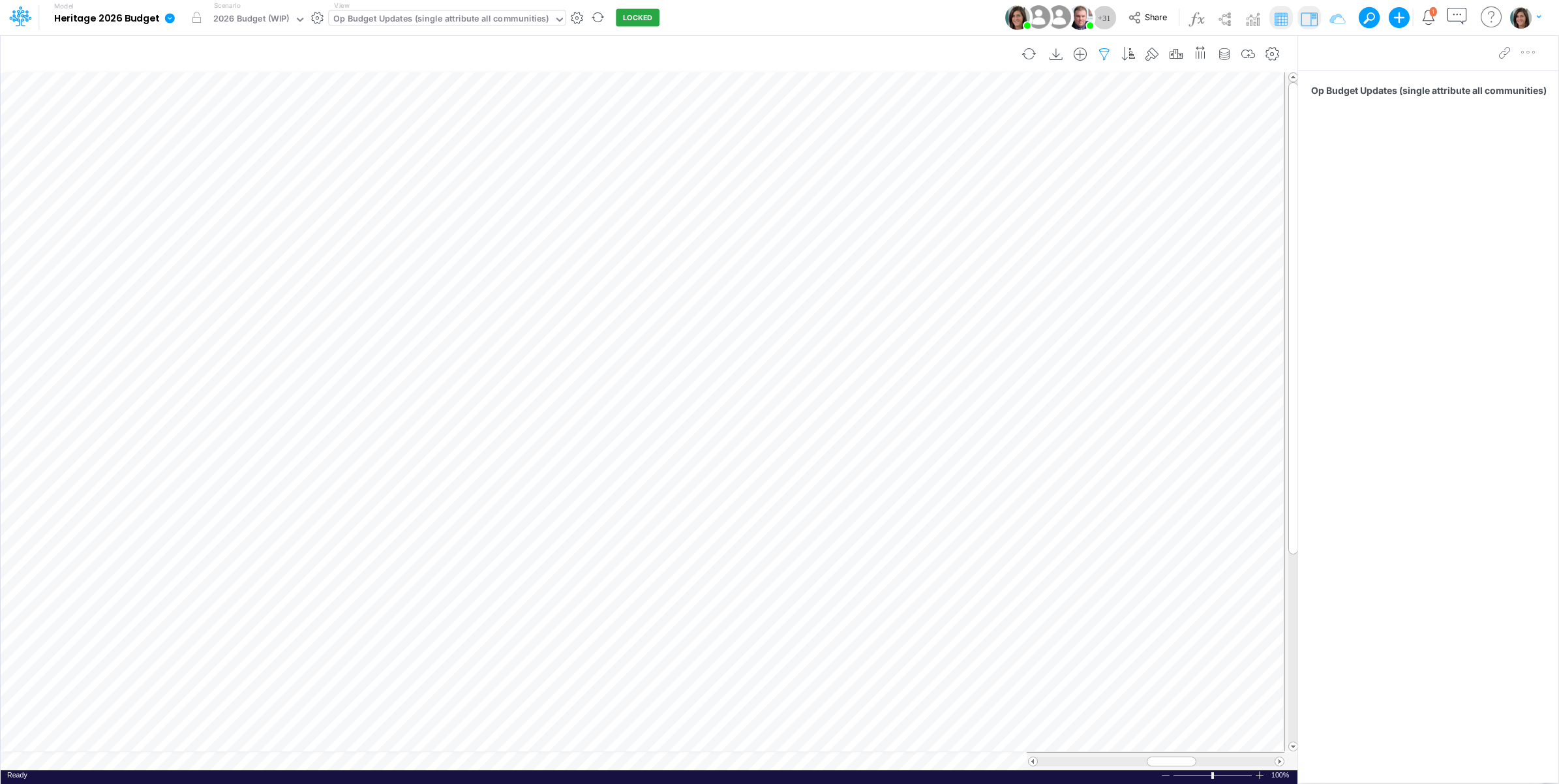
click at [1099, 51] on icon "button" at bounding box center [1104, 54] width 20 height 14
select select "startsWith"
select select "notEqual"
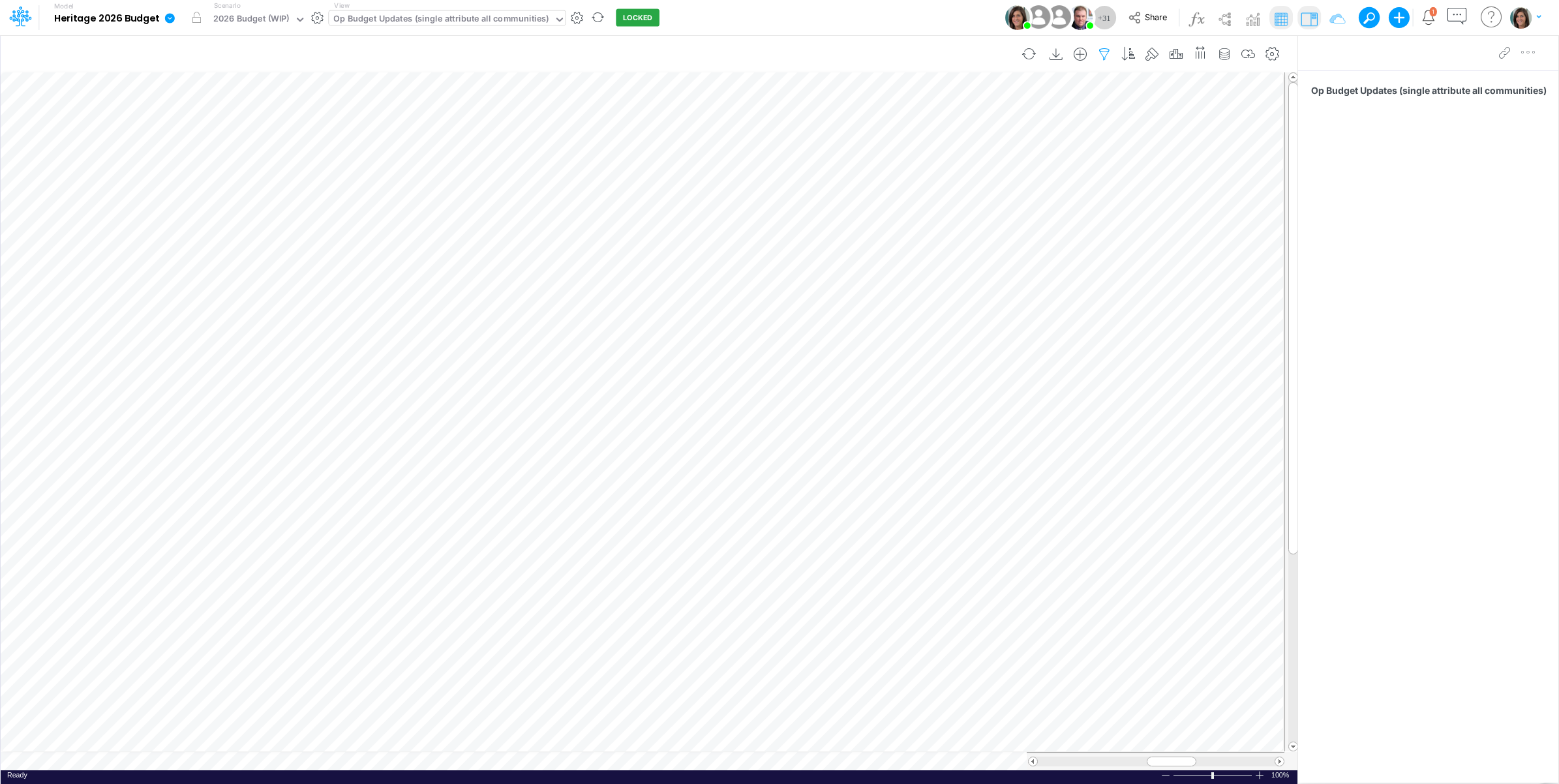
select select "notEqual"
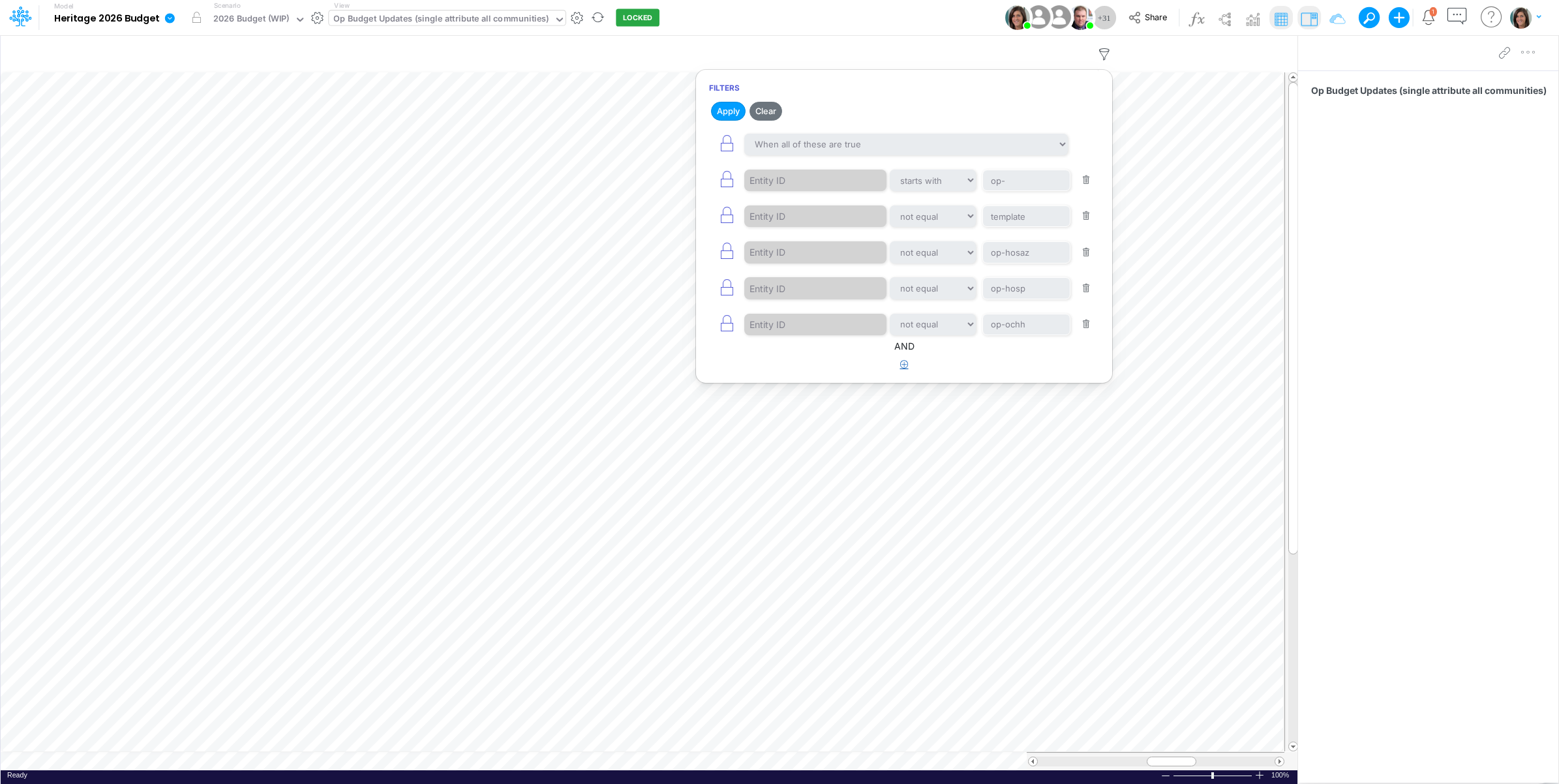
click at [902, 368] on icon "button" at bounding box center [904, 364] width 9 height 9
click at [832, 406] on div at bounding box center [806, 405] width 124 height 22
drag, startPoint x: 871, startPoint y: 11, endPoint x: 862, endPoint y: 11, distance: 9.0
click at [871, 11] on div "Model Heritage 2026 Budget Edit model settings Duplicate Import QuickBooks Quic…" at bounding box center [779, 17] width 1403 height 35
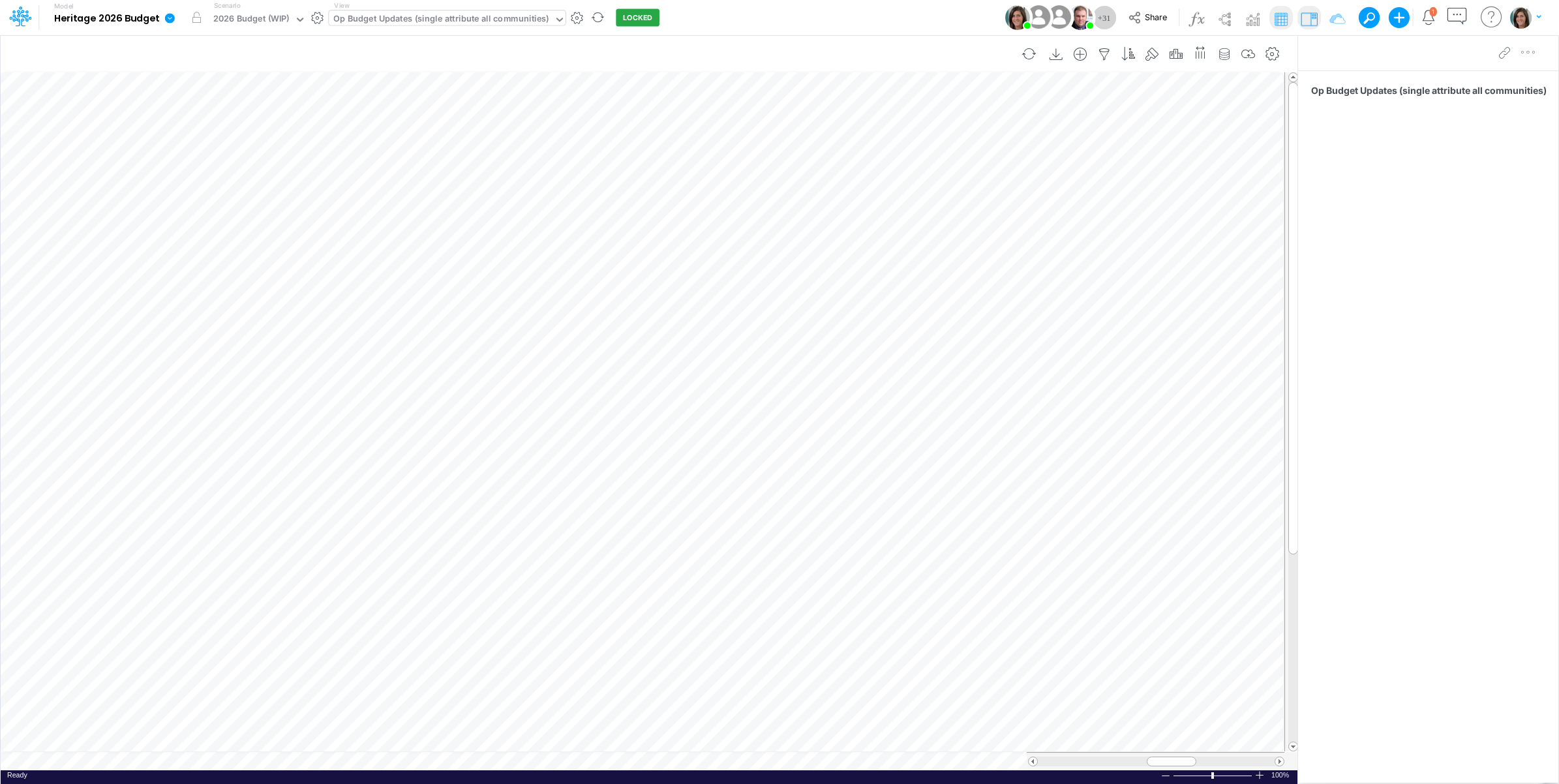
scroll to position [0, 1]
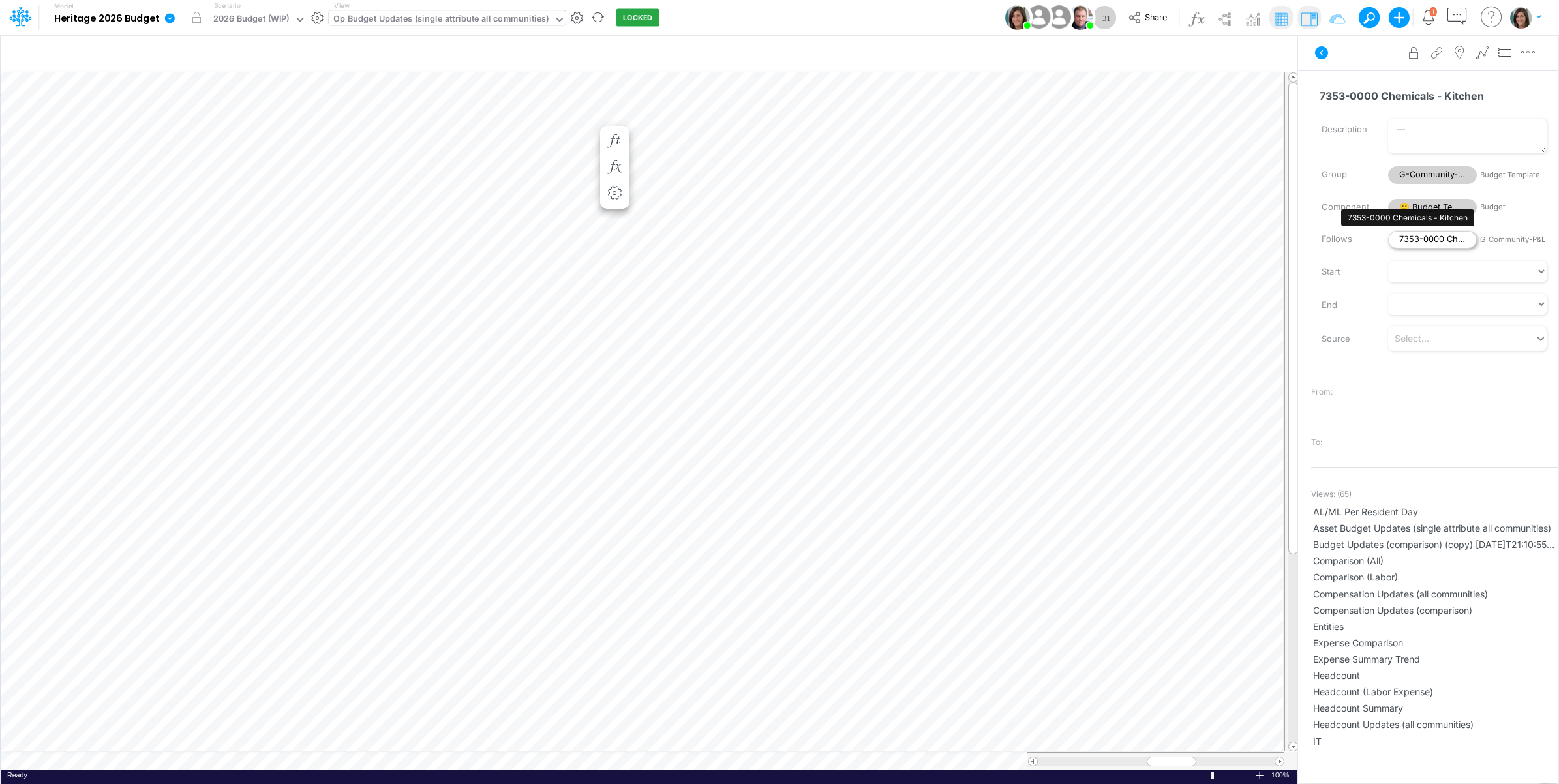
click at [1452, 239] on span "7353-0000 Chemicals - Kitchen" at bounding box center [1432, 240] width 88 height 18
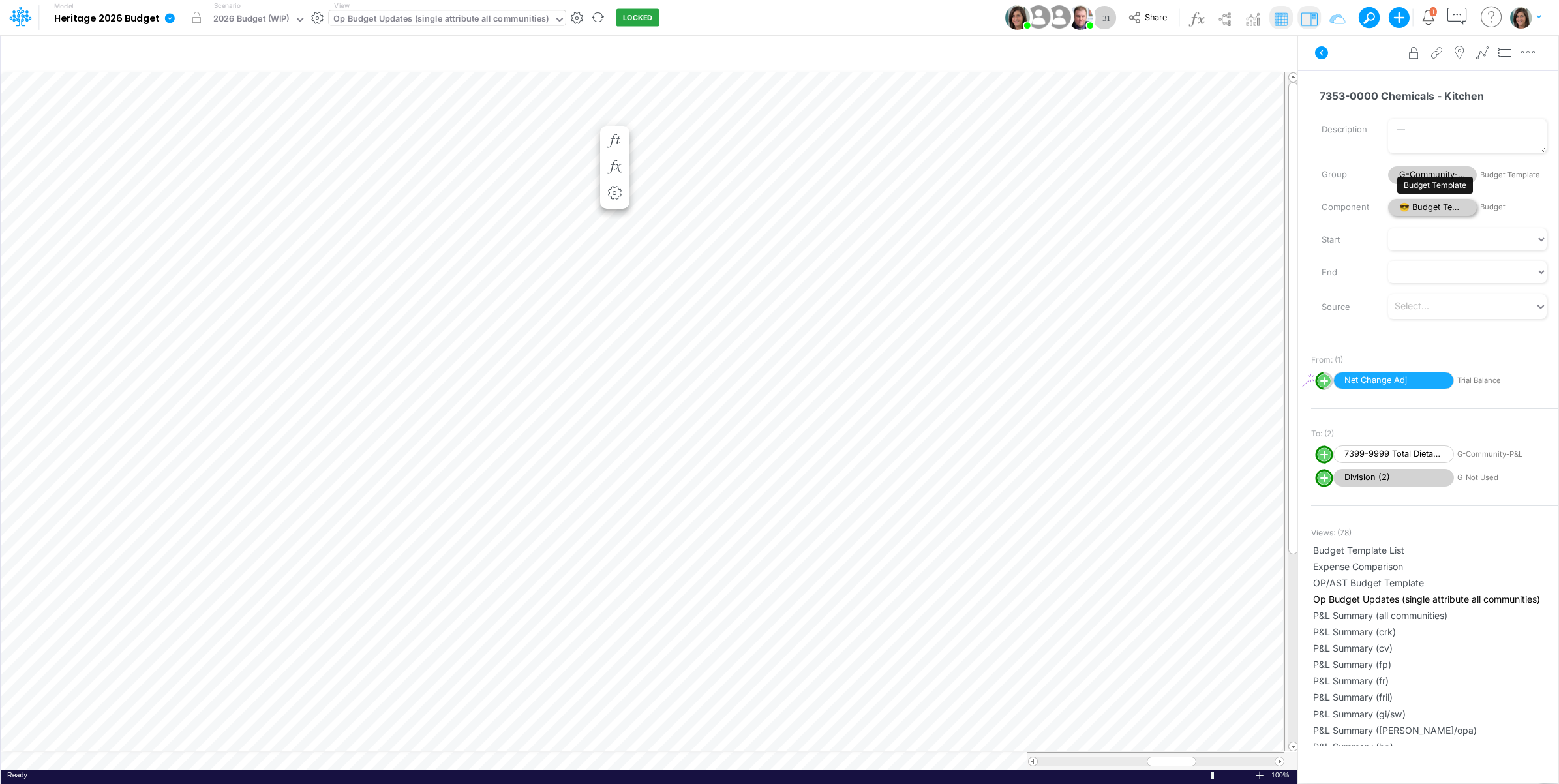
click at [1441, 210] on span "😎 Budget Template" at bounding box center [1432, 208] width 88 height 18
select select "Horizontal"
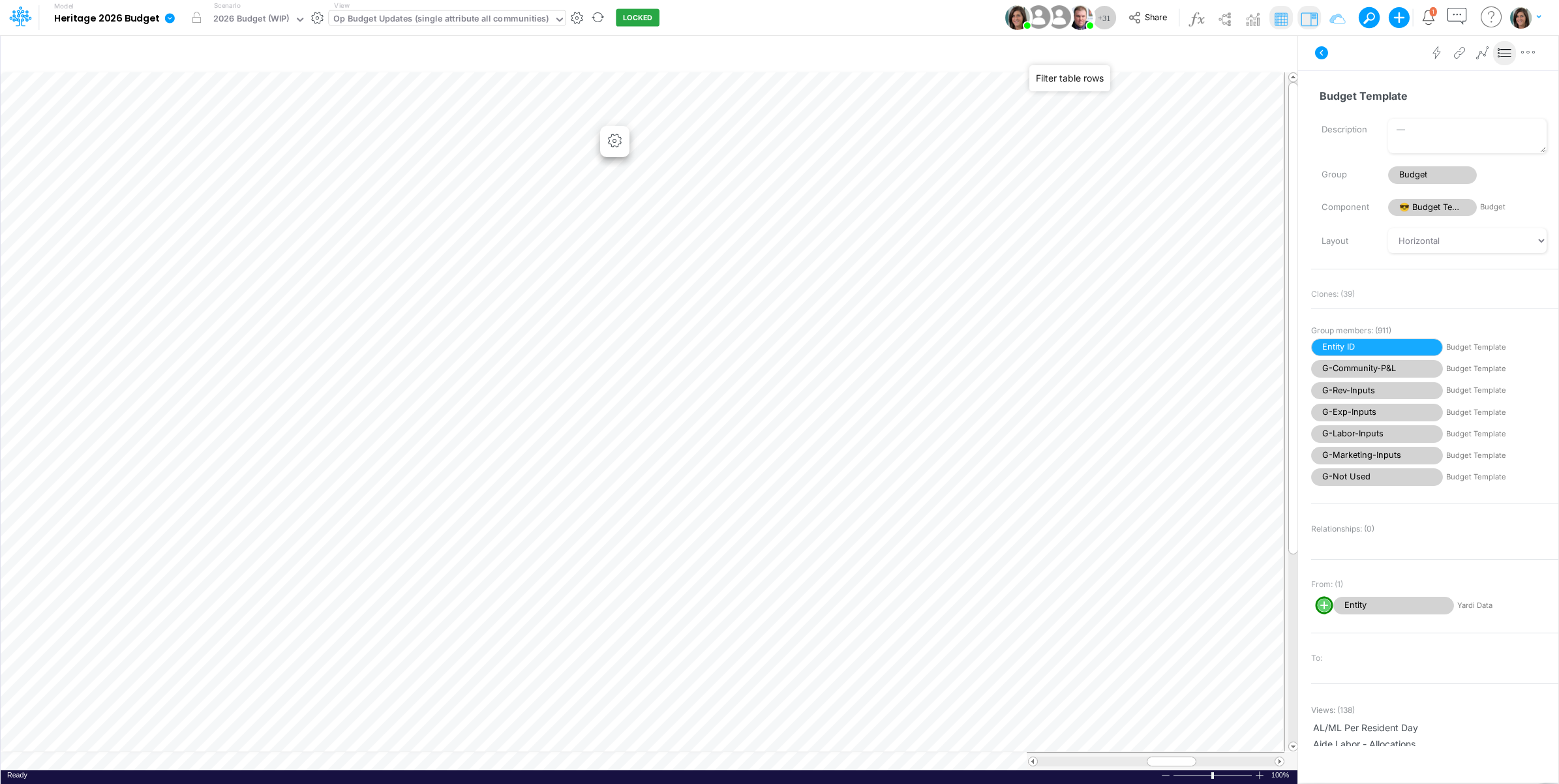
drag, startPoint x: 1098, startPoint y: 54, endPoint x: 1096, endPoint y: 65, distance: 11.2
click at [1099, 54] on icon "button" at bounding box center [1104, 54] width 20 height 14
select select "startsWith"
select select "notEqual"
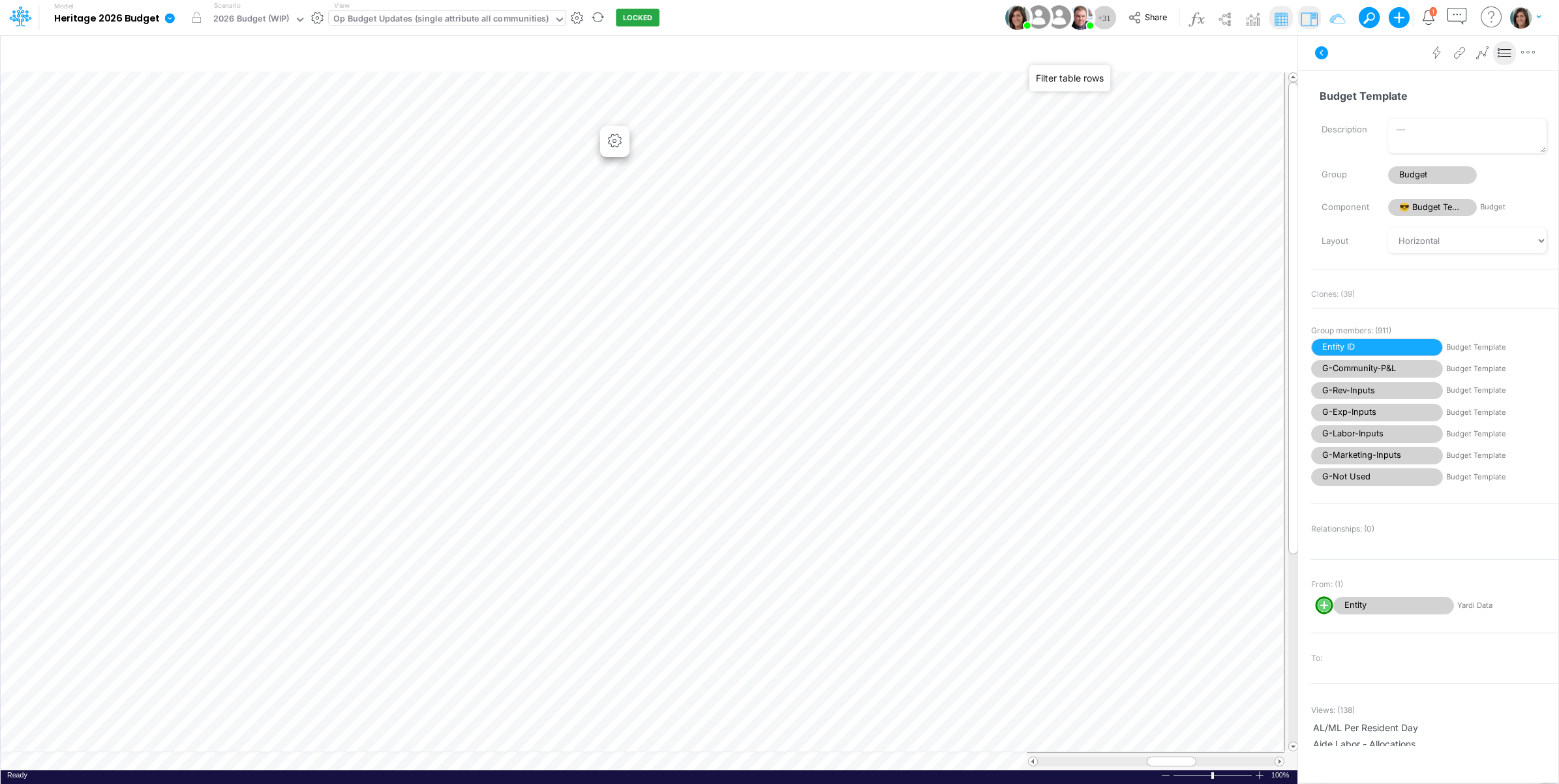
select select "notEqual"
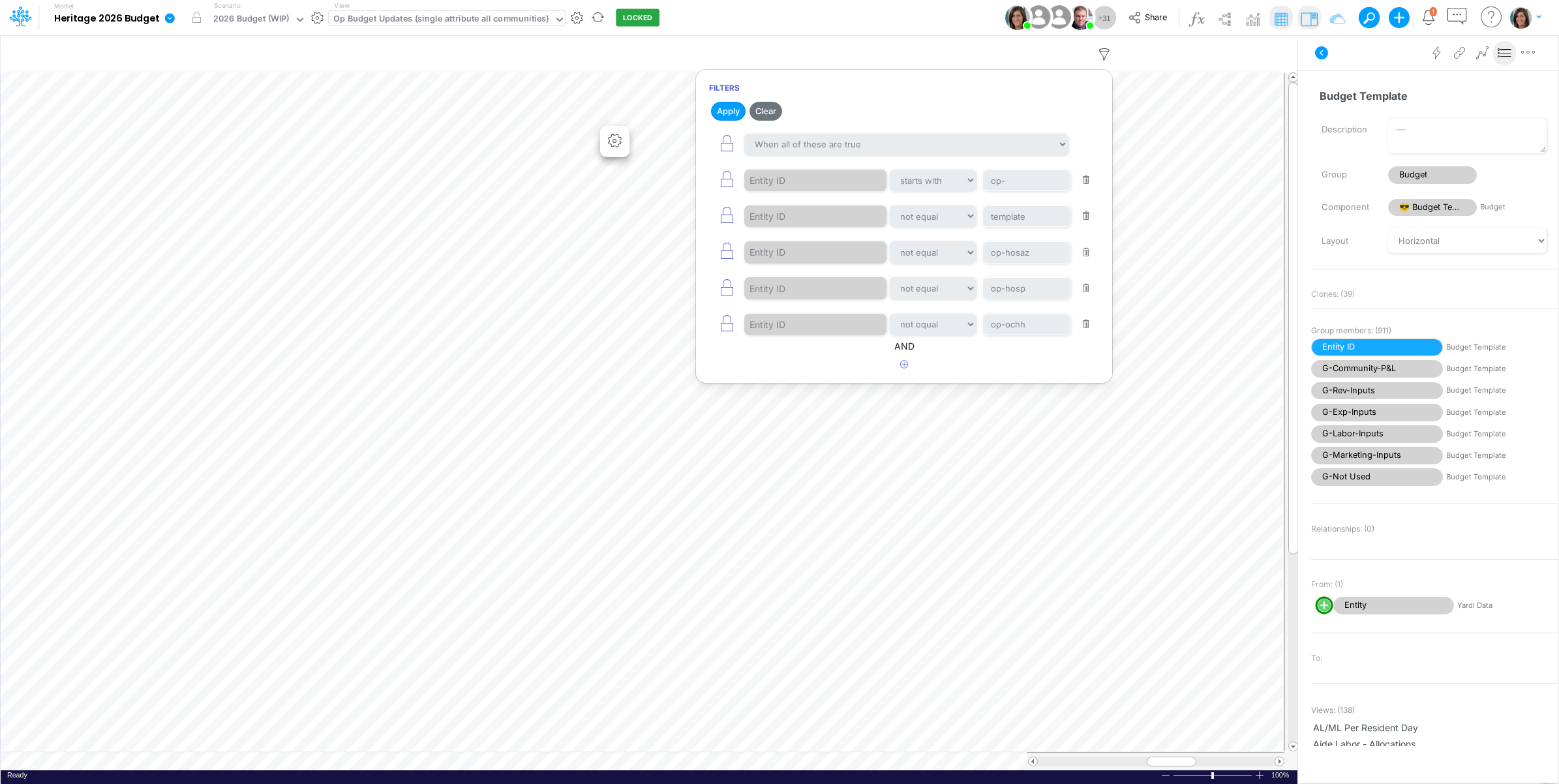
click at [890, 16] on div "Model Heritage 2026 Budget Edit model settings Duplicate Import QuickBooks Quic…" at bounding box center [779, 17] width 1403 height 35
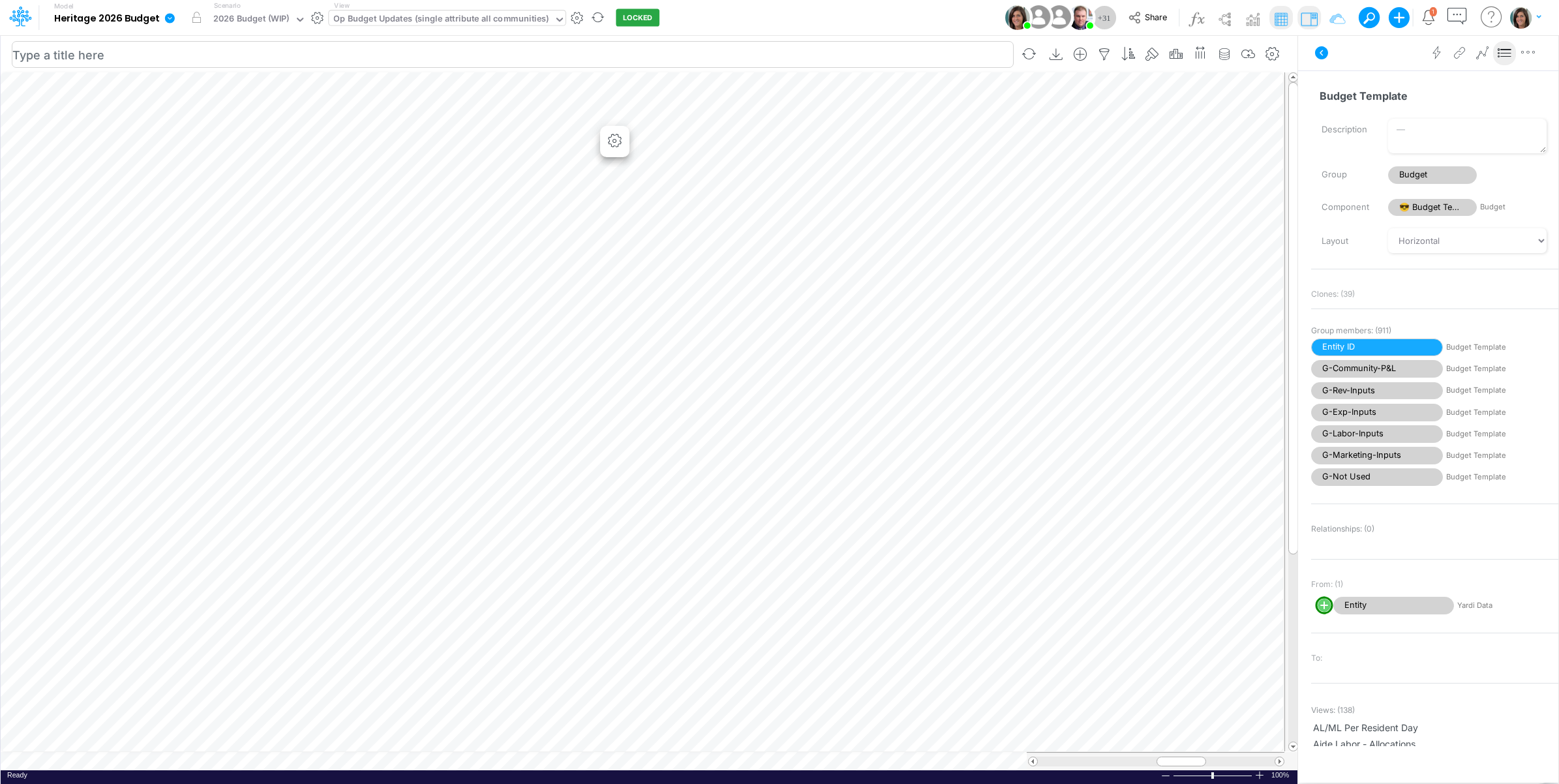
scroll to position [0, 1]
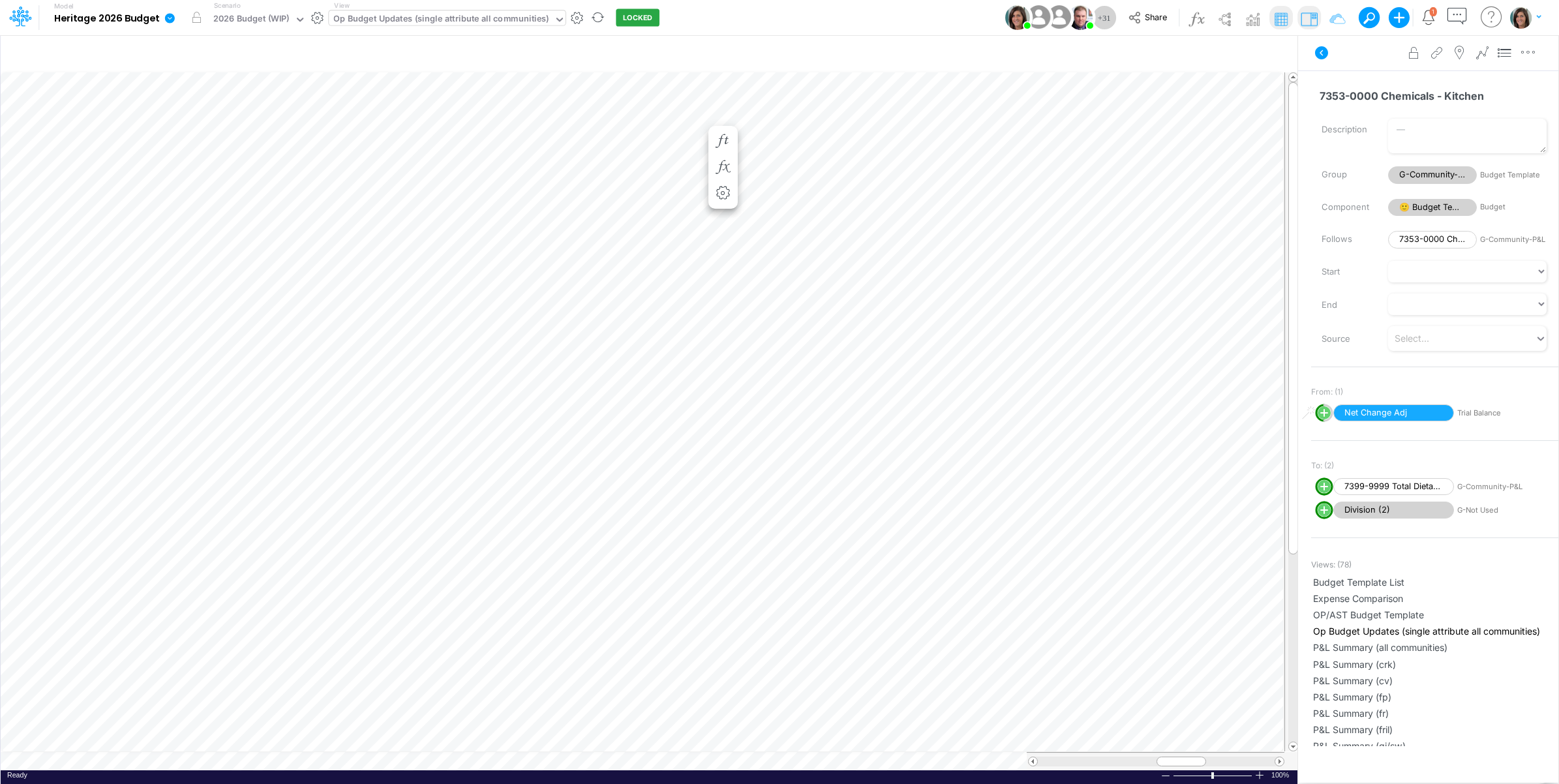
drag, startPoint x: 718, startPoint y: 140, endPoint x: 732, endPoint y: 148, distance: 16.1
click at [719, 140] on icon "button" at bounding box center [722, 141] width 20 height 14
